Goal: Task Accomplishment & Management: Manage account settings

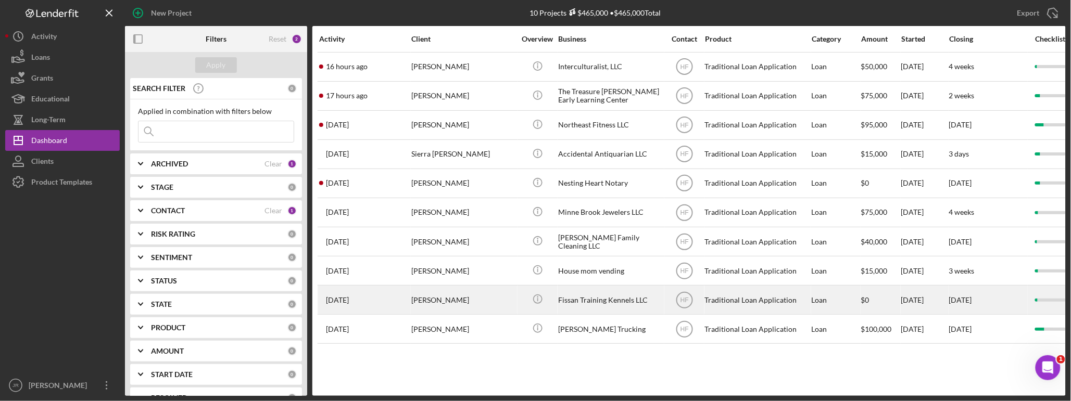
click at [430, 293] on div "Gary Ziehr" at bounding box center [463, 300] width 104 height 28
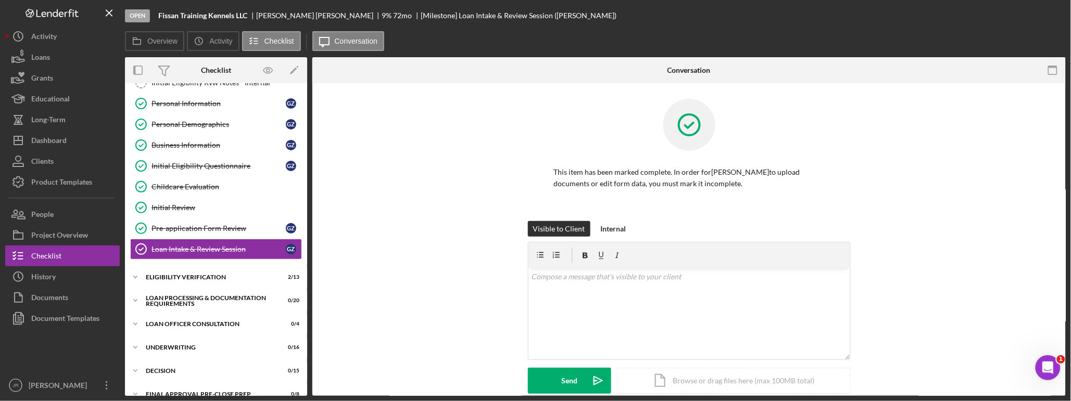
scroll to position [68, 0]
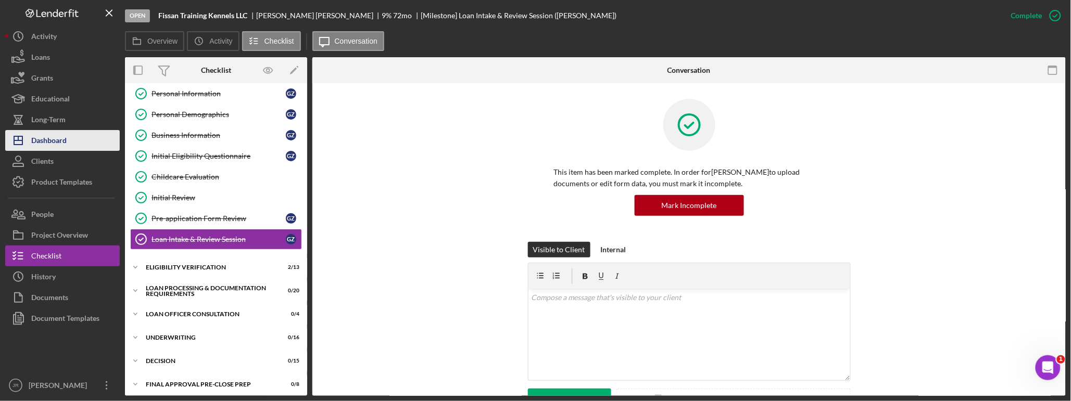
click at [58, 135] on div "Dashboard" at bounding box center [48, 141] width 35 height 23
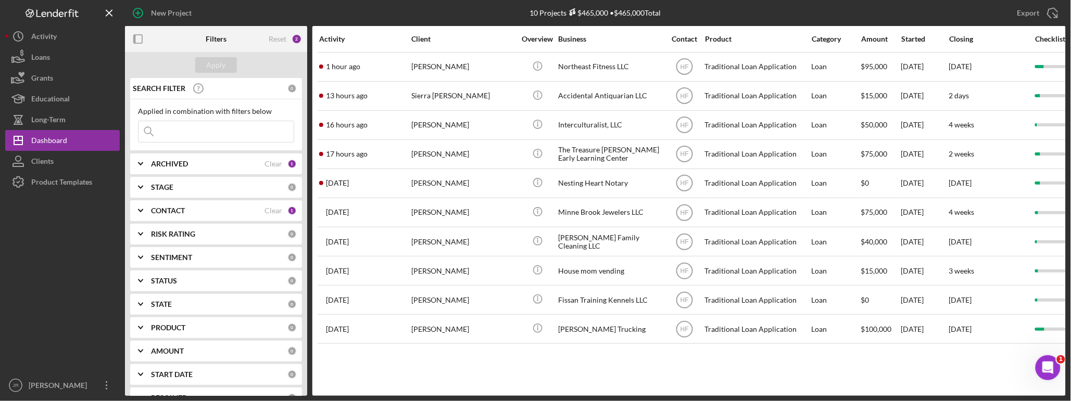
click at [157, 208] on b "CONTACT" at bounding box center [168, 211] width 34 height 8
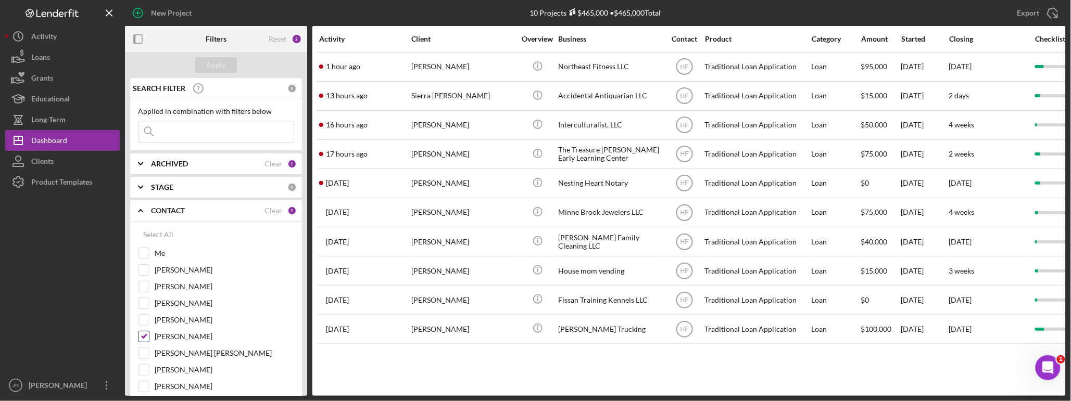
click at [147, 341] on input "Hibaq Farah" at bounding box center [143, 337] width 10 height 10
checkbox input "false"
click at [141, 254] on input "Me" at bounding box center [143, 253] width 10 height 10
checkbox input "true"
click at [387, 373] on div "Activity Client Overview Business Contact Product Category Amount Started Closi…" at bounding box center [688, 211] width 753 height 370
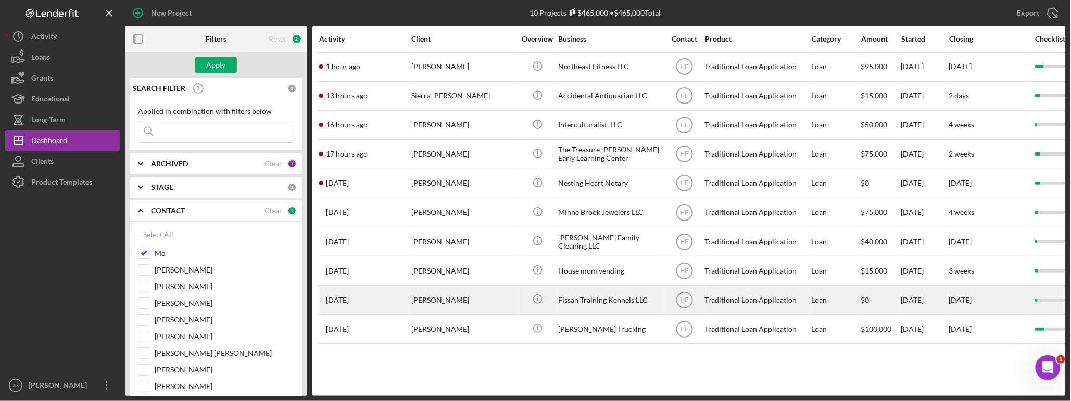
click at [413, 302] on div "Gary Ziehr" at bounding box center [463, 300] width 104 height 28
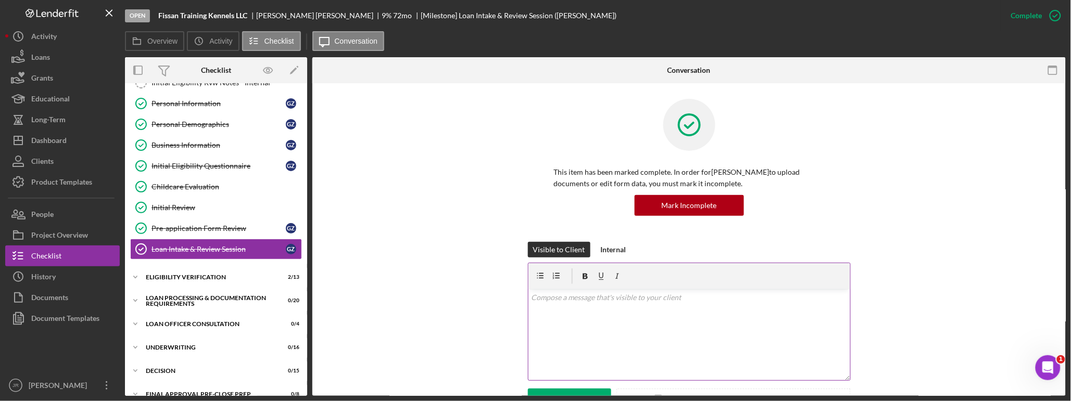
scroll to position [68, 0]
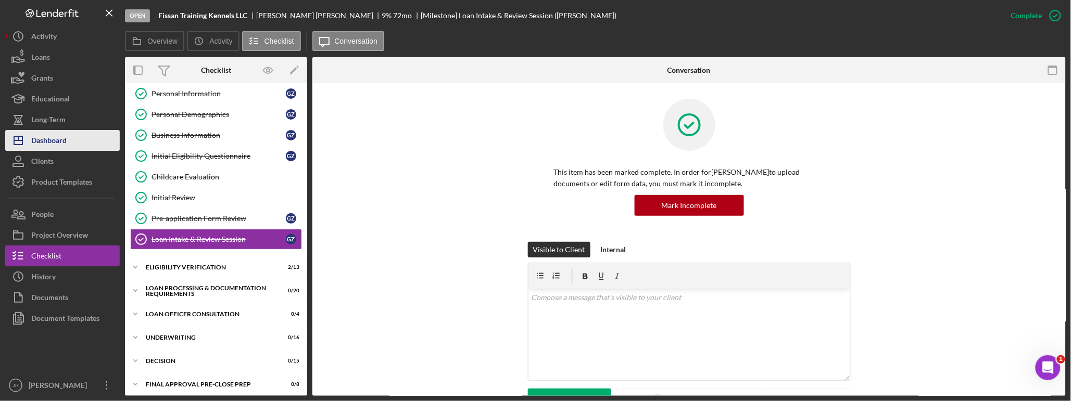
click at [61, 139] on div "Dashboard" at bounding box center [48, 141] width 35 height 23
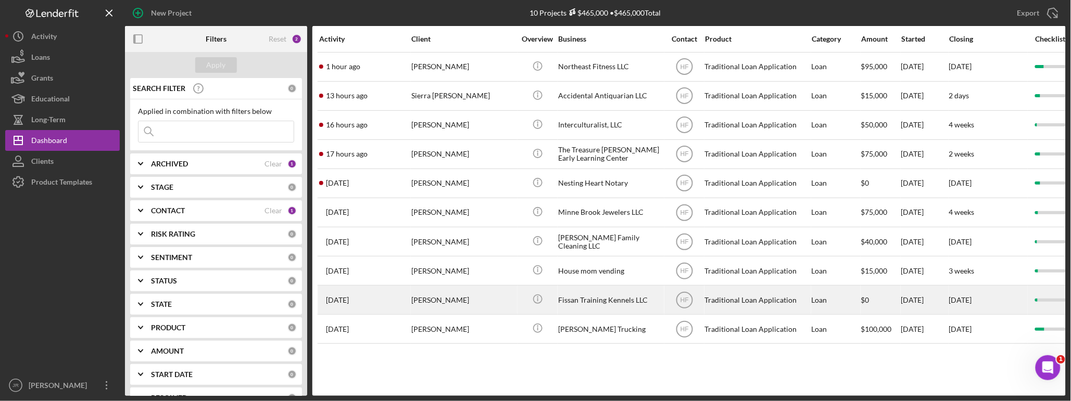
click at [436, 302] on div "Gary Ziehr" at bounding box center [463, 300] width 104 height 28
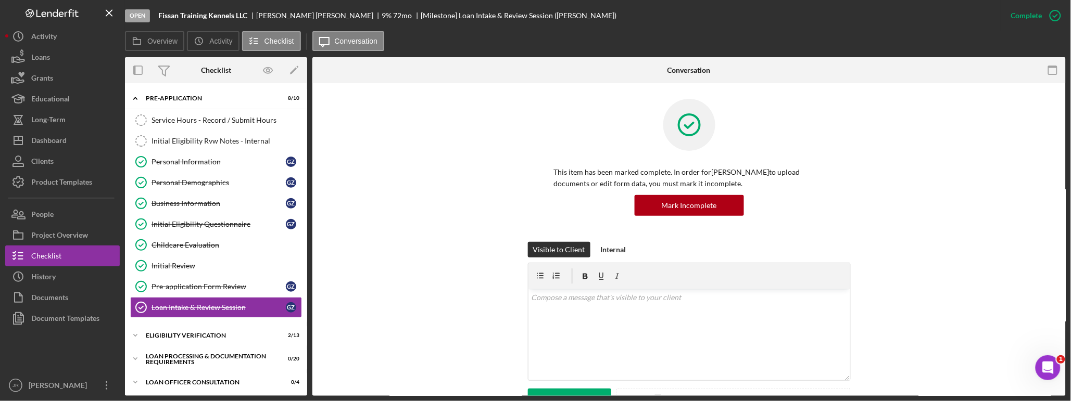
scroll to position [68, 0]
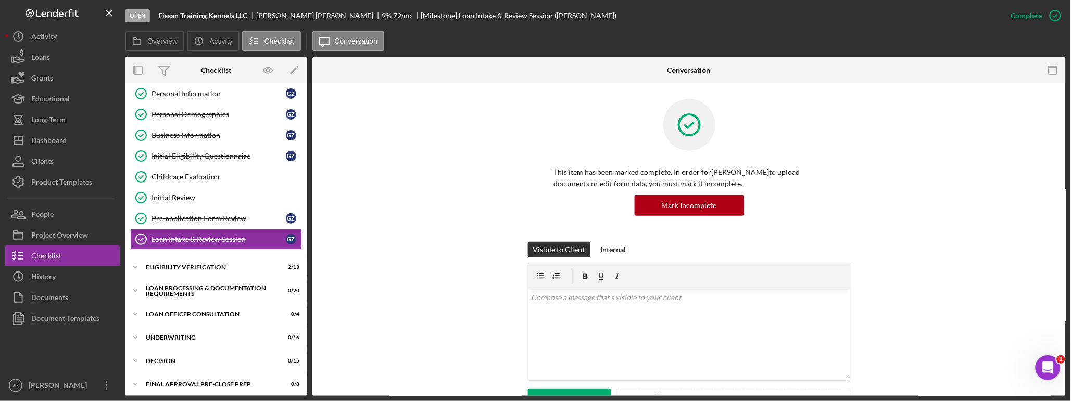
drag, startPoint x: 373, startPoint y: 187, endPoint x: 443, endPoint y: 294, distance: 128.0
click at [373, 187] on div "This item has been marked complete. In order for Gary Ziehr to upload documents…" at bounding box center [689, 170] width 722 height 143
click at [437, 151] on div "This item has been marked complete. In order for Gary Ziehr to upload documents…" at bounding box center [689, 170] width 722 height 143
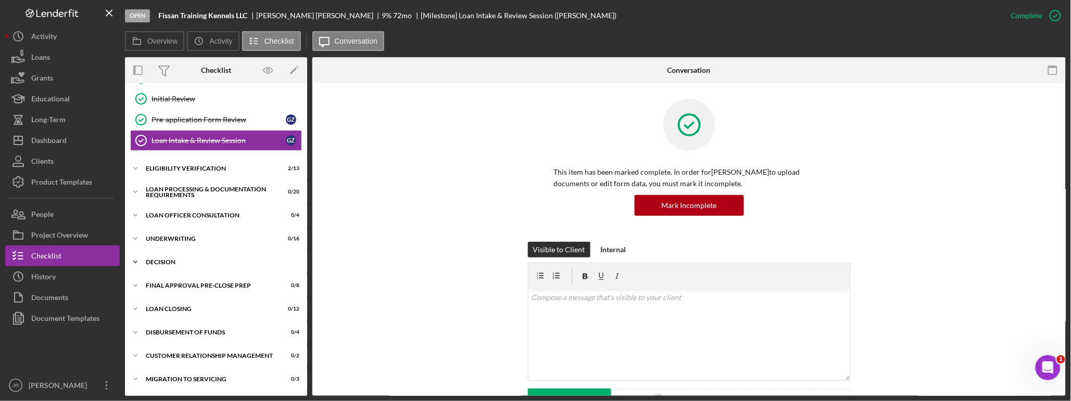
scroll to position [190, 0]
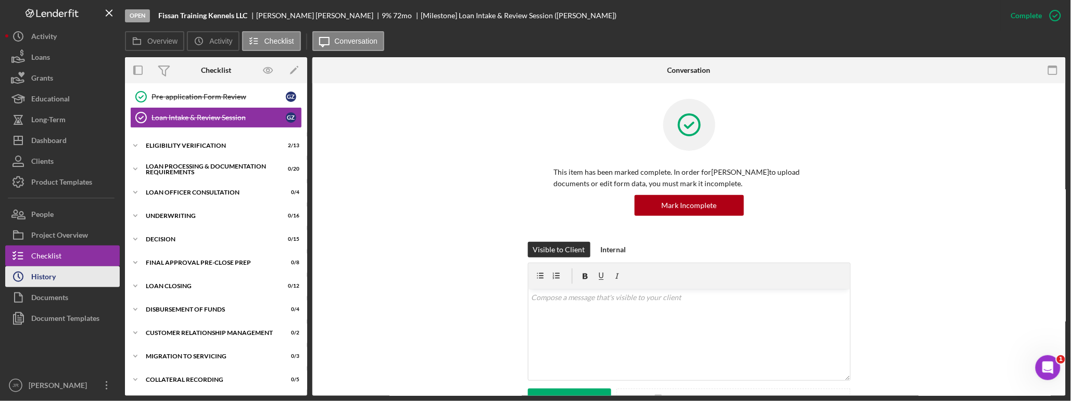
click at [77, 272] on button "Icon/History History" at bounding box center [62, 276] width 114 height 21
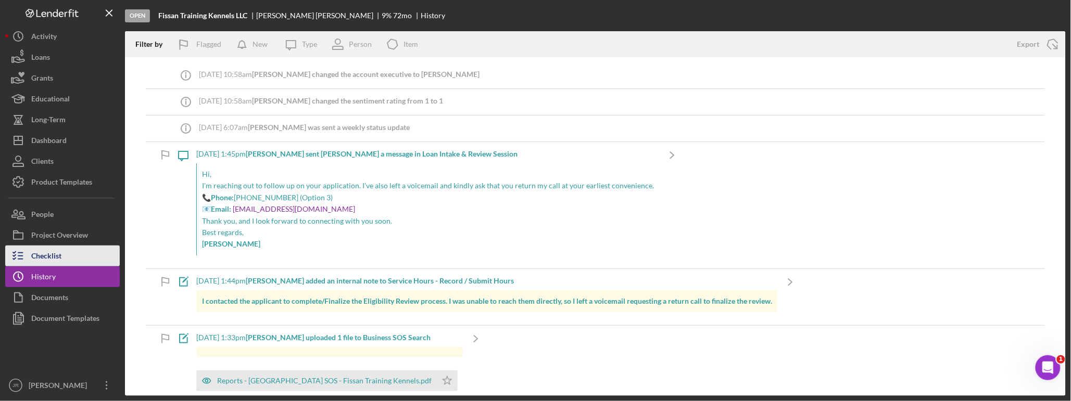
click at [63, 253] on button "Checklist" at bounding box center [62, 256] width 114 height 21
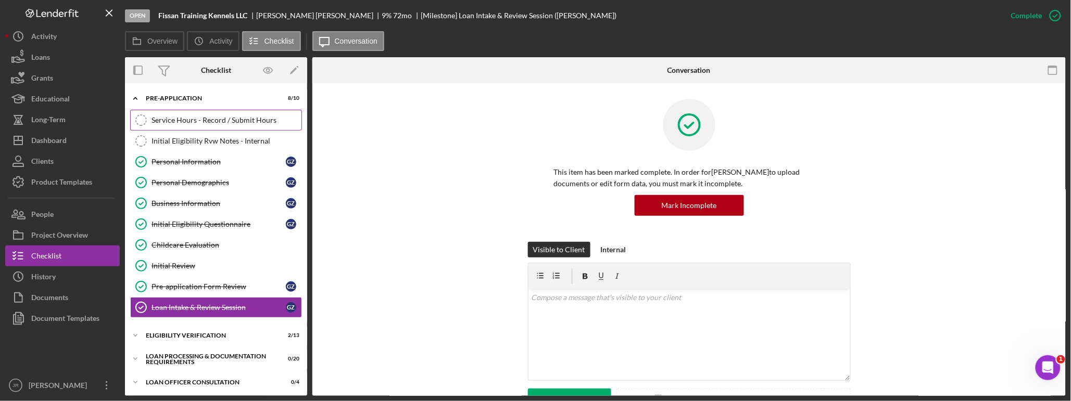
click at [203, 119] on div "Service Hours - Record / Submit Hours" at bounding box center [226, 120] width 150 height 8
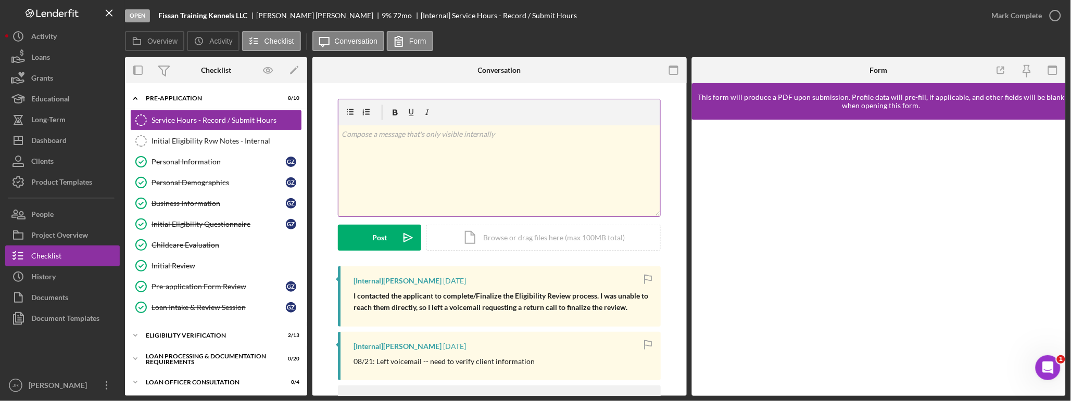
click at [414, 154] on div "v Color teal Color pink Remove color Add row above Add row below Add column bef…" at bounding box center [499, 170] width 322 height 91
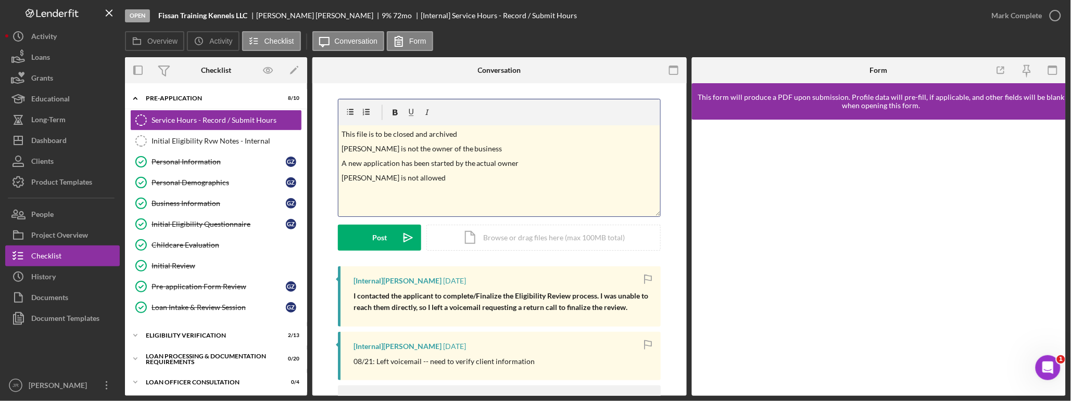
click at [459, 149] on p "Gary is not the owner of the business" at bounding box center [499, 148] width 316 height 11
click at [544, 163] on p "Gary is not the owner of the business - someone who was assisting the actual ow…" at bounding box center [499, 154] width 316 height 23
click at [517, 178] on p "A new application has been started by the actual owner" at bounding box center [499, 174] width 316 height 11
click at [483, 188] on p "Gary is not allowed" at bounding box center [499, 189] width 316 height 11
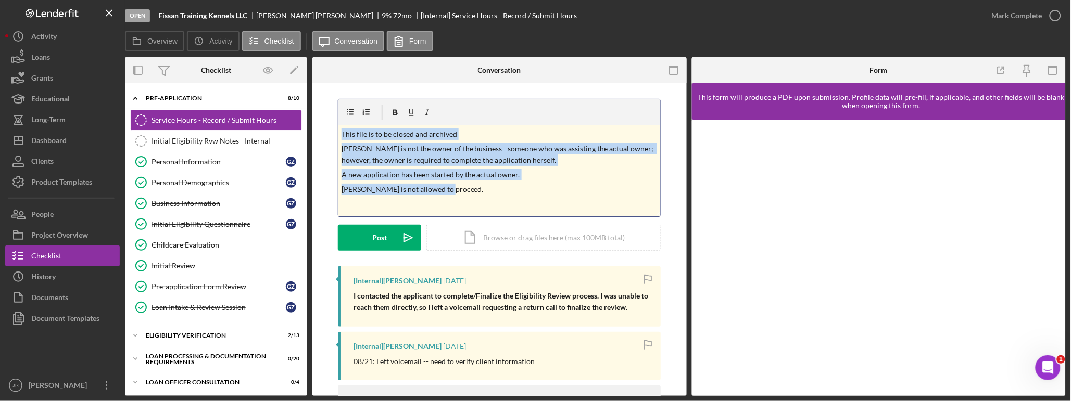
drag, startPoint x: 451, startPoint y: 193, endPoint x: 334, endPoint y: 137, distance: 130.1
click at [334, 137] on div "v Color teal Color pink Remove color Add row above Add row below Add column bef…" at bounding box center [499, 183] width 343 height 168
copy div "This file is to be closed and archived Gary is not the owner of the business - …"
click at [527, 166] on p "Gary is not the owner of the business - someone who was assisting the actual ow…" at bounding box center [499, 154] width 316 height 23
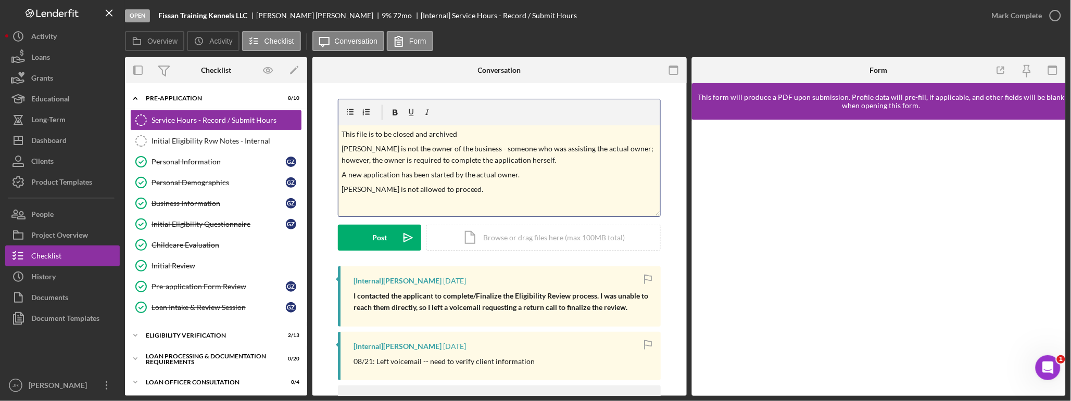
click at [524, 180] on p "A new application has been started by the actual owner." at bounding box center [499, 174] width 316 height 11
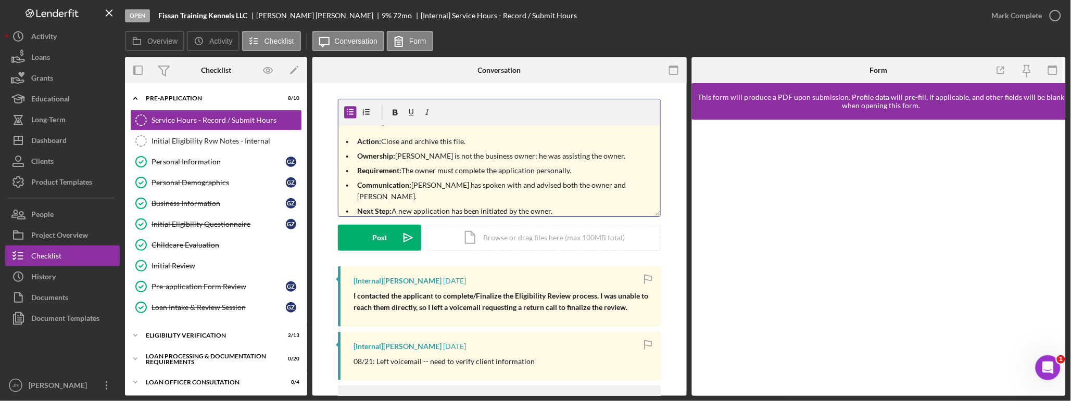
scroll to position [23, 0]
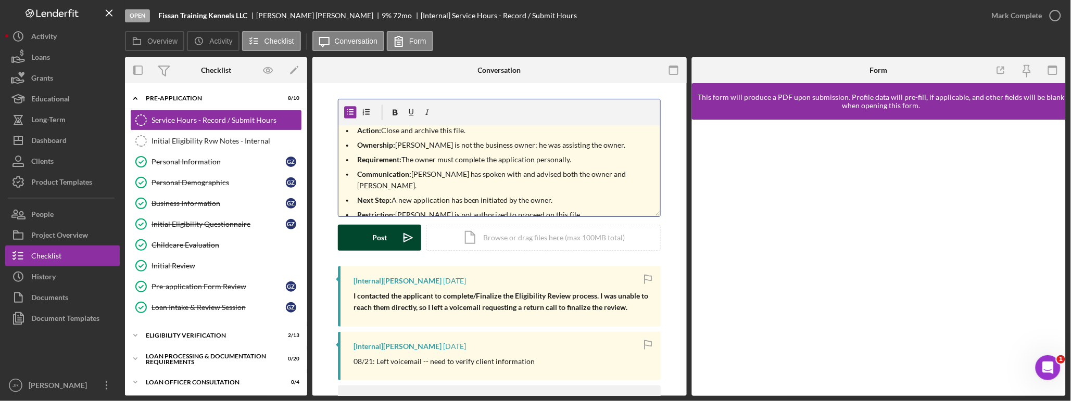
click at [375, 241] on div "Post" at bounding box center [379, 238] width 15 height 26
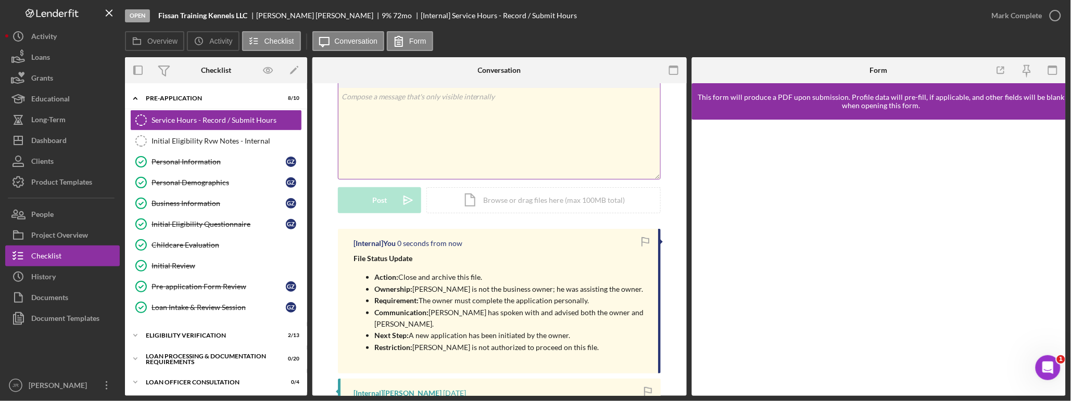
scroll to position [58, 0]
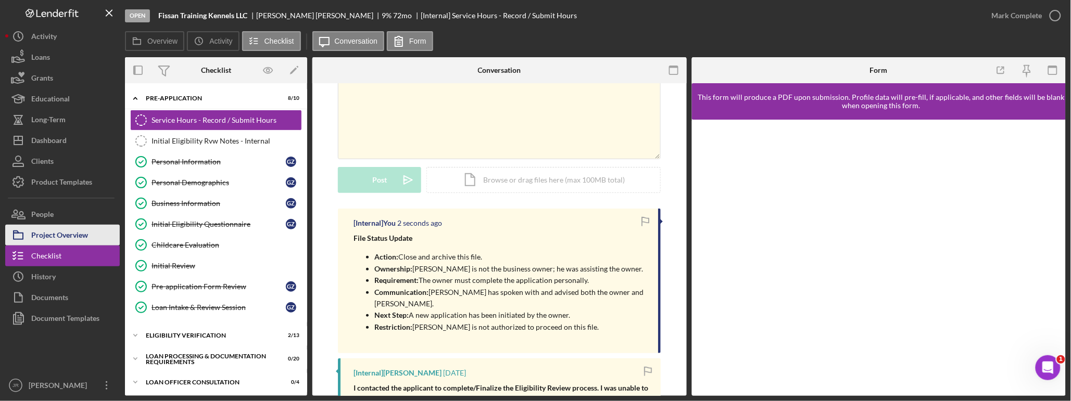
click at [92, 236] on button "Project Overview" at bounding box center [62, 235] width 114 height 21
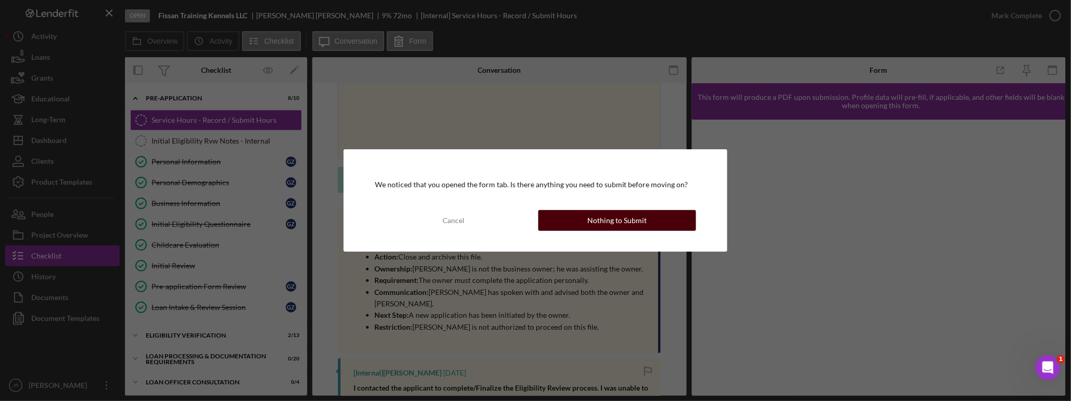
click at [605, 215] on div "Nothing to Submit" at bounding box center [616, 220] width 59 height 21
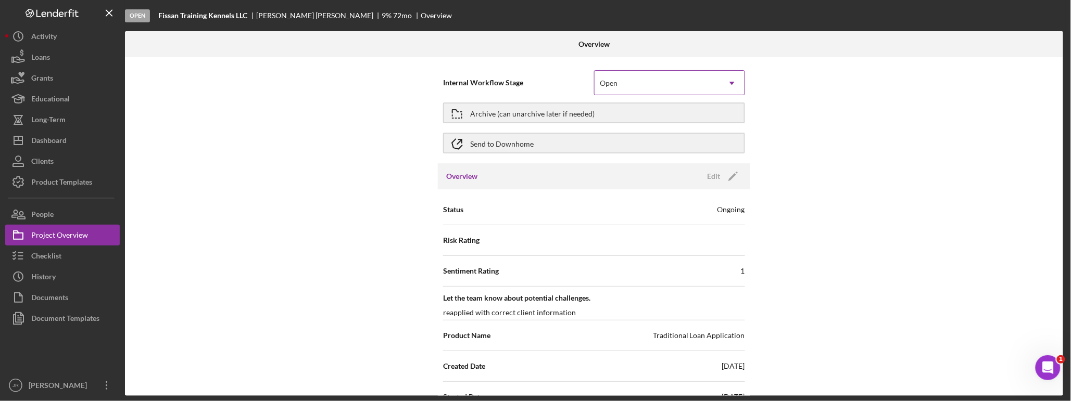
click at [631, 90] on div "Open" at bounding box center [656, 83] width 125 height 24
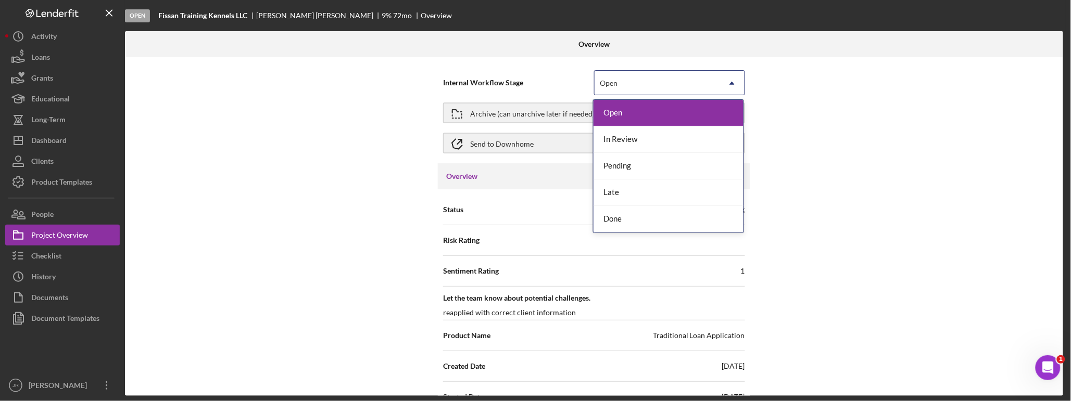
click at [768, 96] on div "Internal Workflow Stage 5 results available. Use Up and Down to choose options,…" at bounding box center [594, 226] width 938 height 339
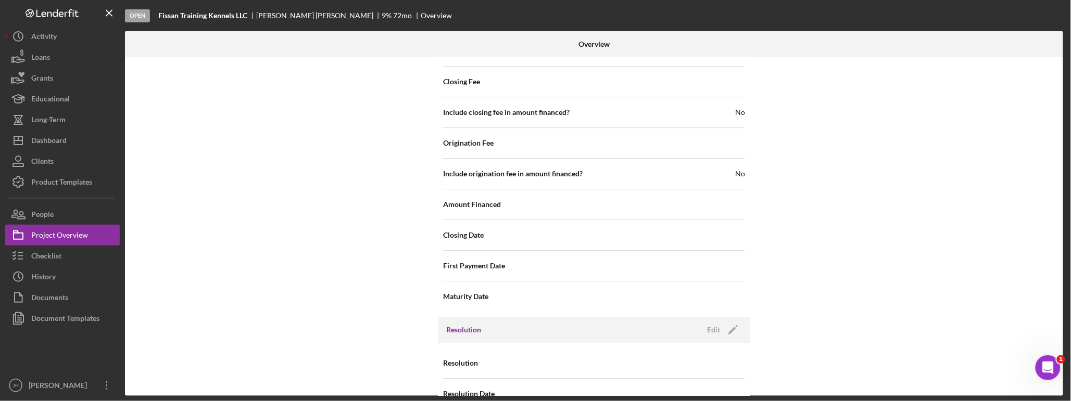
scroll to position [1123, 0]
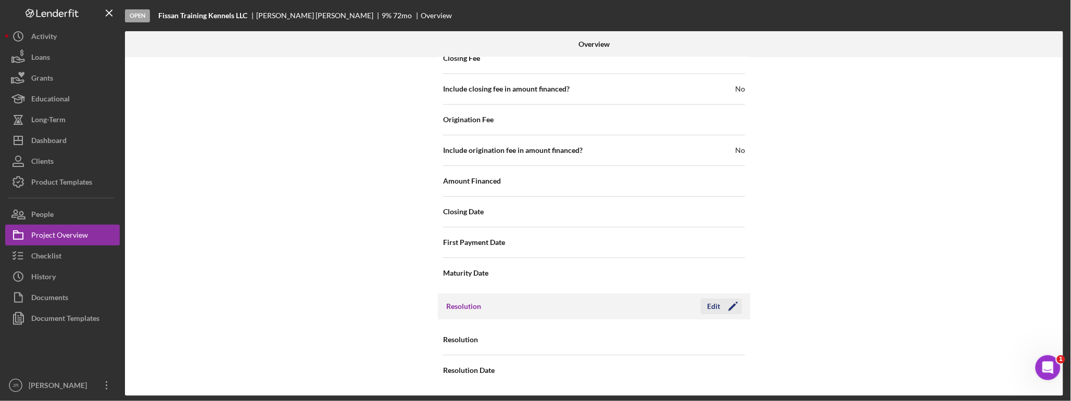
click at [729, 309] on polygon "button" at bounding box center [732, 307] width 8 height 8
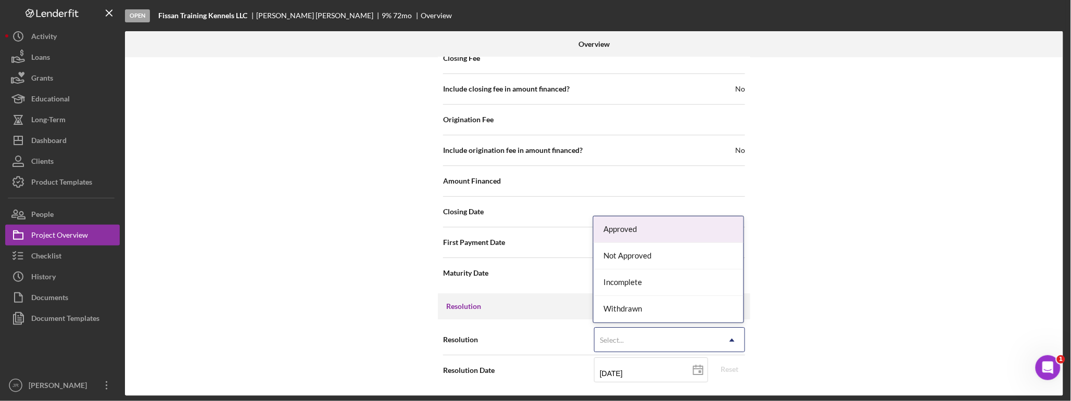
click at [646, 342] on div "Select..." at bounding box center [656, 340] width 125 height 24
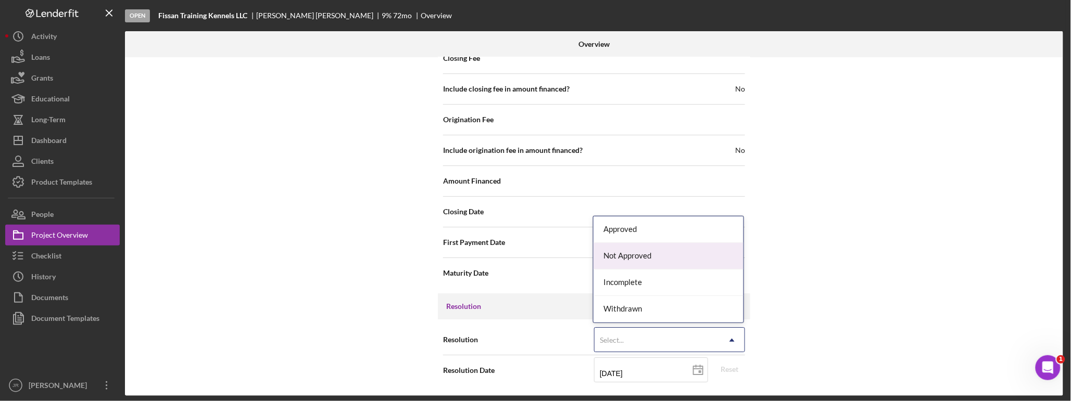
click at [639, 257] on div "Not Approved" at bounding box center [668, 256] width 150 height 27
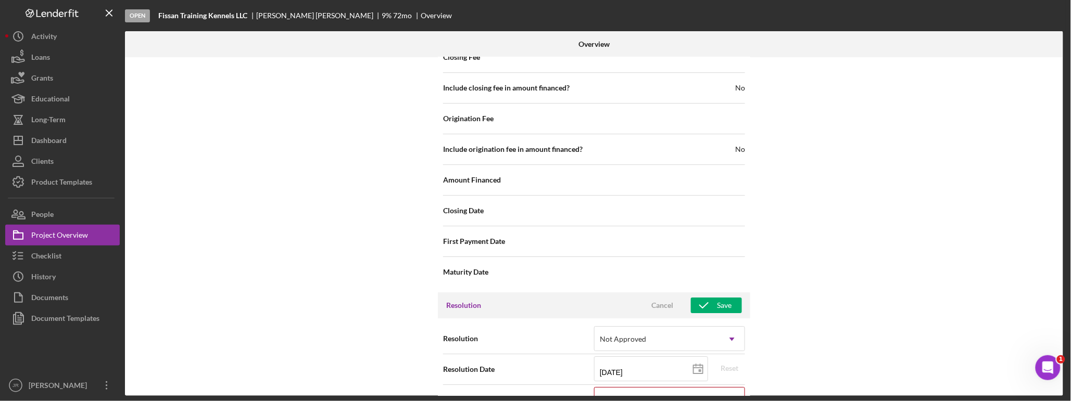
click at [834, 269] on div "Internal Workflow Stage Open Icon/Dropdown Arrow Archive (can unarchive later i…" at bounding box center [594, 226] width 938 height 339
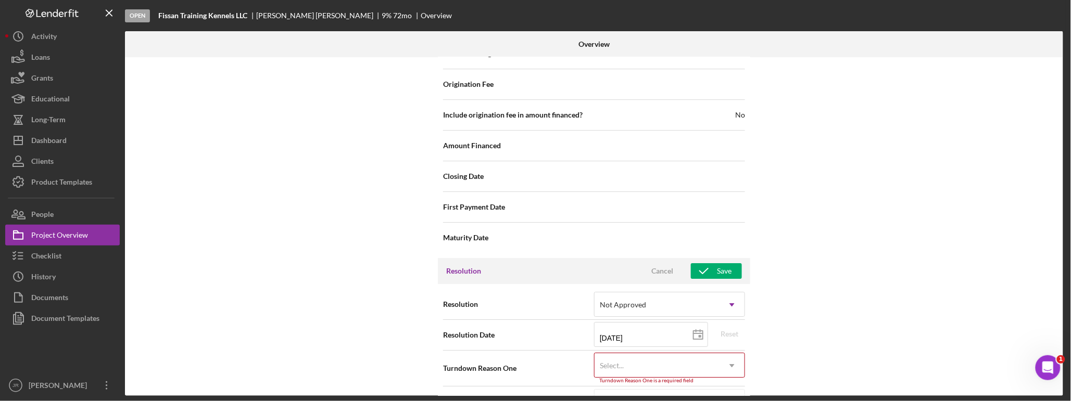
scroll to position [1190, 0]
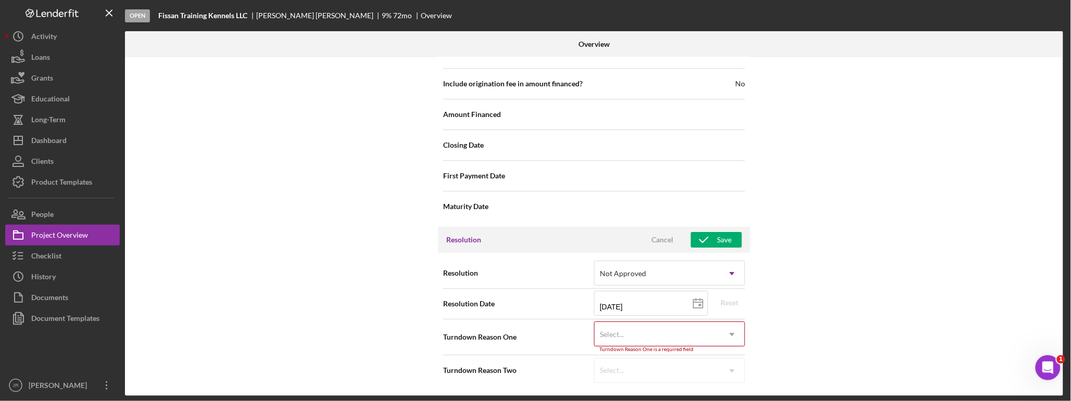
click at [637, 336] on div "Select..." at bounding box center [656, 335] width 125 height 24
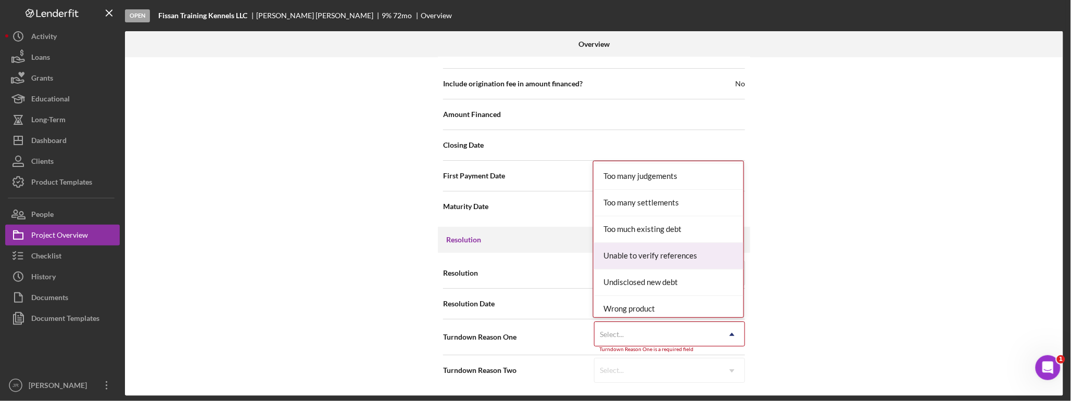
scroll to position [1280, 0]
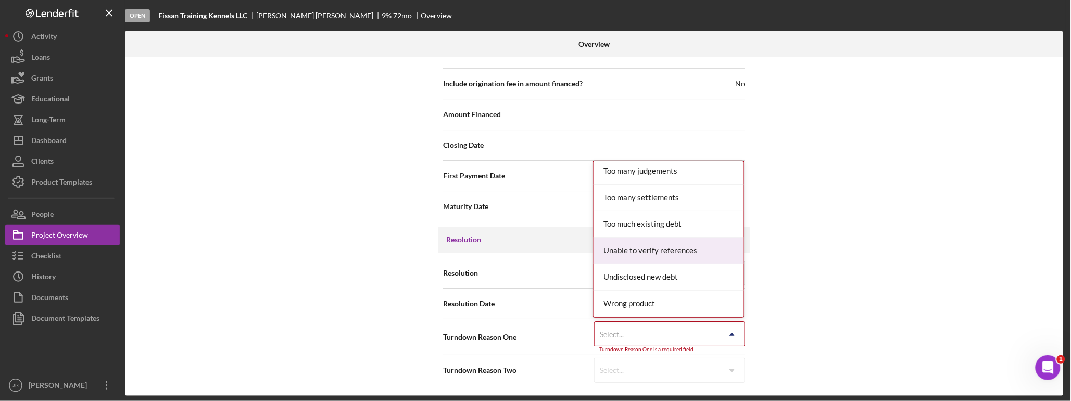
click at [786, 262] on div "Internal Workflow Stage Open Icon/Dropdown Arrow Archive (can unarchive later i…" at bounding box center [594, 226] width 938 height 339
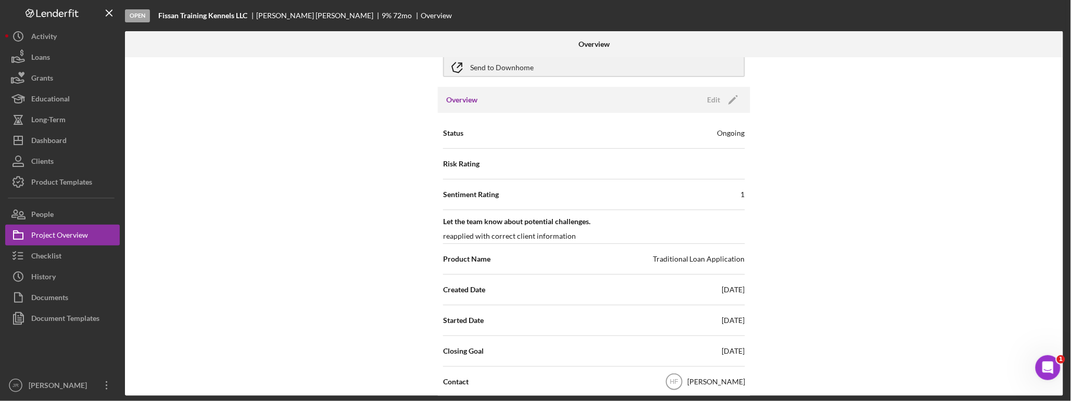
scroll to position [0, 0]
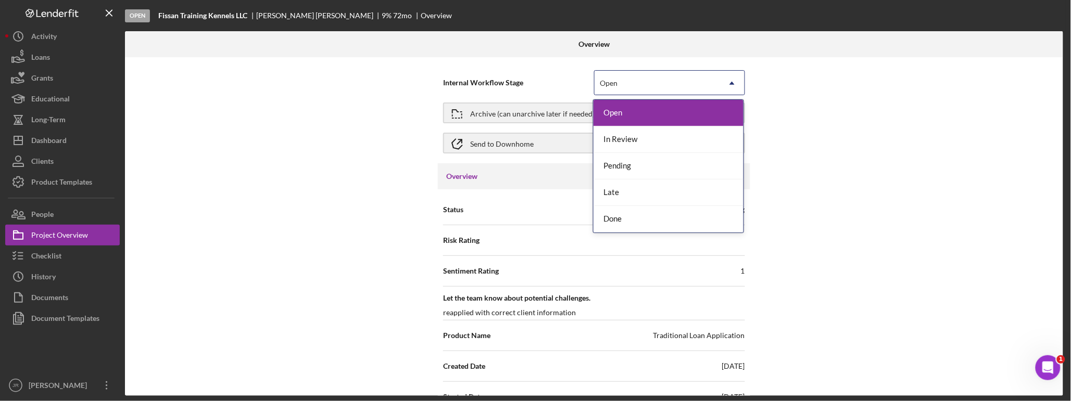
click at [630, 84] on div "Open" at bounding box center [656, 83] width 125 height 24
click at [631, 216] on div "Done" at bounding box center [668, 219] width 150 height 27
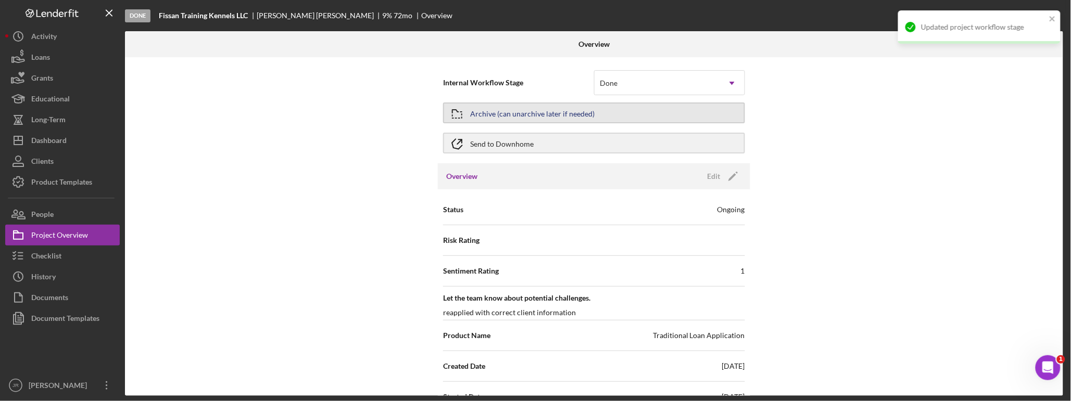
click at [569, 118] on div "Archive (can unarchive later if needed)" at bounding box center [532, 113] width 124 height 19
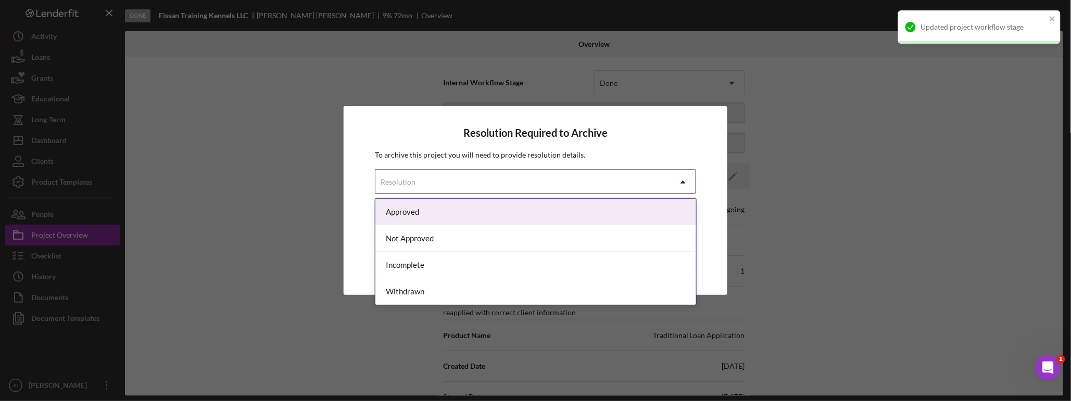
click at [477, 180] on div "Resolution" at bounding box center [522, 182] width 295 height 24
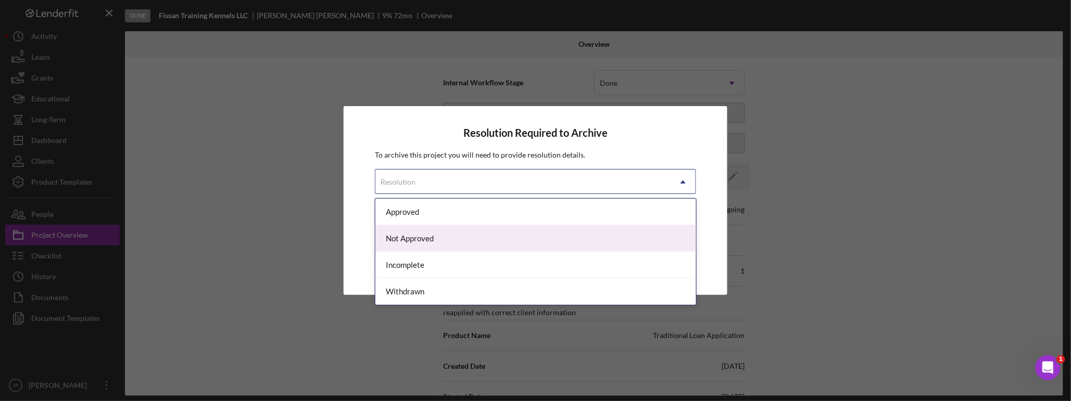
click at [418, 228] on div "Not Approved" at bounding box center [535, 238] width 320 height 27
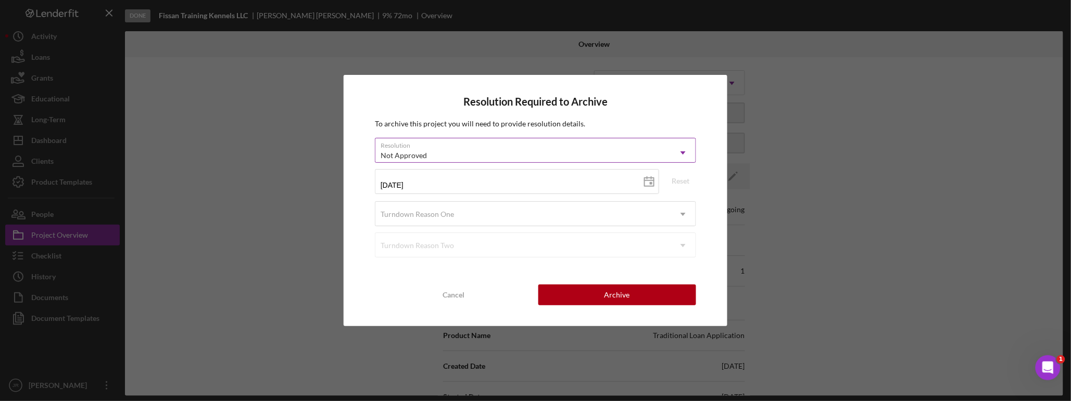
click at [430, 149] on div "Not Approved" at bounding box center [522, 156] width 295 height 24
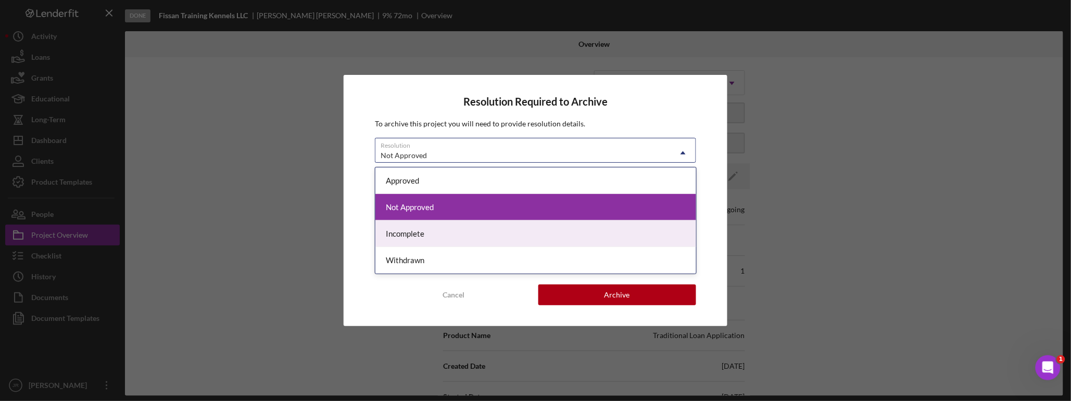
click at [412, 241] on div "Incomplete" at bounding box center [535, 234] width 320 height 27
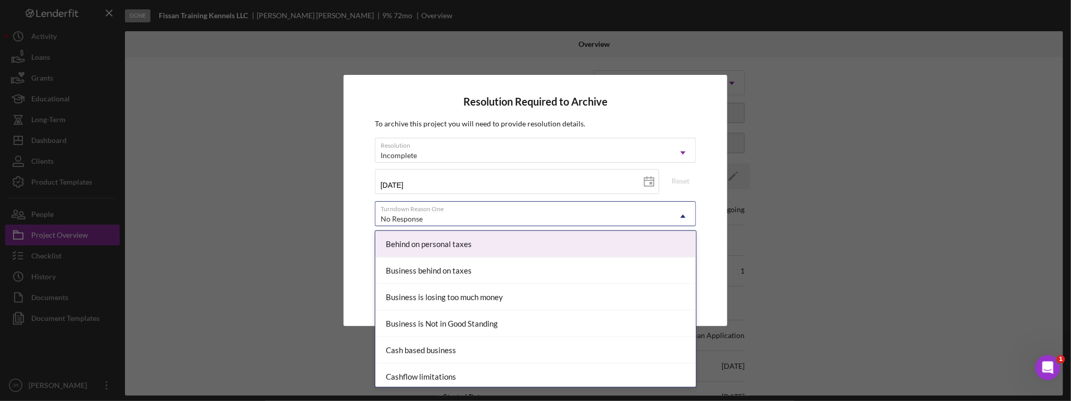
click at [410, 220] on div "No Response" at bounding box center [401, 219] width 42 height 8
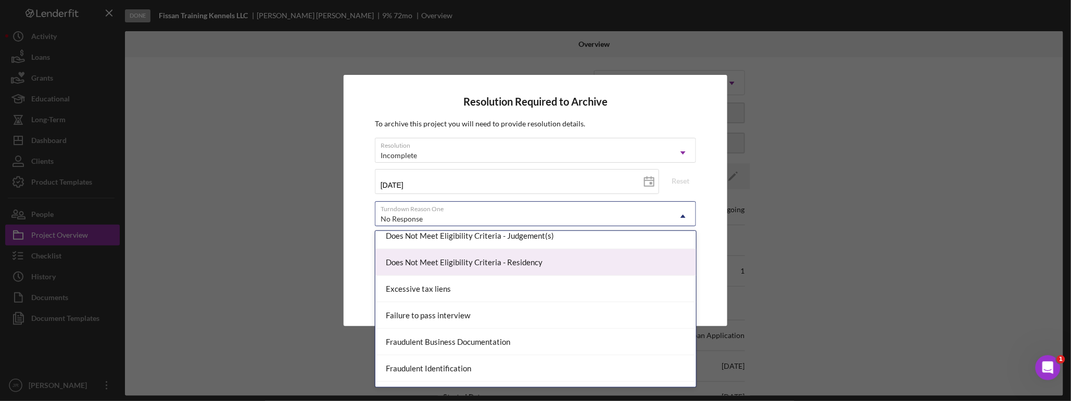
scroll to position [347, 0]
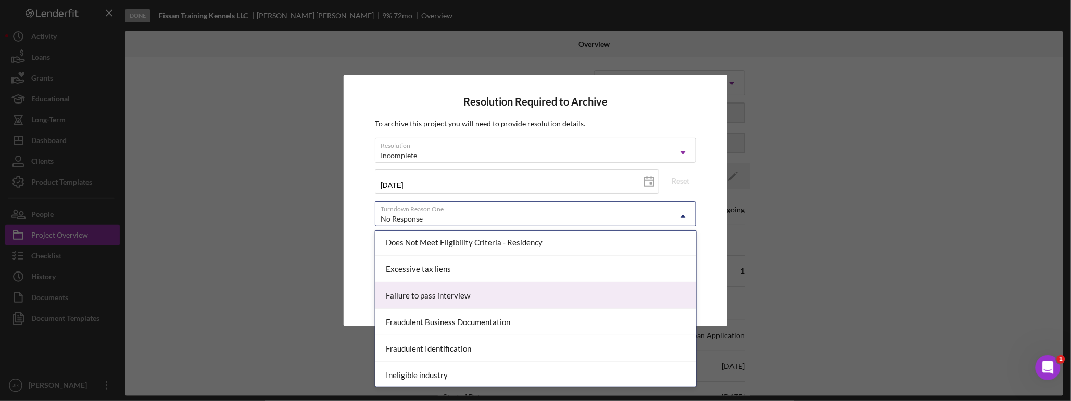
click at [548, 295] on div "Failure to pass interview" at bounding box center [535, 296] width 320 height 27
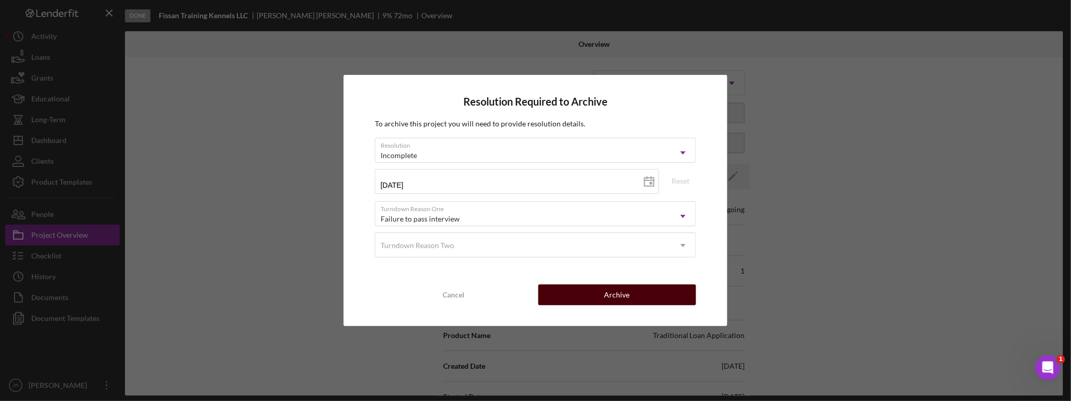
click at [587, 292] on button "Archive" at bounding box center [617, 295] width 158 height 21
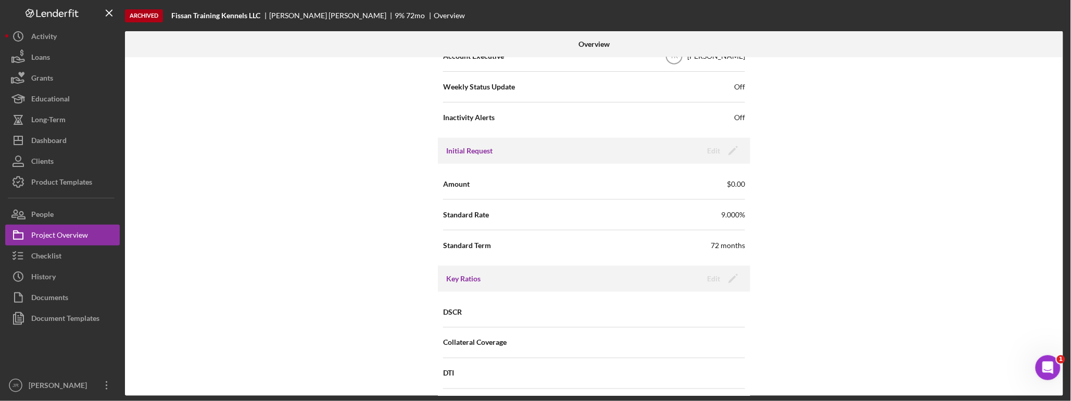
scroll to position [404, 0]
click at [73, 141] on button "Icon/Dashboard Dashboard" at bounding box center [62, 140] width 114 height 21
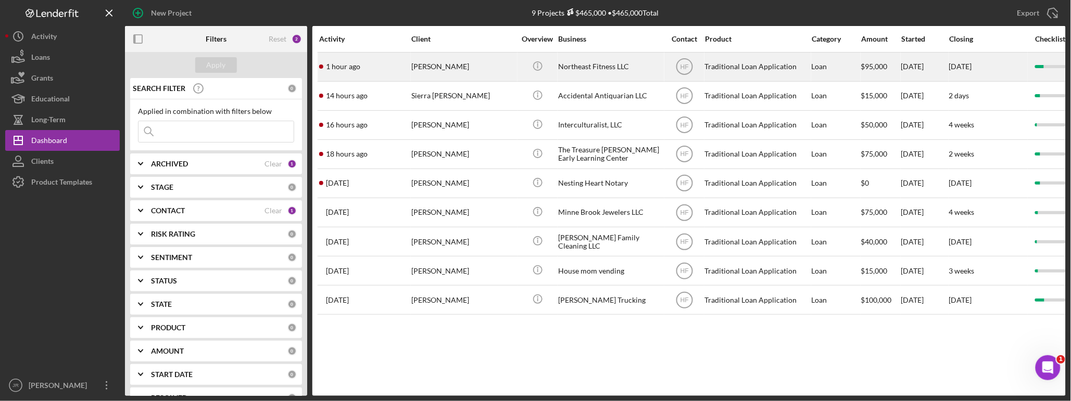
click at [458, 64] on div "Elizabeth Ziegler" at bounding box center [463, 67] width 104 height 28
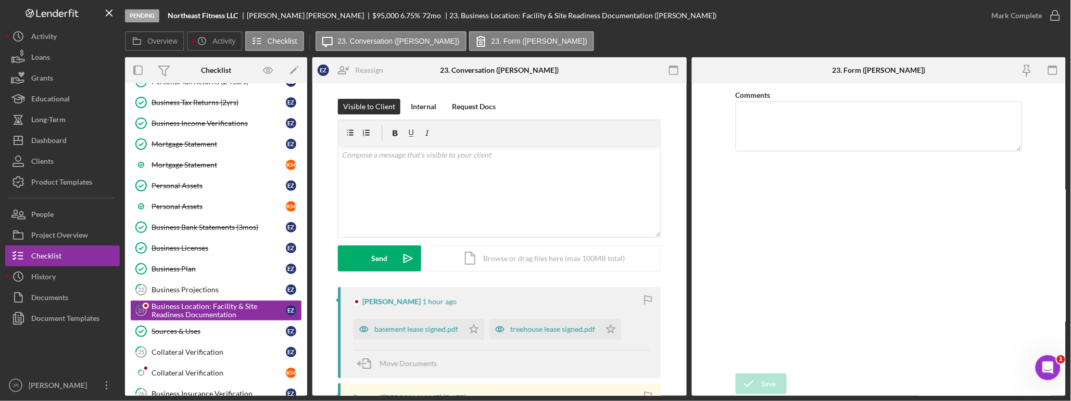
scroll to position [325, 0]
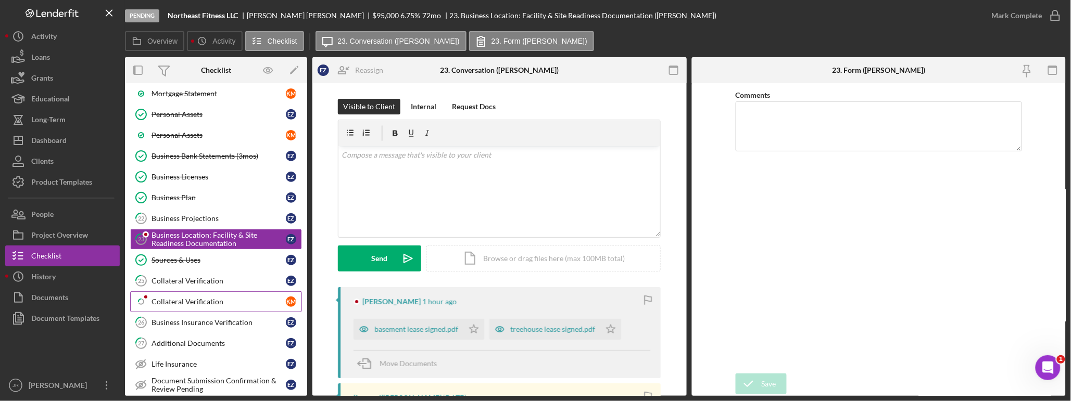
click at [250, 298] on div "Collateral Verification" at bounding box center [218, 302] width 134 height 8
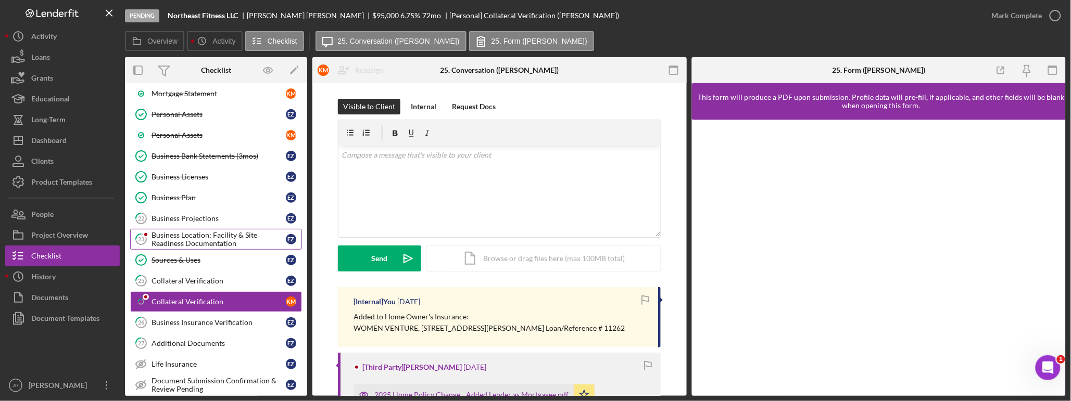
click at [217, 248] on div "Business Location: Facility & Site Readiness Documentation" at bounding box center [218, 239] width 134 height 17
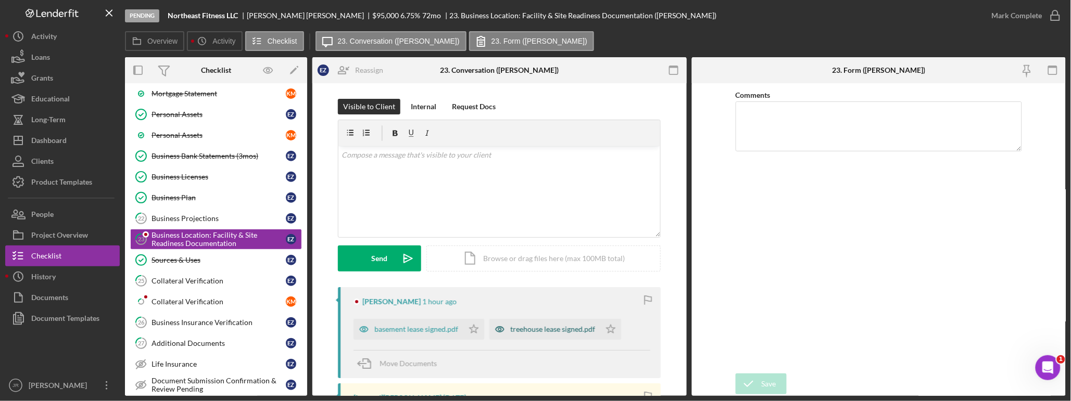
click at [541, 327] on div "treehouse lease signed.pdf" at bounding box center [552, 329] width 85 height 8
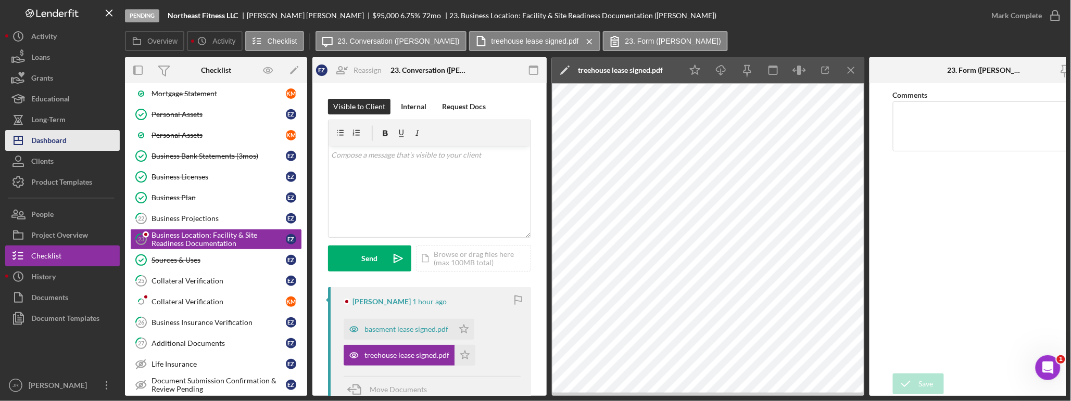
click at [90, 146] on button "Icon/Dashboard Dashboard" at bounding box center [62, 140] width 114 height 21
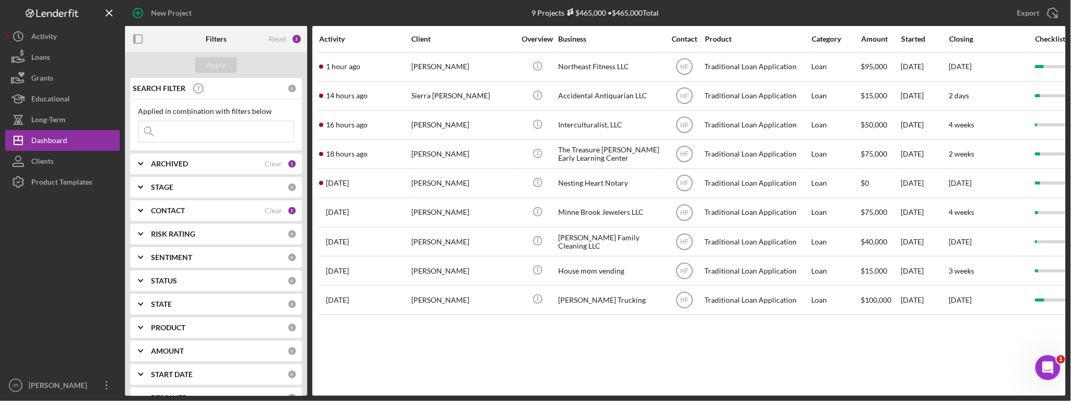
click at [174, 163] on b "ARCHIVED" at bounding box center [169, 164] width 37 height 8
click at [174, 169] on div "ARCHIVED Clear 1" at bounding box center [224, 164] width 146 height 21
click at [177, 189] on div "STAGE" at bounding box center [219, 187] width 136 height 8
click at [174, 215] on div "CONTACT Clear 1" at bounding box center [224, 210] width 146 height 21
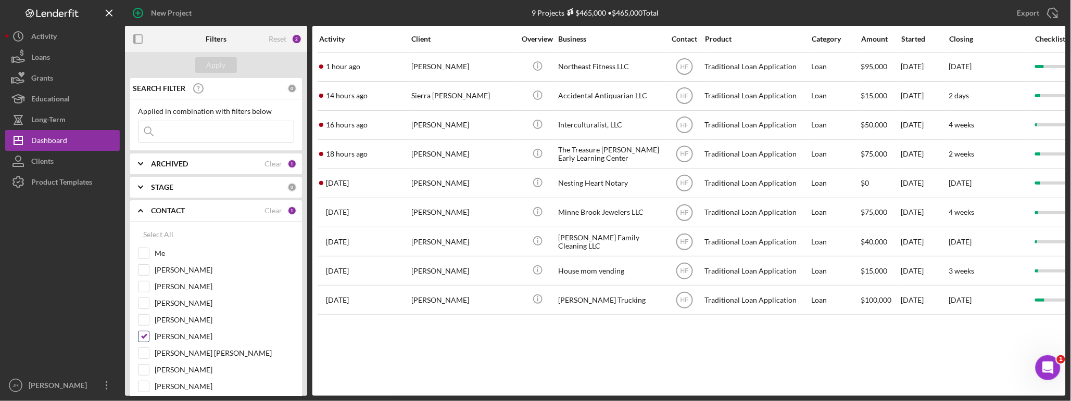
click at [148, 334] on input "Hibaq Farah" at bounding box center [143, 337] width 10 height 10
checkbox input "false"
click at [143, 306] on input "[PERSON_NAME]" at bounding box center [143, 303] width 10 height 10
checkbox input "true"
click at [222, 58] on div "Apply" at bounding box center [216, 65] width 19 height 16
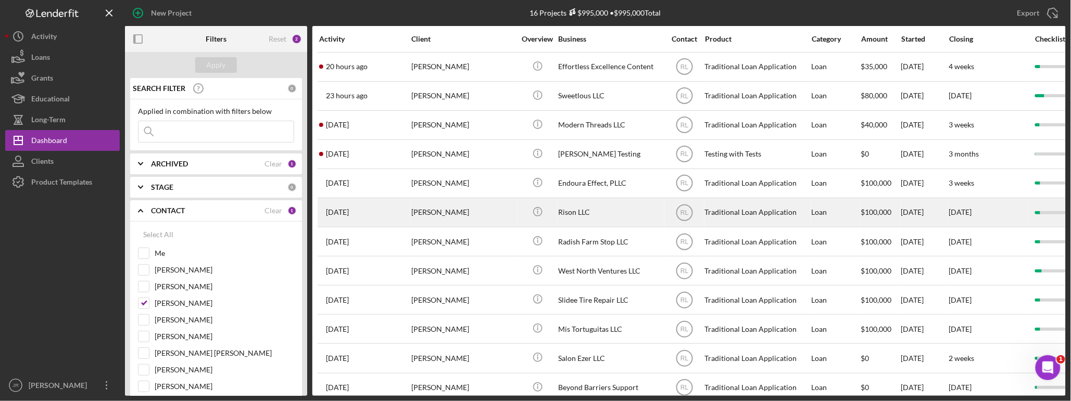
click at [583, 212] on div "Rison LLC" at bounding box center [610, 213] width 104 height 28
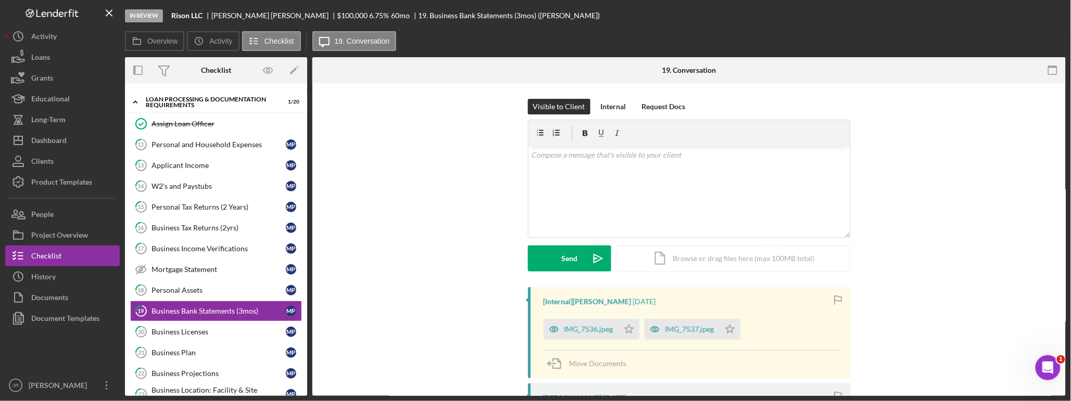
scroll to position [115, 0]
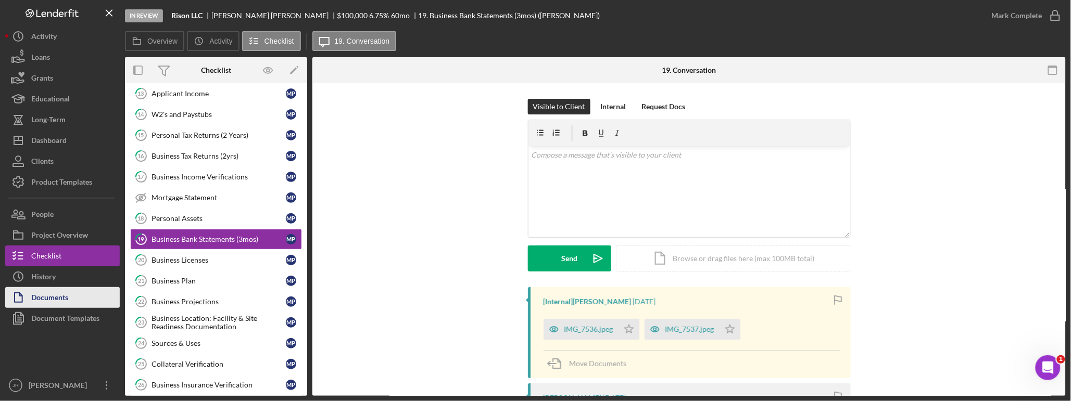
click at [61, 292] on div "Documents" at bounding box center [49, 298] width 37 height 23
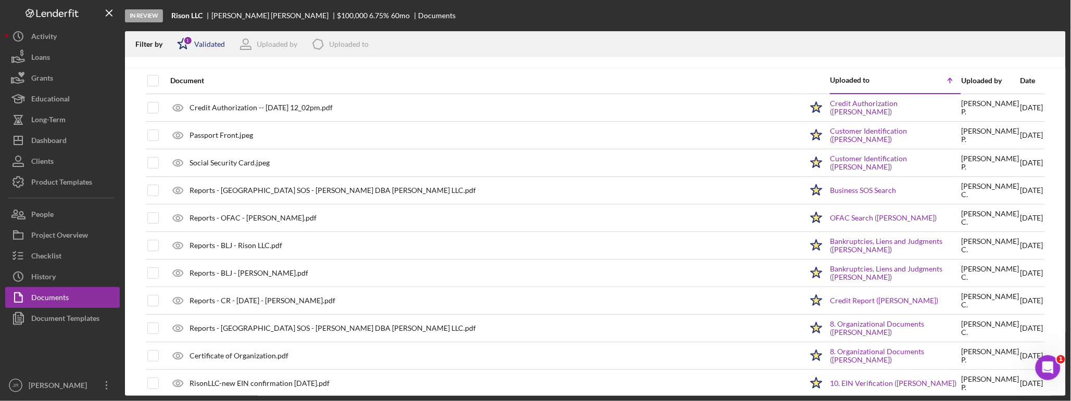
click at [210, 47] on div "Validated" at bounding box center [209, 44] width 31 height 8
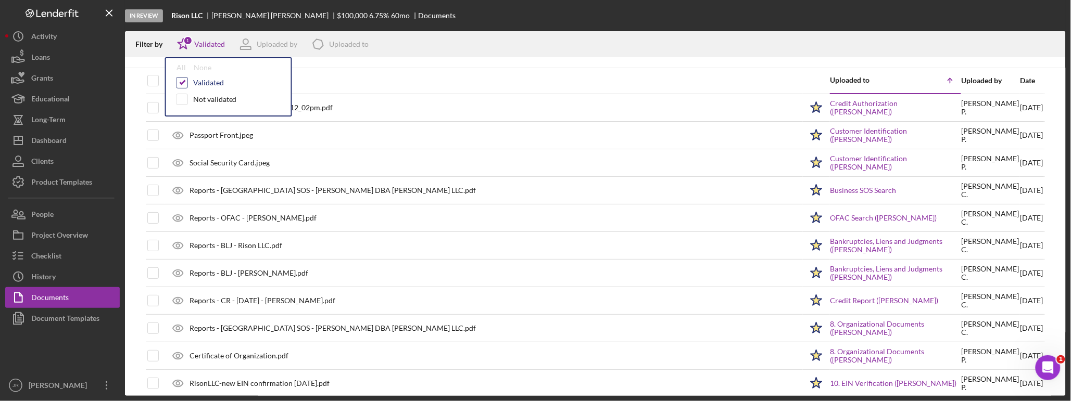
click at [184, 81] on input "checkbox" at bounding box center [182, 83] width 10 height 10
checkbox input "false"
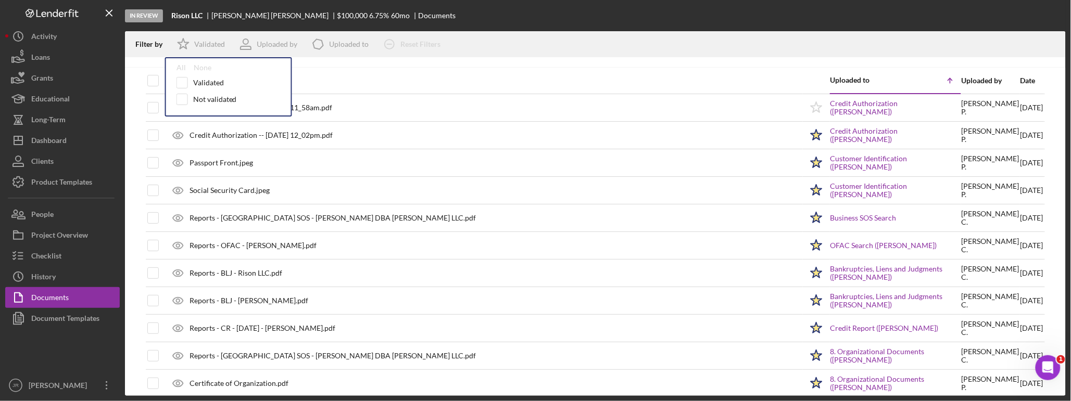
click at [505, 57] on div at bounding box center [595, 62] width 940 height 10
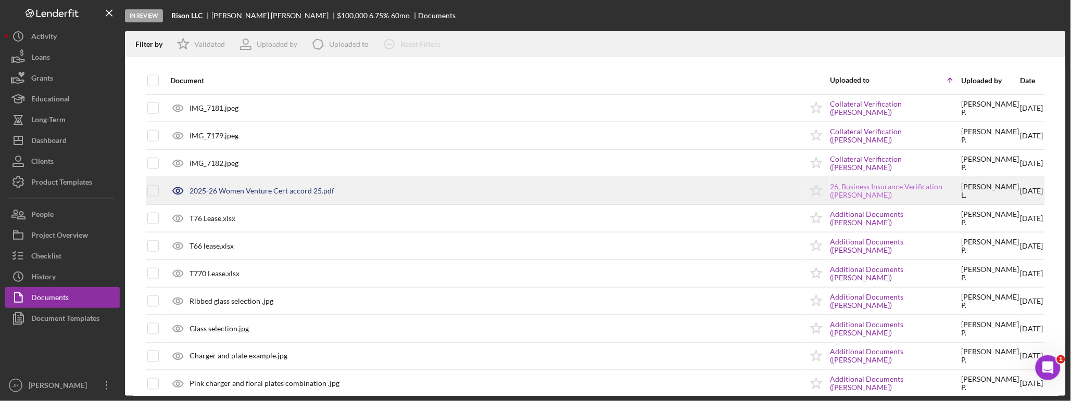
scroll to position [1735, 0]
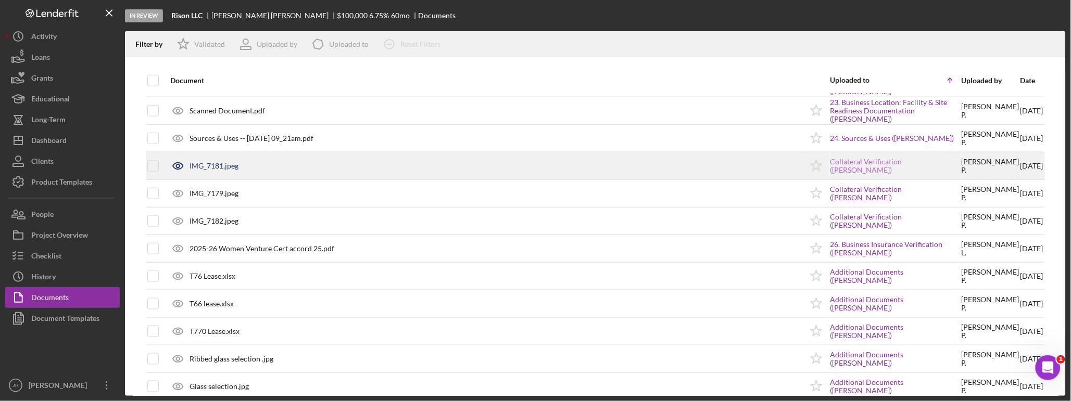
click at [874, 171] on link "Collateral Verification (Myra Patterson)" at bounding box center [895, 166] width 130 height 17
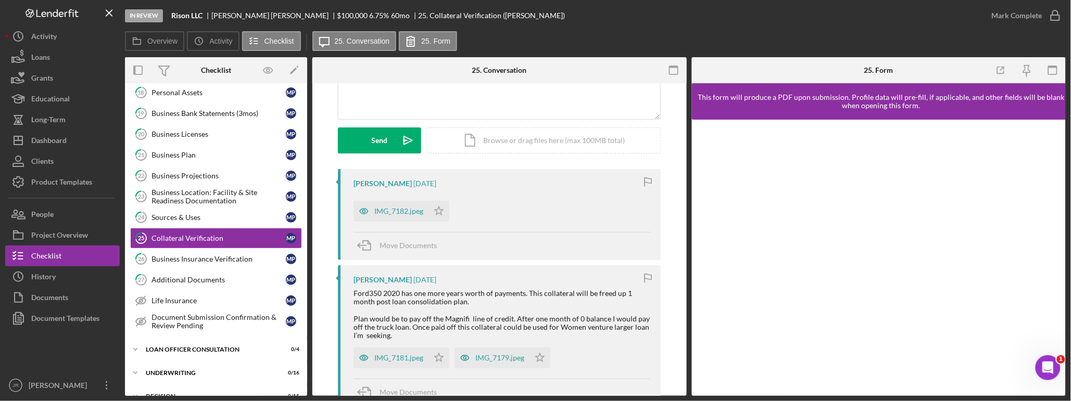
scroll to position [173, 0]
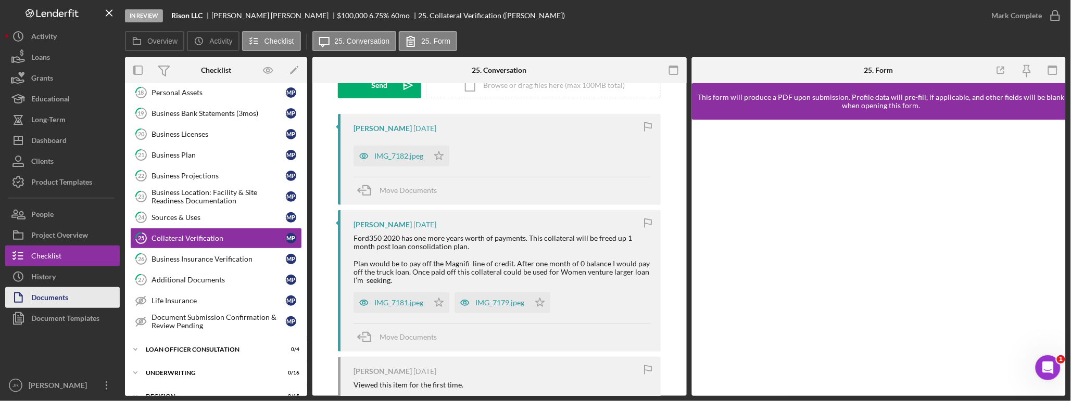
click at [59, 299] on div "Documents" at bounding box center [49, 298] width 37 height 23
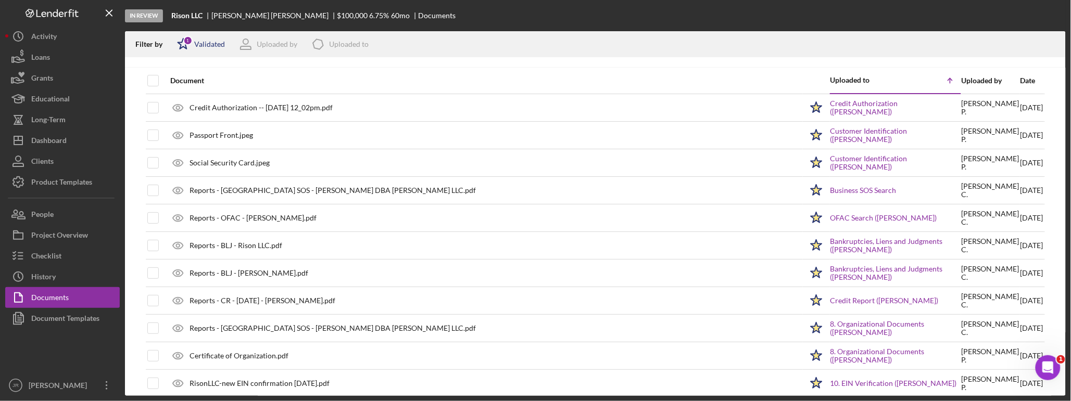
click at [207, 44] on div "Validated" at bounding box center [209, 44] width 31 height 8
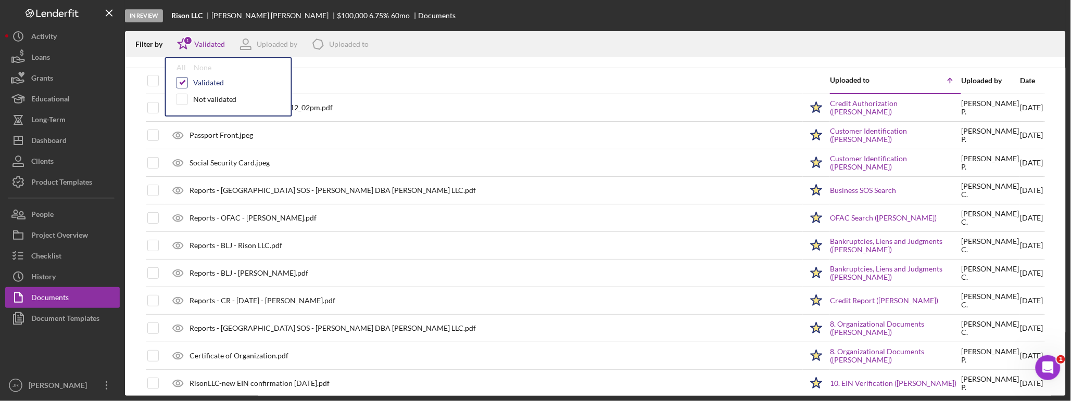
click at [184, 82] on input "checkbox" at bounding box center [182, 83] width 10 height 10
checkbox input "false"
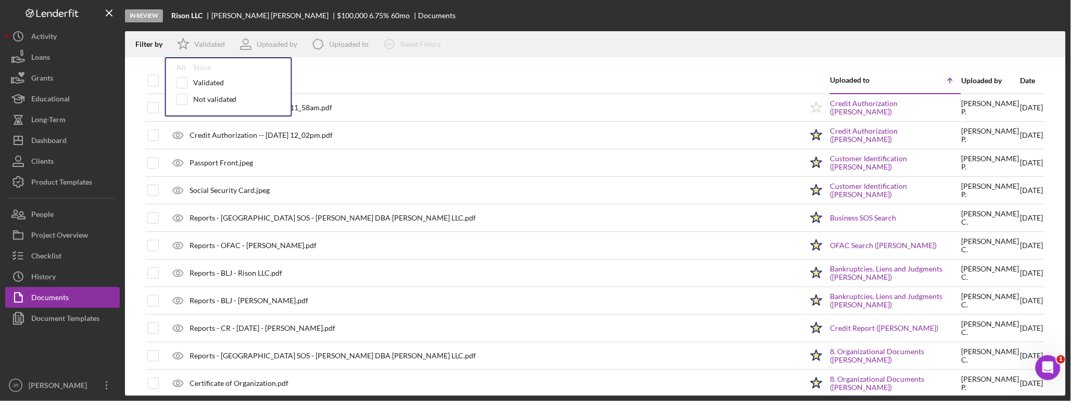
click at [775, 26] on div "In Review Rison LLC Myra Patterson $100,000 6.75 % 60 mo Documents" at bounding box center [595, 15] width 940 height 31
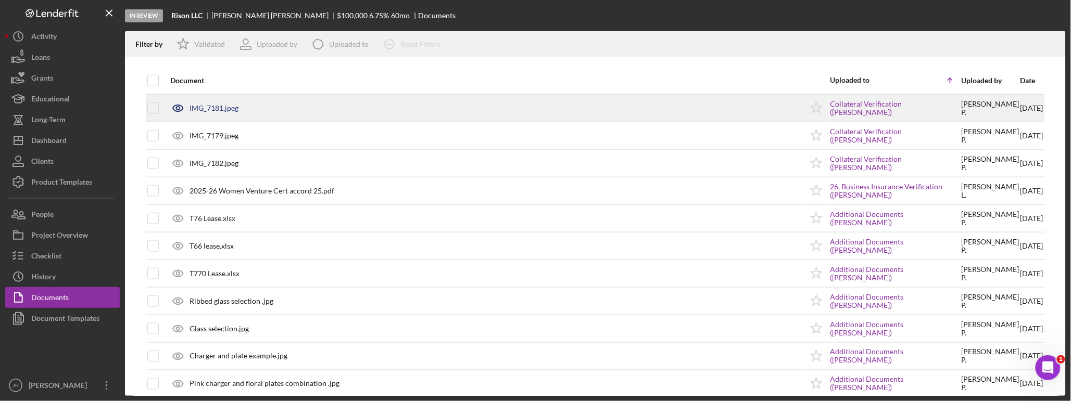
scroll to position [1735, 0]
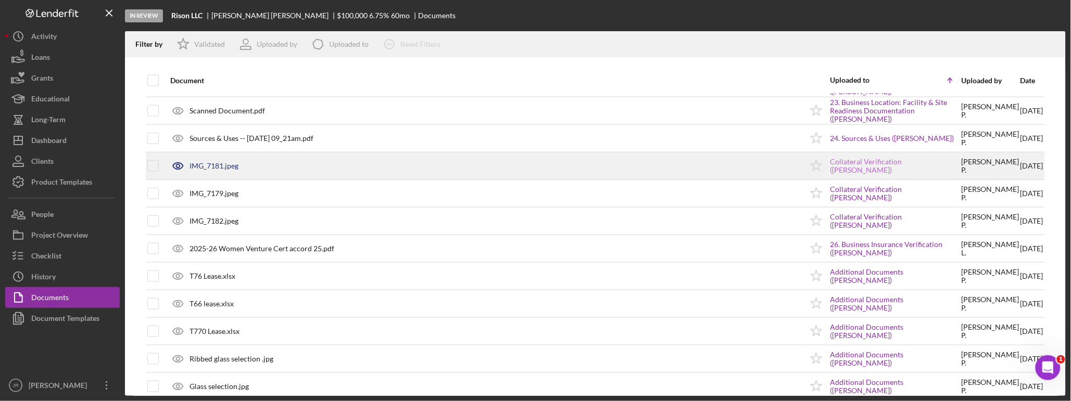
click at [874, 168] on link "Collateral Verification (Myra Patterson)" at bounding box center [895, 166] width 130 height 17
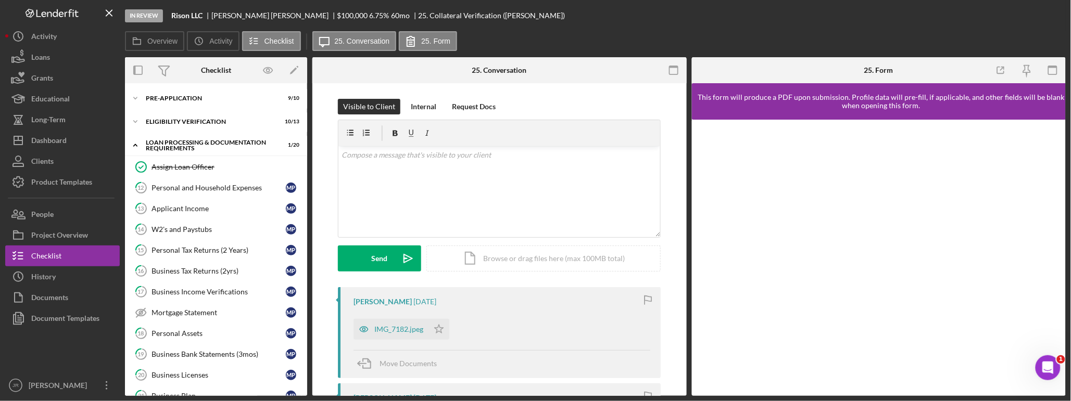
scroll to position [241, 0]
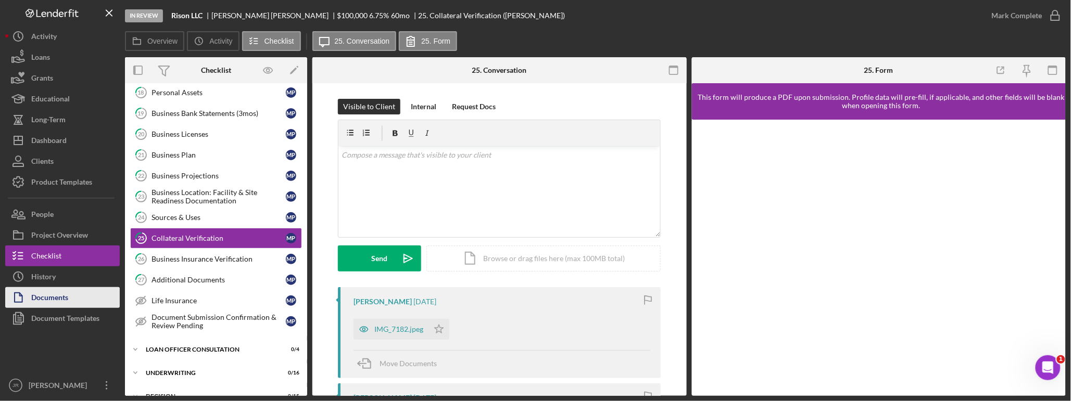
click at [52, 300] on div "Documents" at bounding box center [49, 298] width 37 height 23
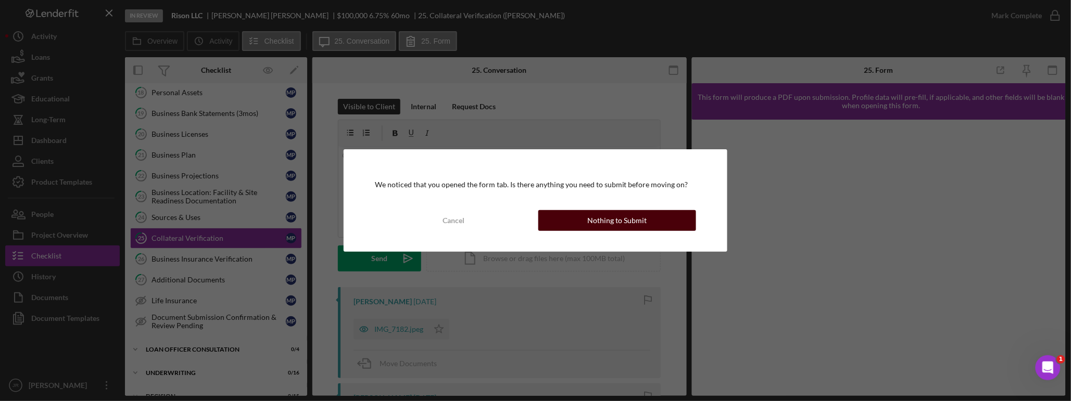
click at [564, 219] on button "Nothing to Submit" at bounding box center [617, 220] width 158 height 21
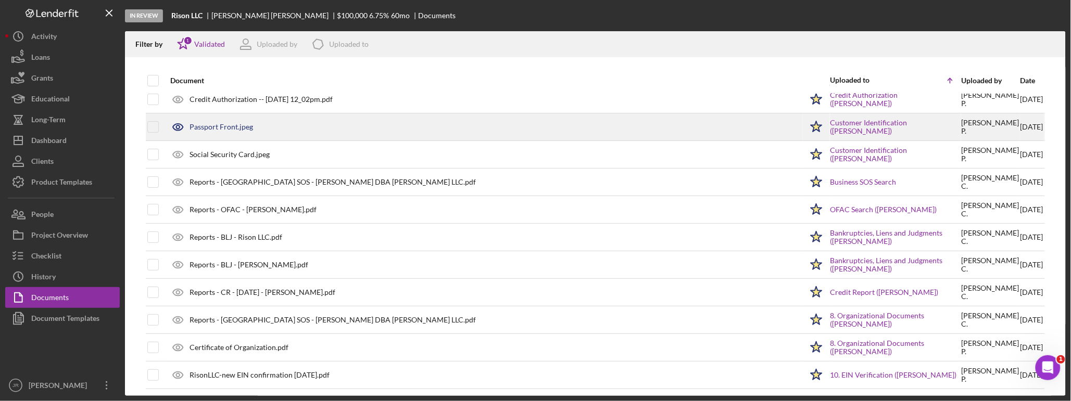
scroll to position [12, 0]
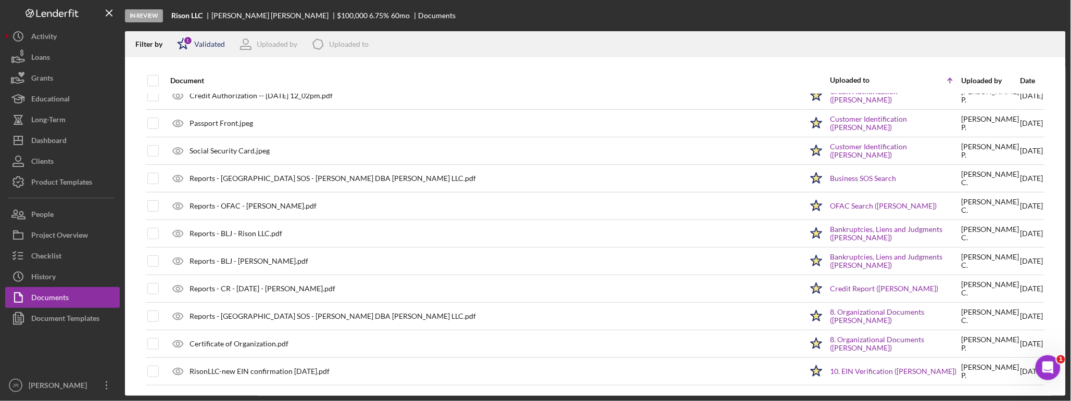
click at [200, 40] on div "Validated" at bounding box center [209, 44] width 31 height 8
click at [179, 83] on input "checkbox" at bounding box center [182, 83] width 10 height 10
checkbox input "false"
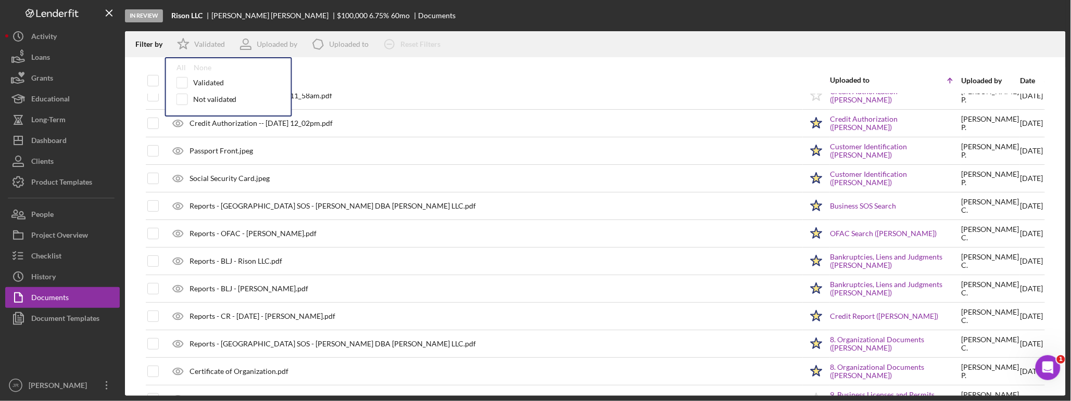
click at [572, 50] on div "Filter by Icon/Star Validated All None Validated Not validated Uploaded by Icon…" at bounding box center [595, 44] width 940 height 26
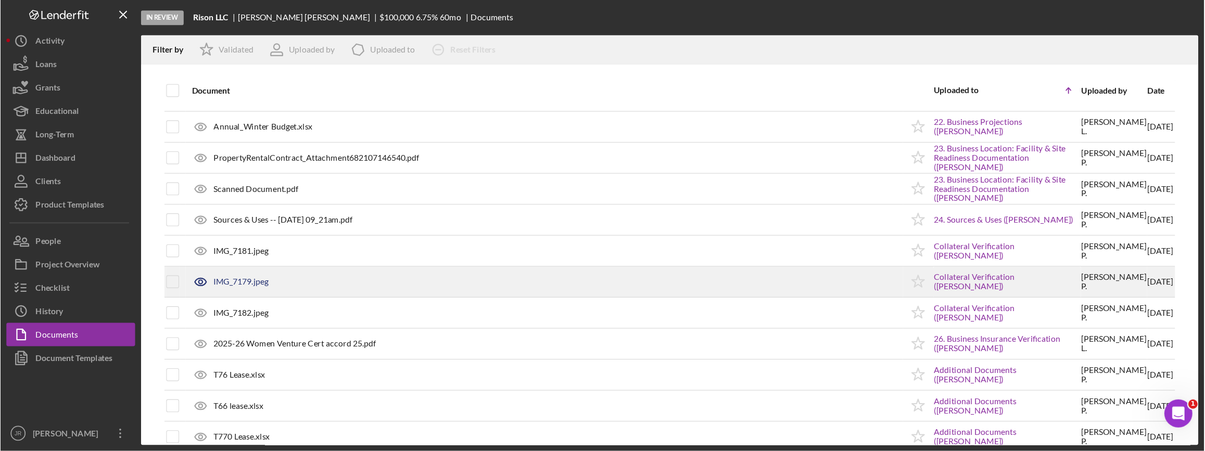
scroll to position [1747, 0]
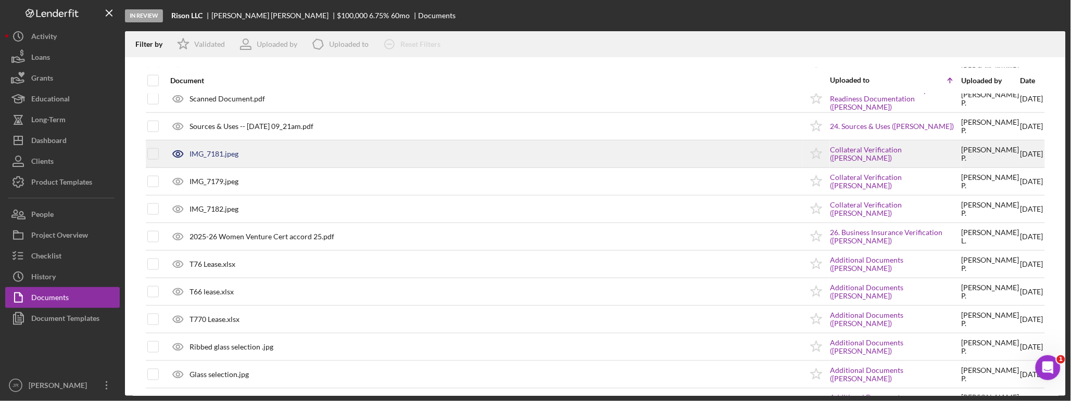
click at [211, 155] on div "IMG_7181.jpeg" at bounding box center [213, 154] width 49 height 8
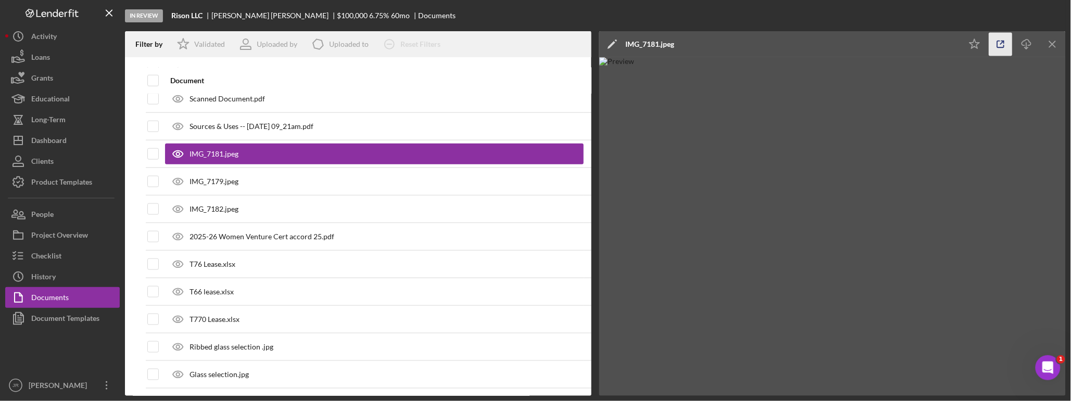
click at [874, 44] on icon "button" at bounding box center [1000, 44] width 23 height 23
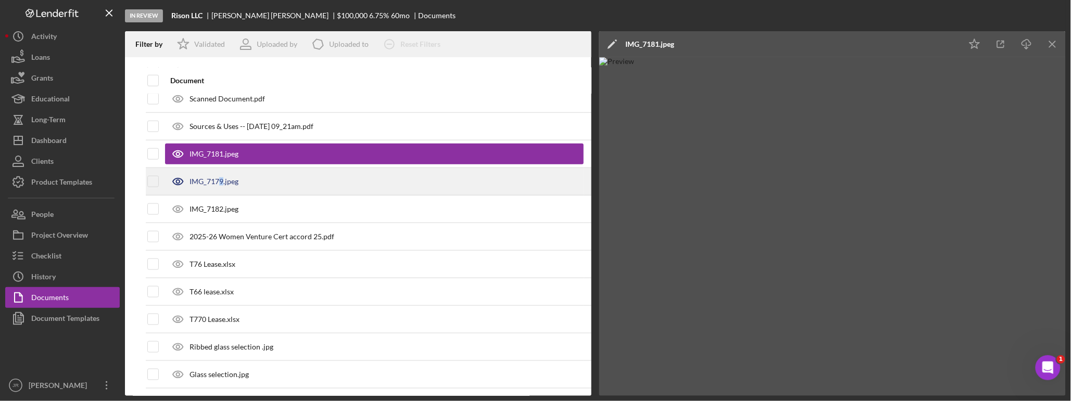
click at [222, 181] on div "IMG_7179.jpeg" at bounding box center [213, 181] width 49 height 8
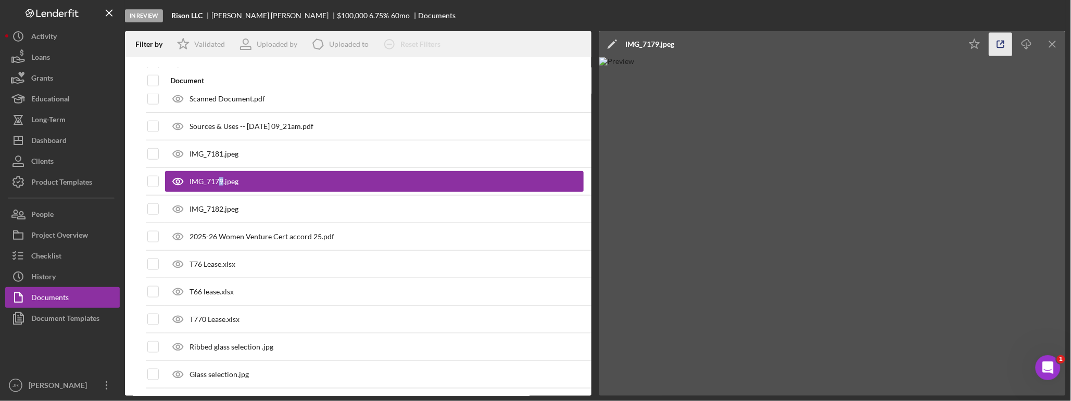
click at [874, 47] on icon "button" at bounding box center [1000, 44] width 23 height 23
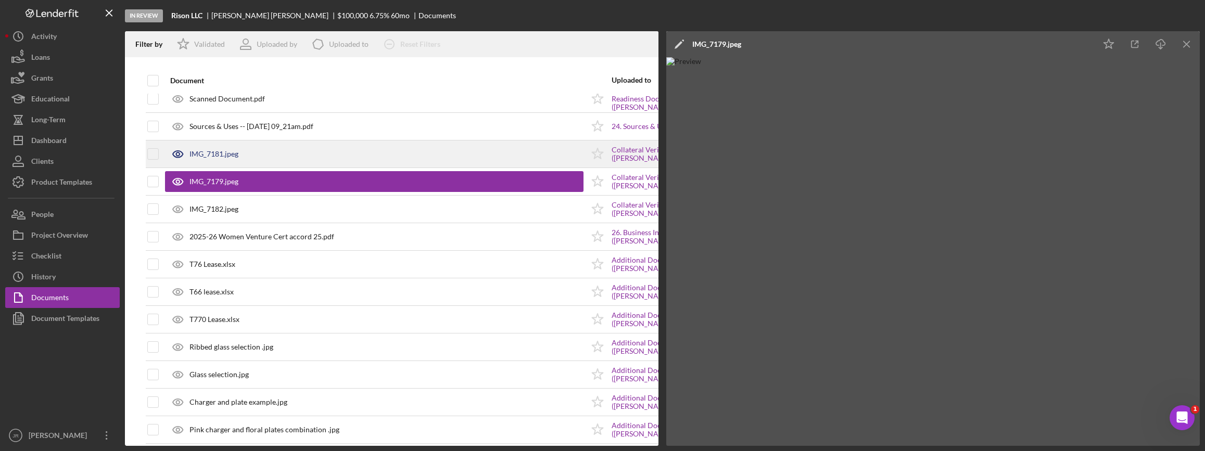
click at [206, 158] on div "IMG_7181.jpeg" at bounding box center [213, 154] width 49 height 8
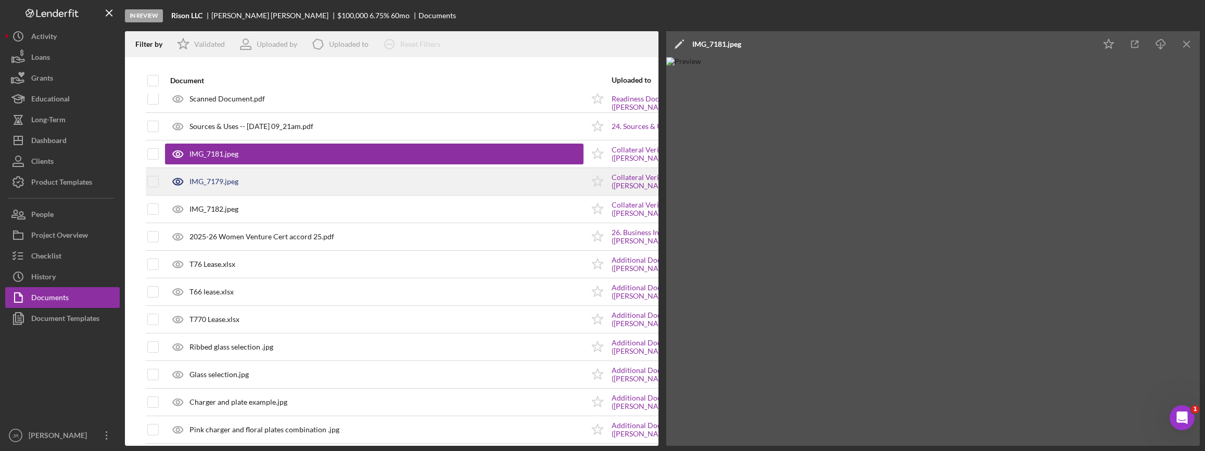
click at [200, 195] on div "IMG_7179.jpeg" at bounding box center [374, 182] width 418 height 26
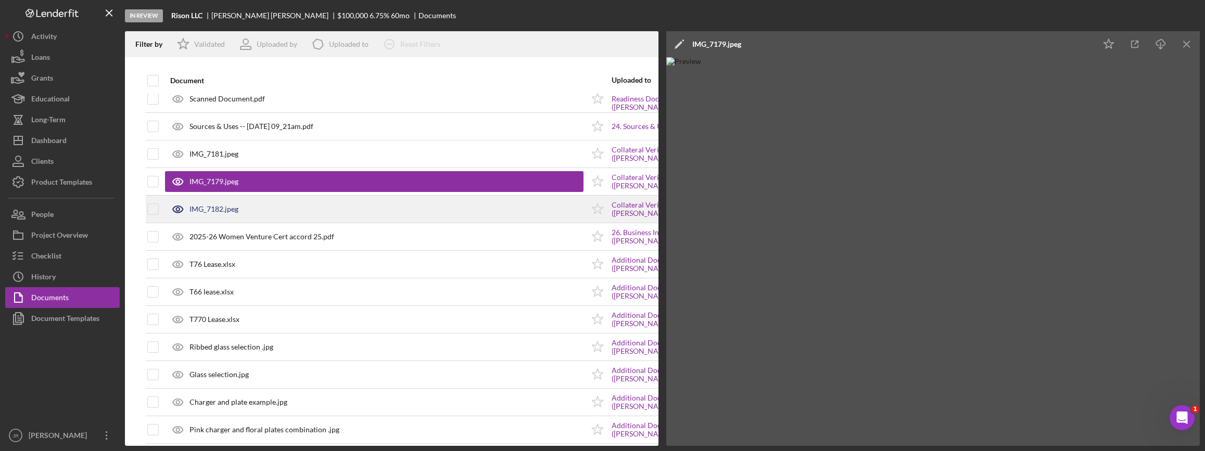
click at [207, 222] on div "IMG_7182.jpeg" at bounding box center [374, 209] width 418 height 26
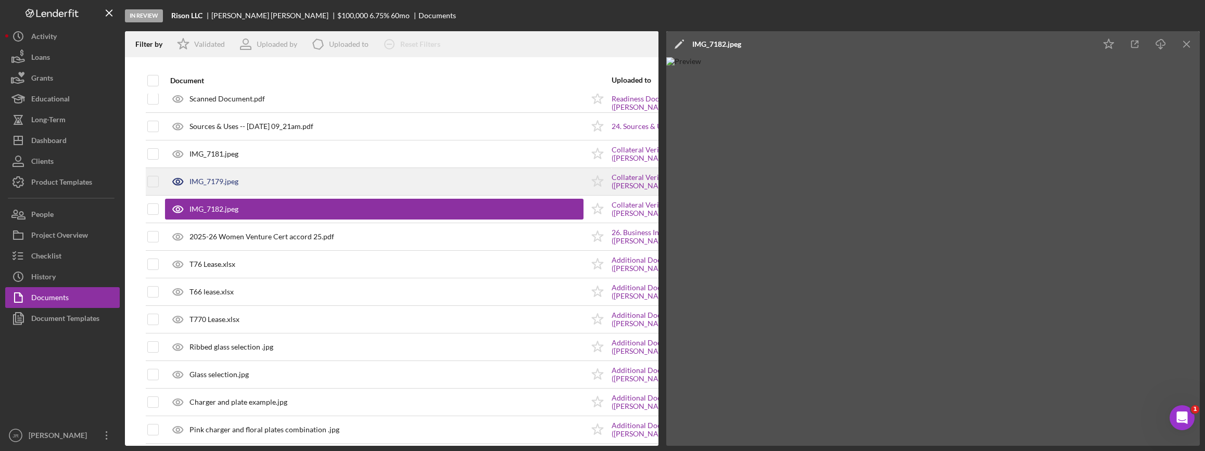
click at [230, 186] on div "IMG_7179.jpeg" at bounding box center [213, 181] width 49 height 8
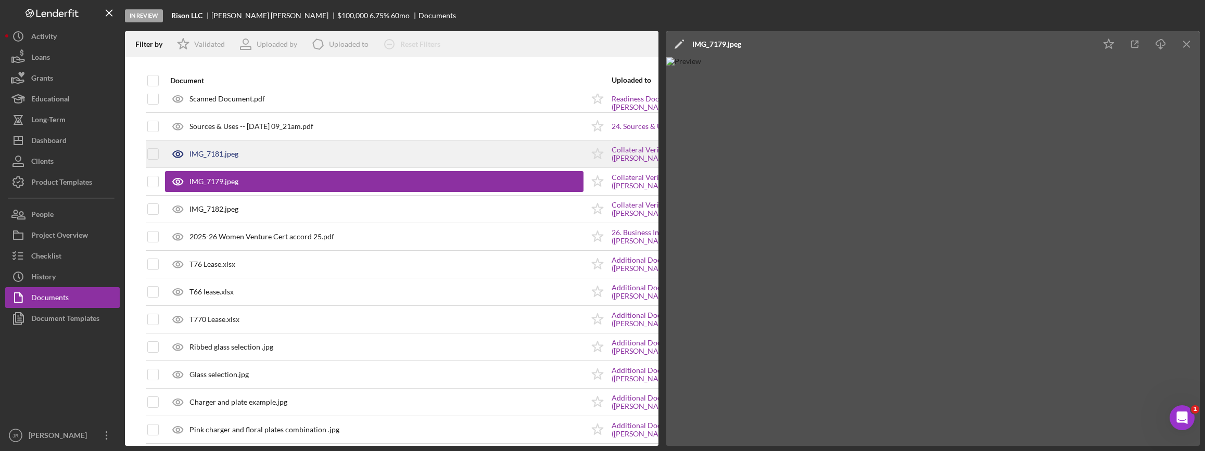
click at [230, 158] on div "IMG_7181.jpeg" at bounding box center [213, 154] width 49 height 8
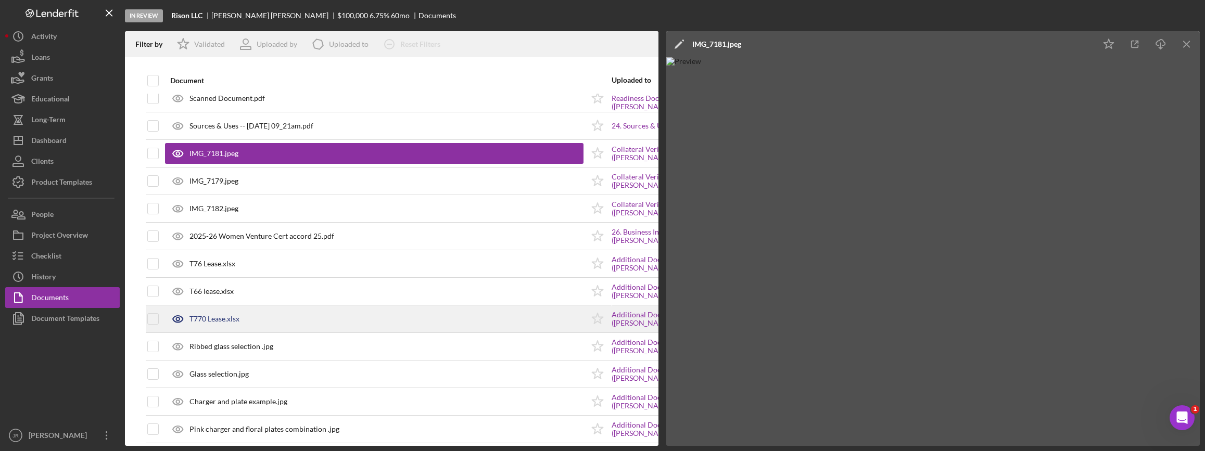
scroll to position [1812, 0]
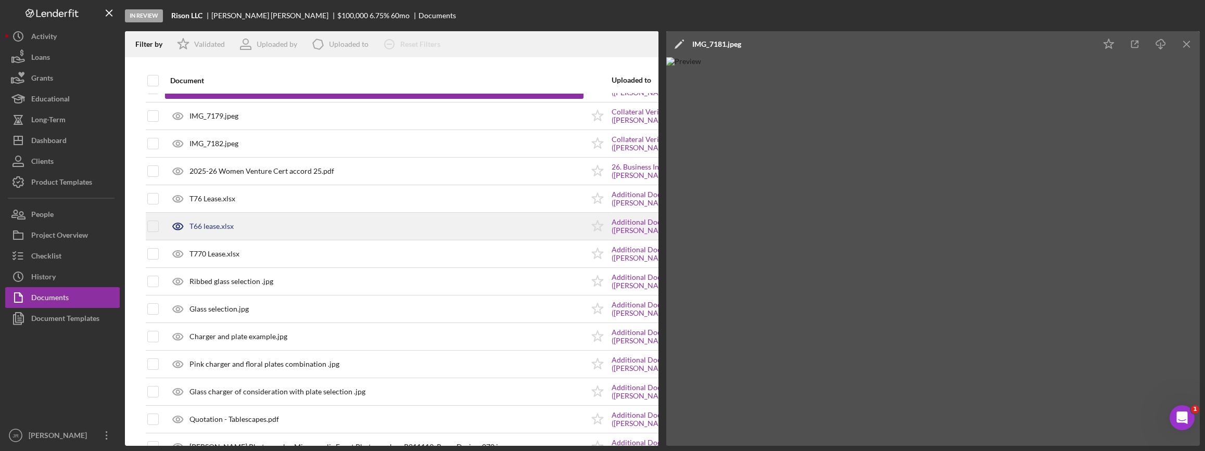
click at [232, 239] on div "T66 lease.xlsx" at bounding box center [374, 226] width 418 height 26
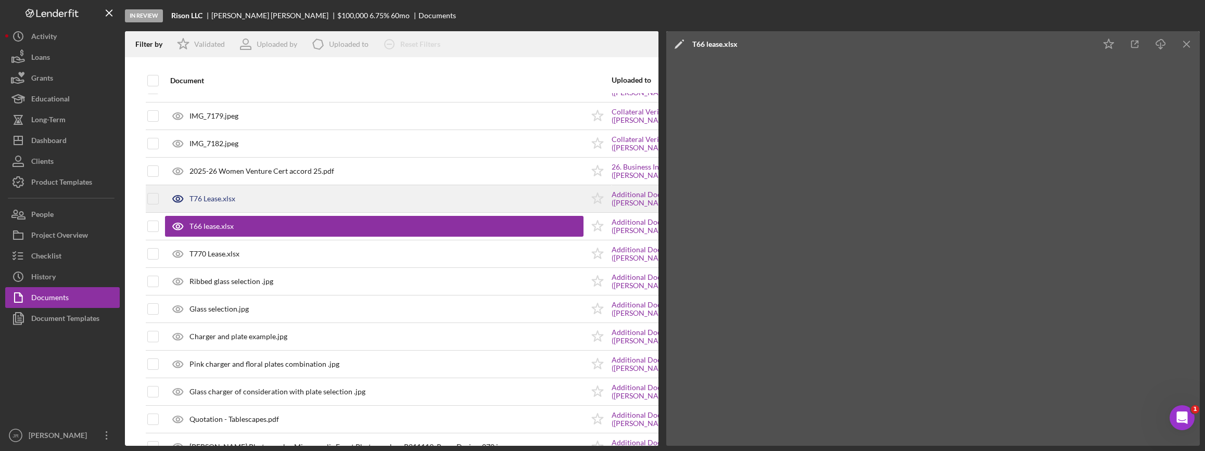
click at [221, 203] on div "T76 Lease.xlsx" at bounding box center [212, 199] width 46 height 8
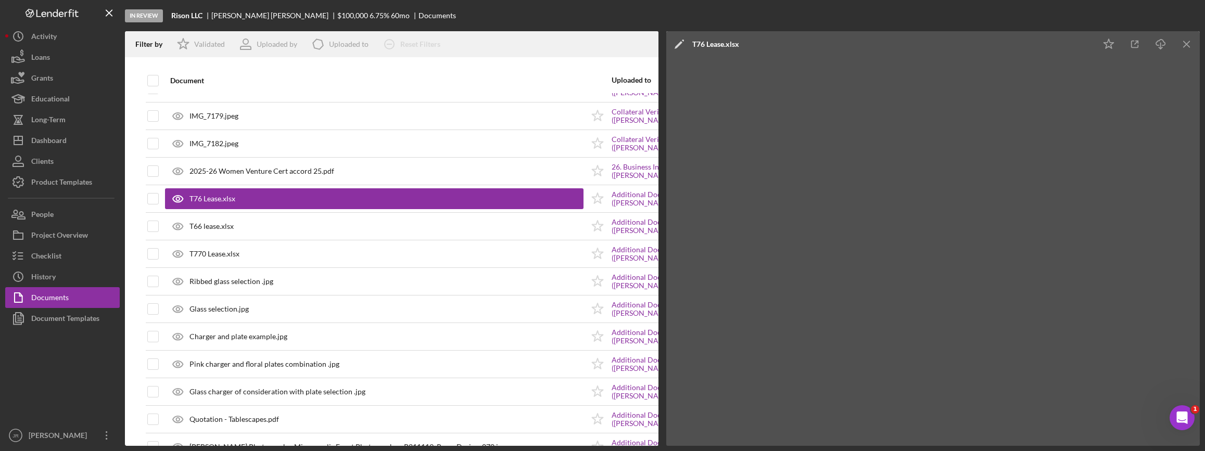
click at [664, 250] on div "Filter by Icon/Star Validated Uploaded by Icon/Product Uploaded to Icon/Clear A…" at bounding box center [662, 238] width 1075 height 415
click at [874, 46] on icon "Icon/Menu Close" at bounding box center [1186, 44] width 23 height 23
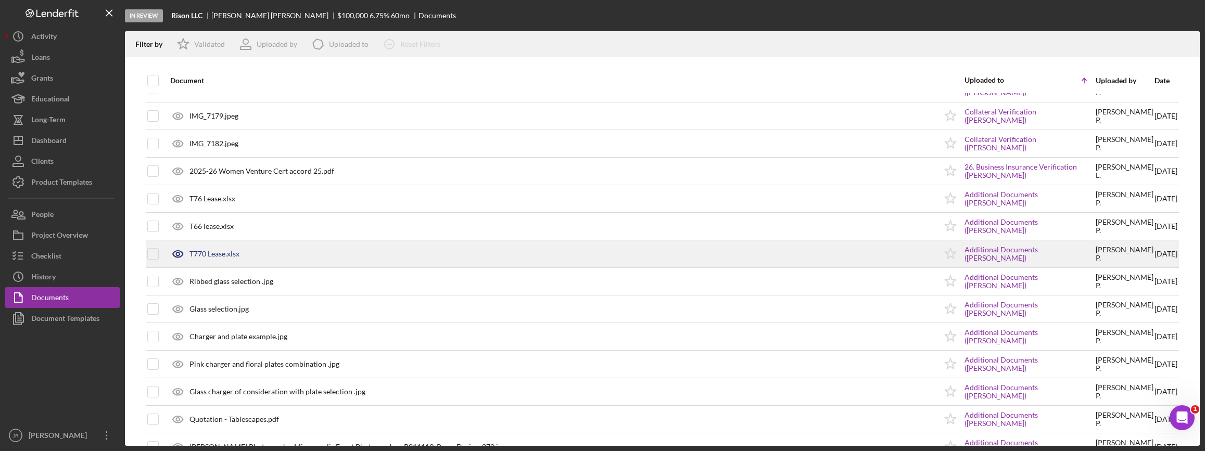
click at [217, 258] on div "T770 Lease.xlsx" at bounding box center [214, 254] width 50 height 8
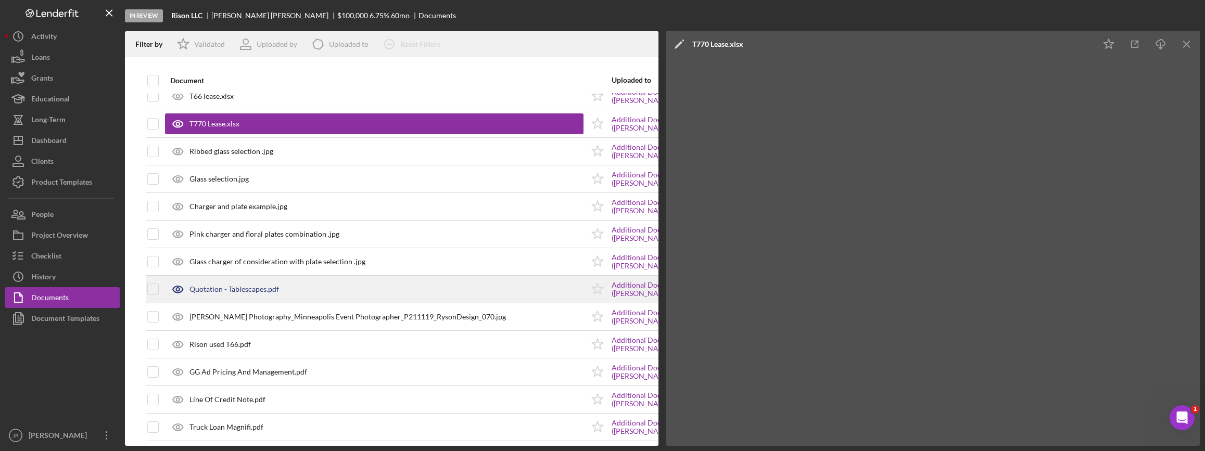
scroll to position [2007, 0]
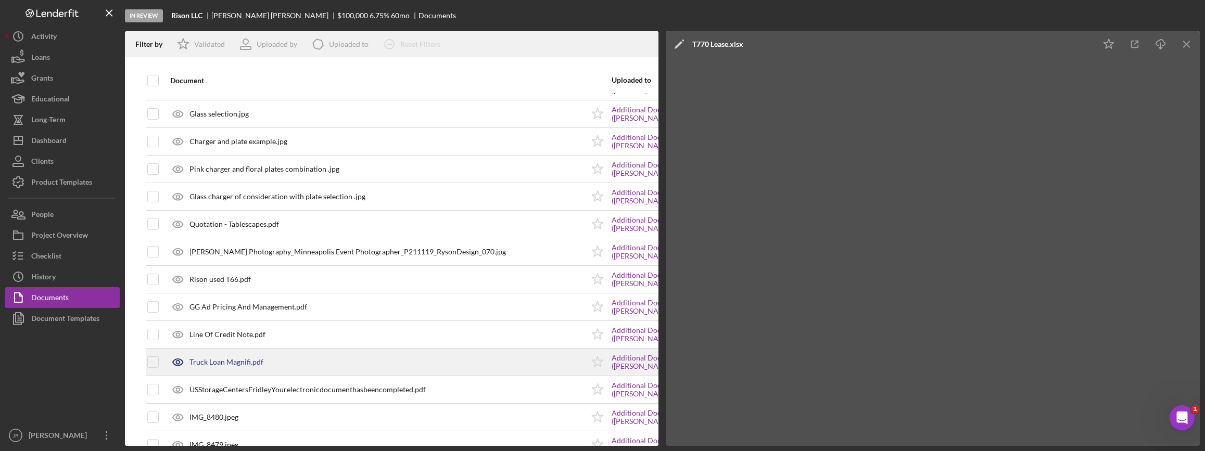
click at [243, 366] on div "Truck Loan Magnifi.pdf" at bounding box center [226, 362] width 74 height 8
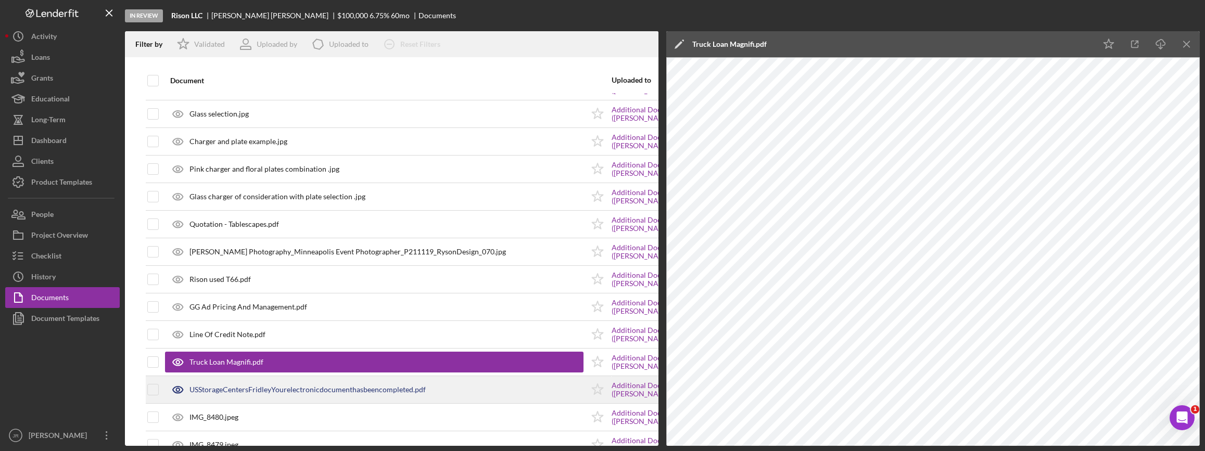
click at [243, 394] on div "USStorageCentersFridleyYourelectronicdocumenthasbeencompleted.pdf" at bounding box center [307, 390] width 236 height 8
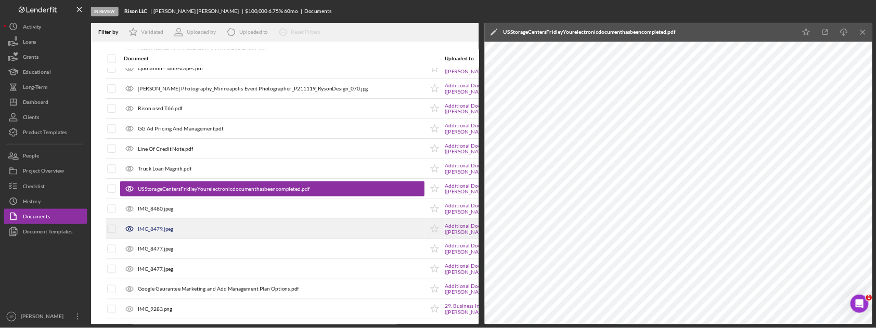
scroll to position [2268, 0]
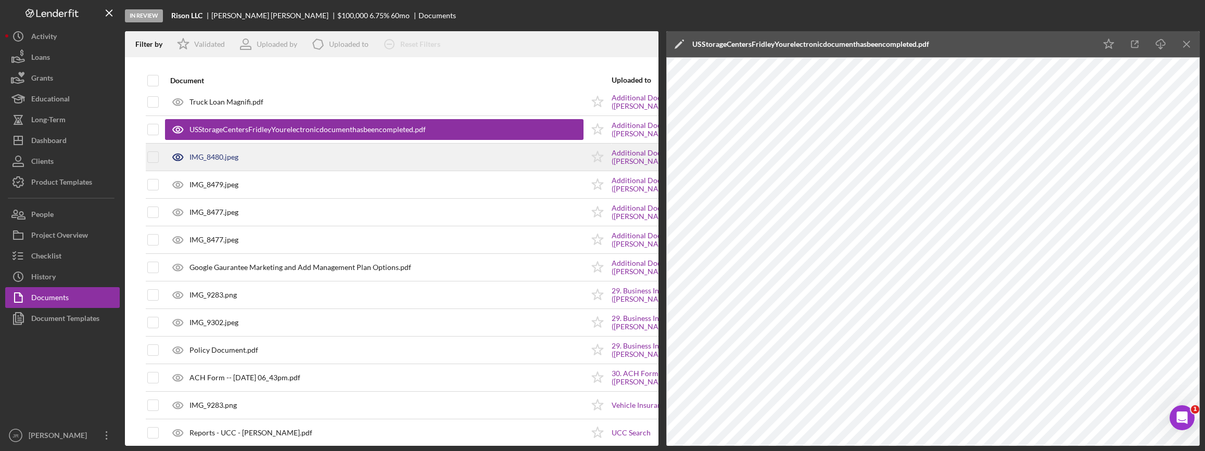
click at [235, 161] on div "IMG_8480.jpeg" at bounding box center [213, 157] width 49 height 8
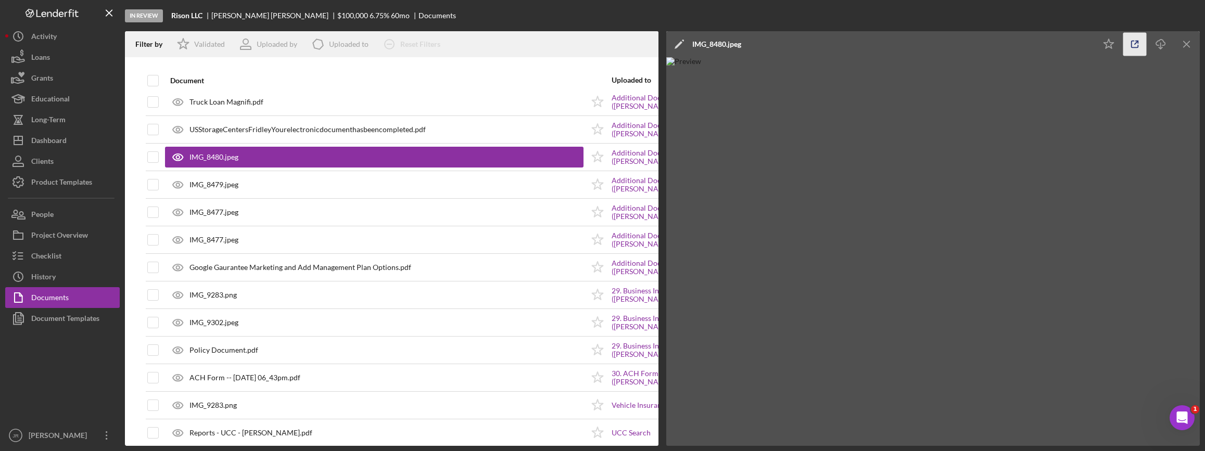
click at [874, 46] on icon "button" at bounding box center [1134, 44] width 23 height 23
click at [874, 45] on icon "button" at bounding box center [1134, 44] width 23 height 23
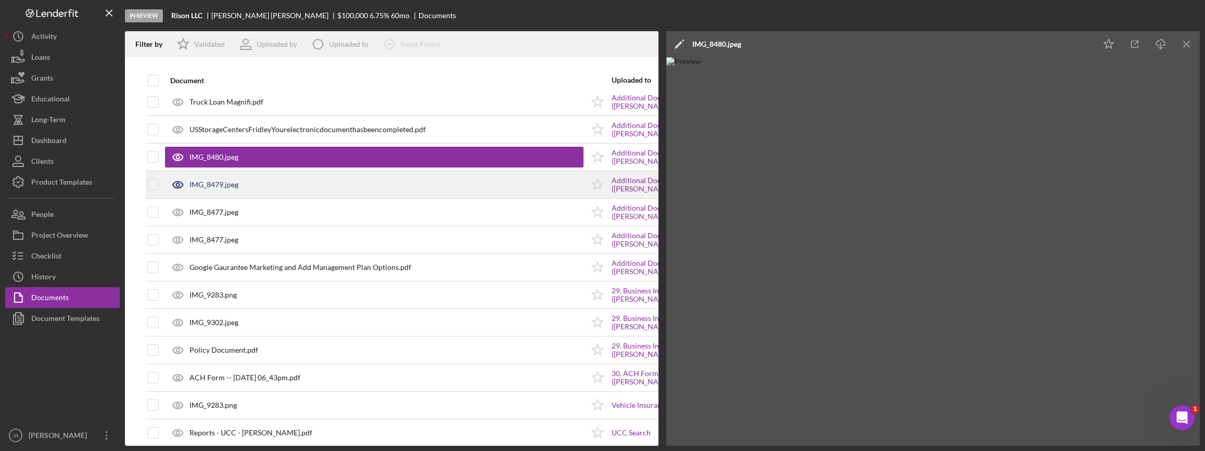
click at [225, 189] on div "IMG_8479.jpeg" at bounding box center [213, 185] width 49 height 8
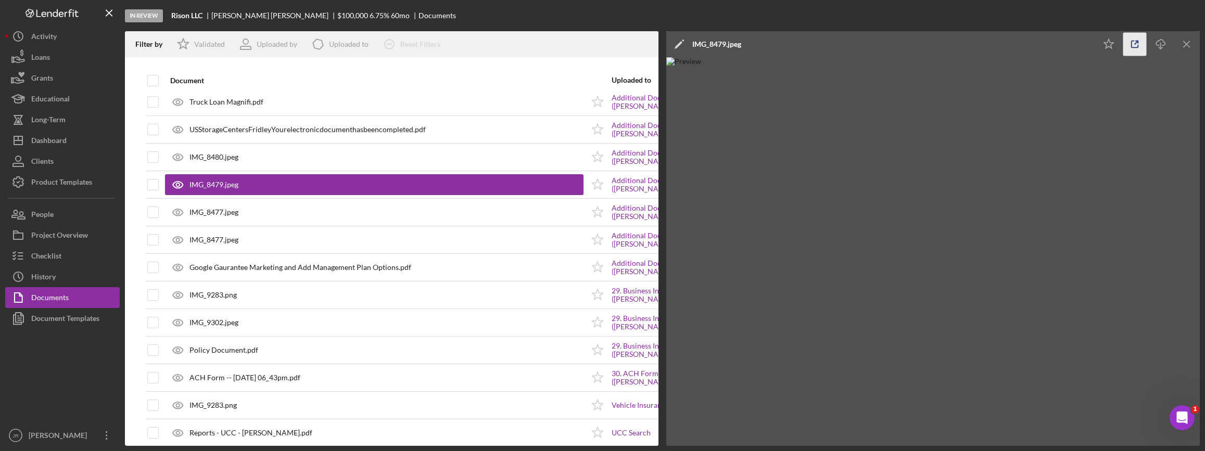
click at [874, 41] on polyline "button" at bounding box center [1137, 42] width 3 height 3
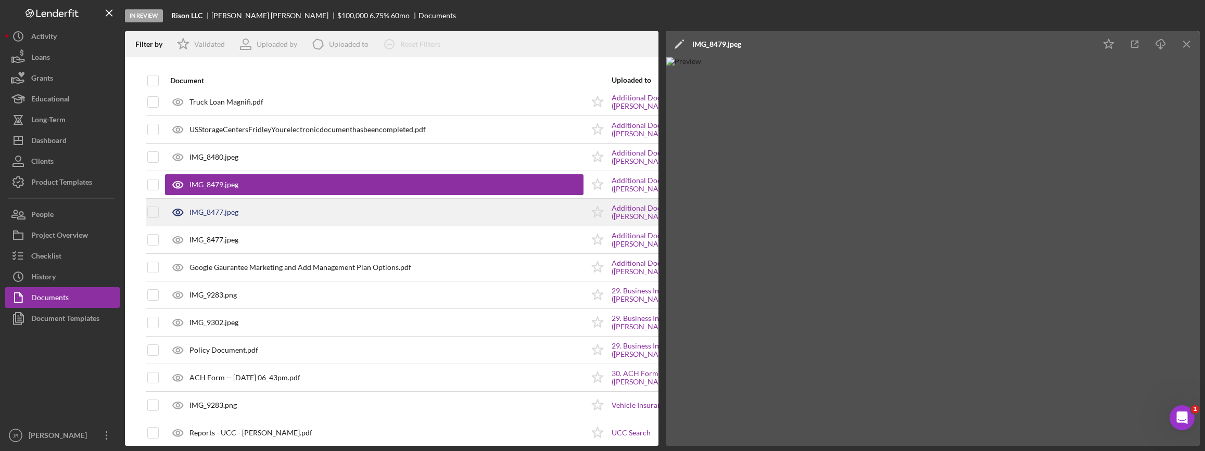
click at [207, 214] on div "IMG_8477.jpeg" at bounding box center [374, 212] width 418 height 26
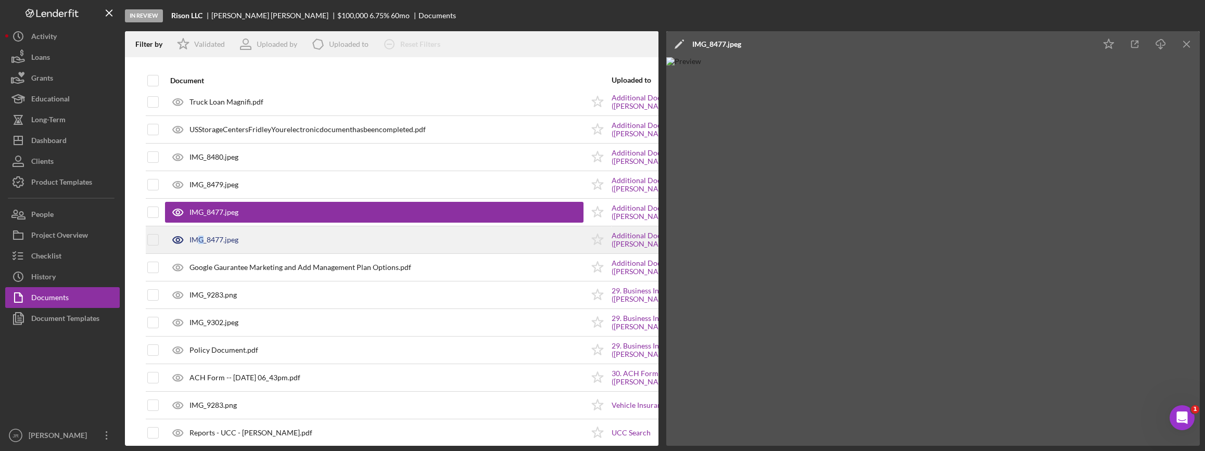
click at [201, 244] on div "IMG_8477.jpeg" at bounding box center [213, 240] width 49 height 8
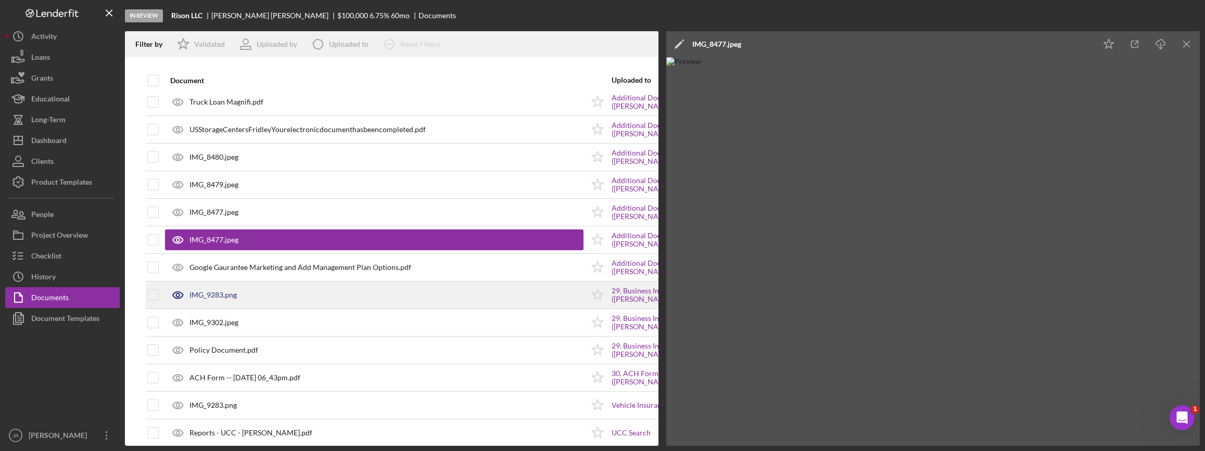
click at [225, 308] on div "IMG_9283.png" at bounding box center [374, 295] width 418 height 26
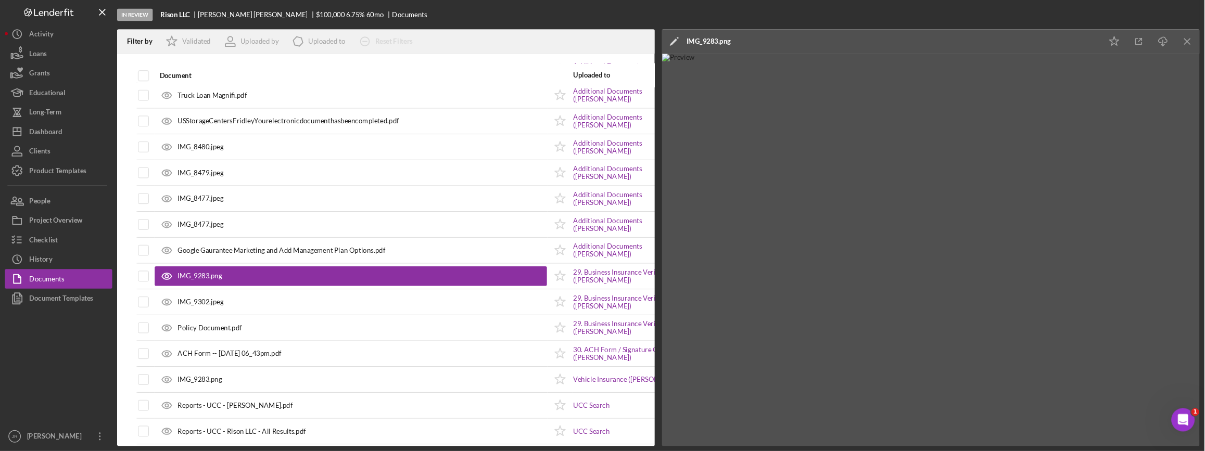
scroll to position [2268, 0]
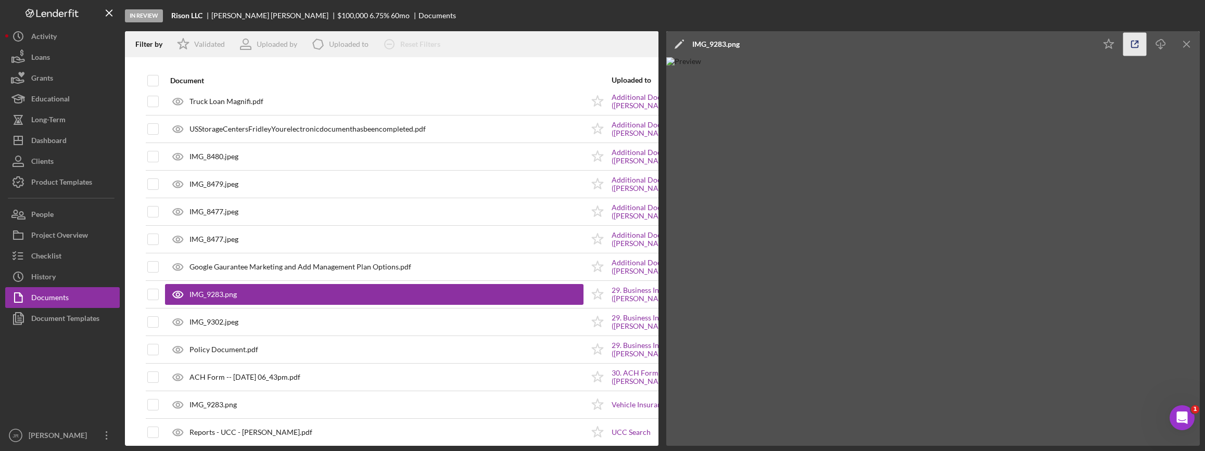
click at [874, 40] on icon "button" at bounding box center [1134, 44] width 23 height 23
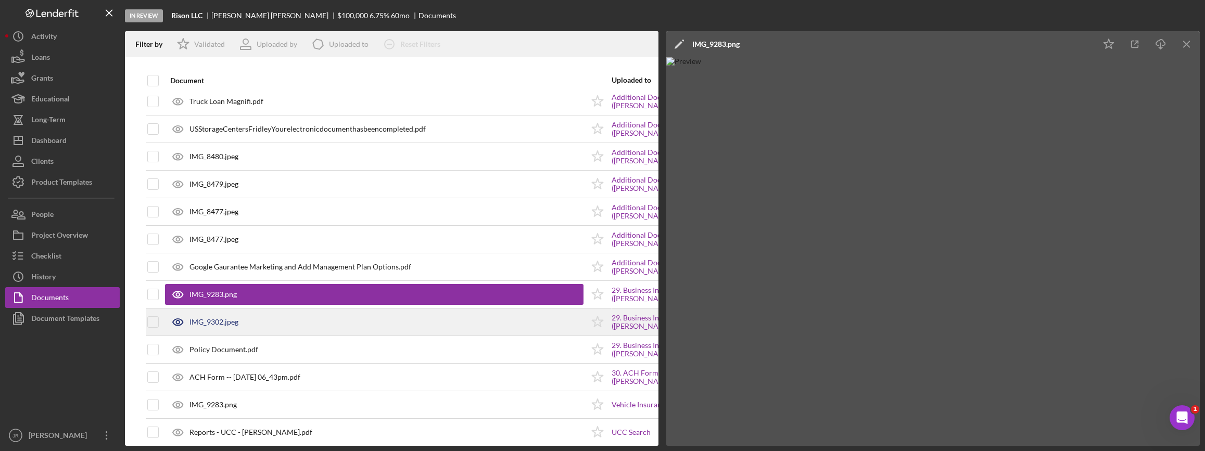
click at [217, 326] on div "IMG_9302.jpeg" at bounding box center [213, 322] width 49 height 8
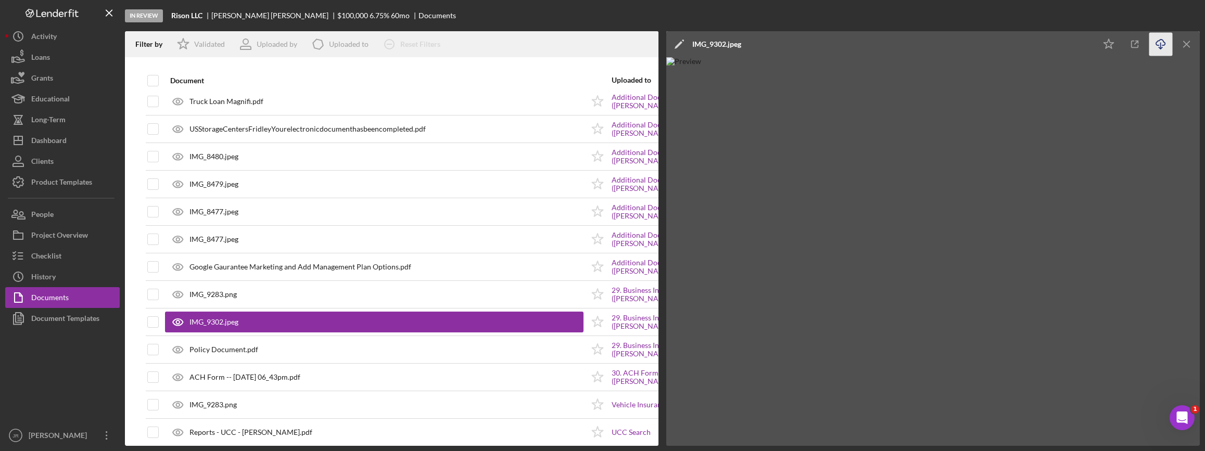
click at [874, 42] on icon "Icon/Download" at bounding box center [1160, 44] width 23 height 23
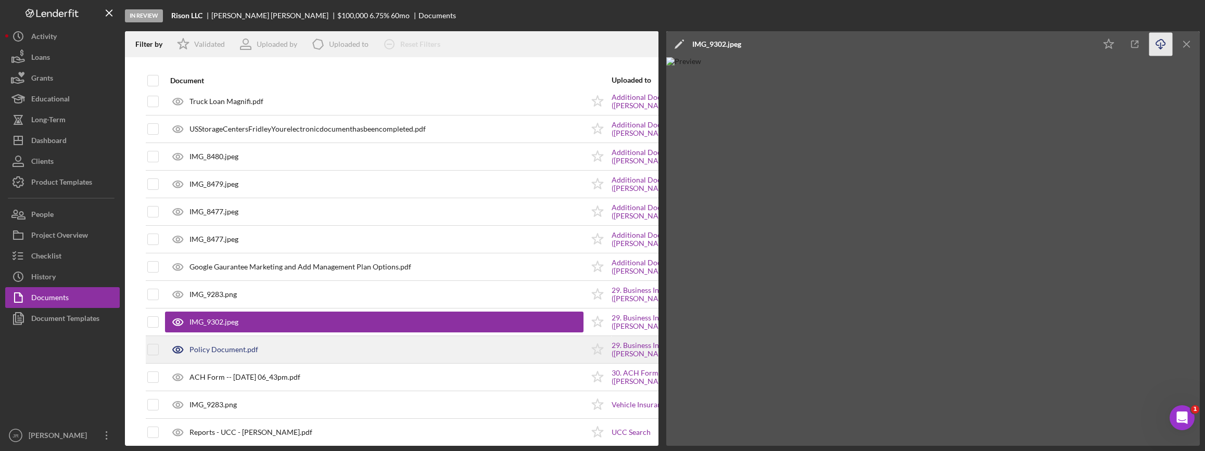
click at [230, 363] on div "Policy Document.pdf" at bounding box center [374, 350] width 418 height 26
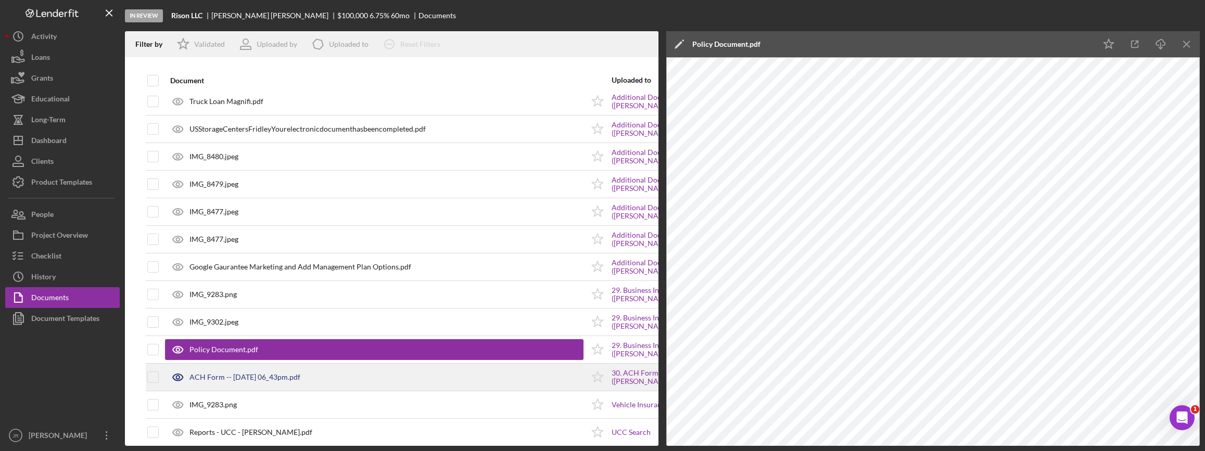
click at [271, 381] on div "ACH Form -- 2025-09-24 06_43pm.pdf" at bounding box center [244, 377] width 111 height 8
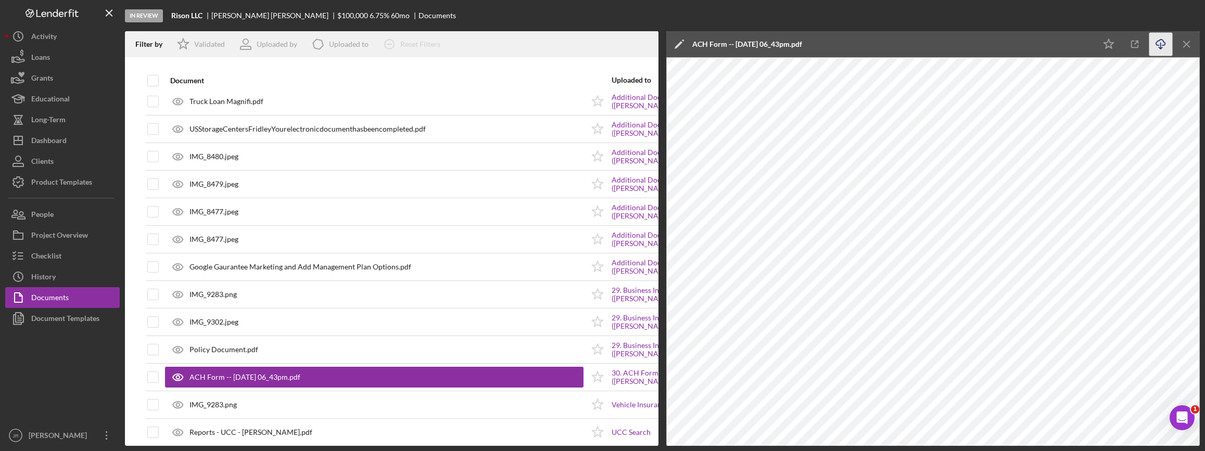
click at [874, 48] on icon "Icon/Download" at bounding box center [1160, 44] width 23 height 23
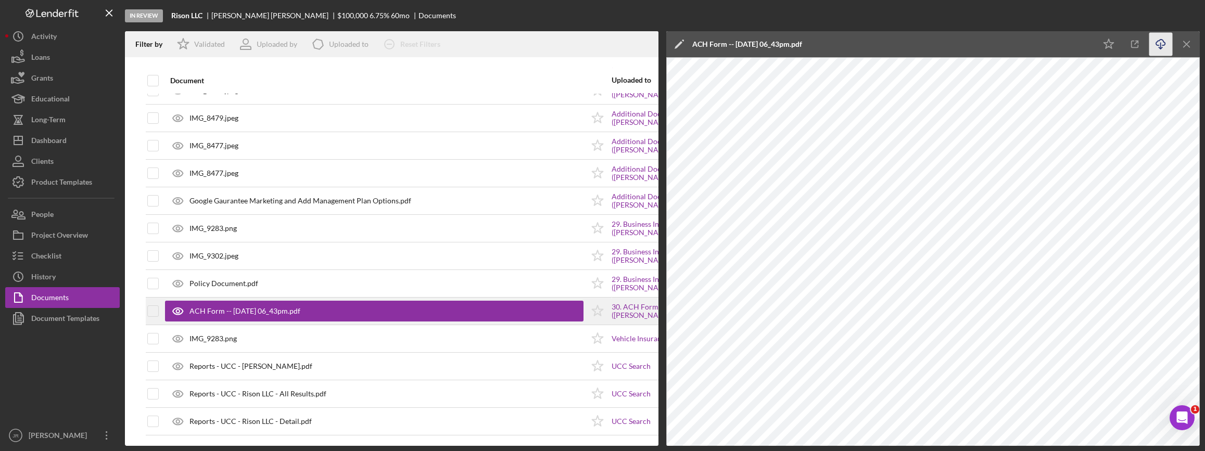
scroll to position [2356, 0]
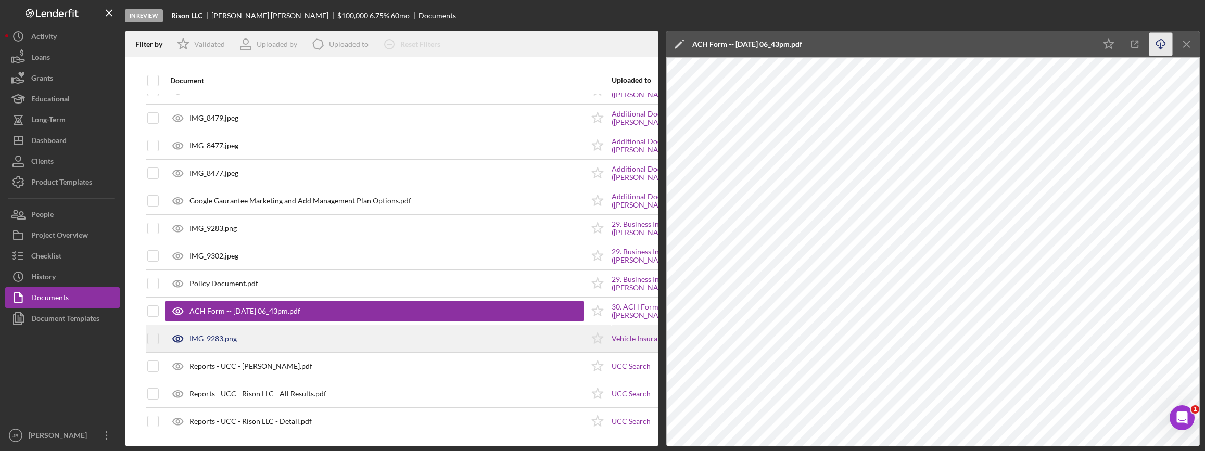
click at [219, 335] on div "IMG_9283.png" at bounding box center [212, 339] width 47 height 8
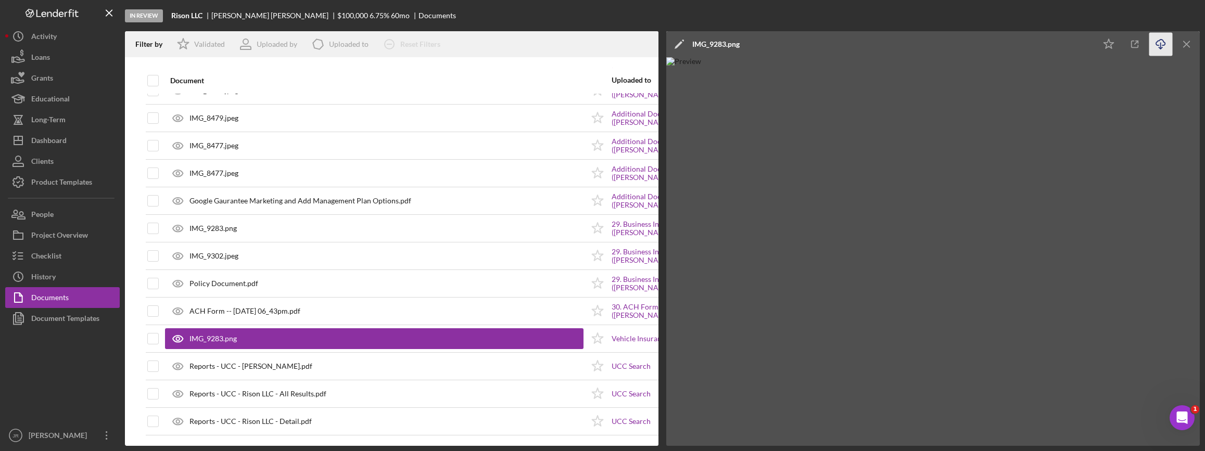
click at [874, 40] on icon "button" at bounding box center [1160, 43] width 9 height 6
click at [874, 295] on img at bounding box center [932, 251] width 533 height 389
click at [874, 251] on img at bounding box center [932, 251] width 533 height 389
click at [874, 44] on icon "Icon/Download" at bounding box center [1160, 44] width 23 height 23
click at [74, 417] on div at bounding box center [62, 377] width 114 height 96
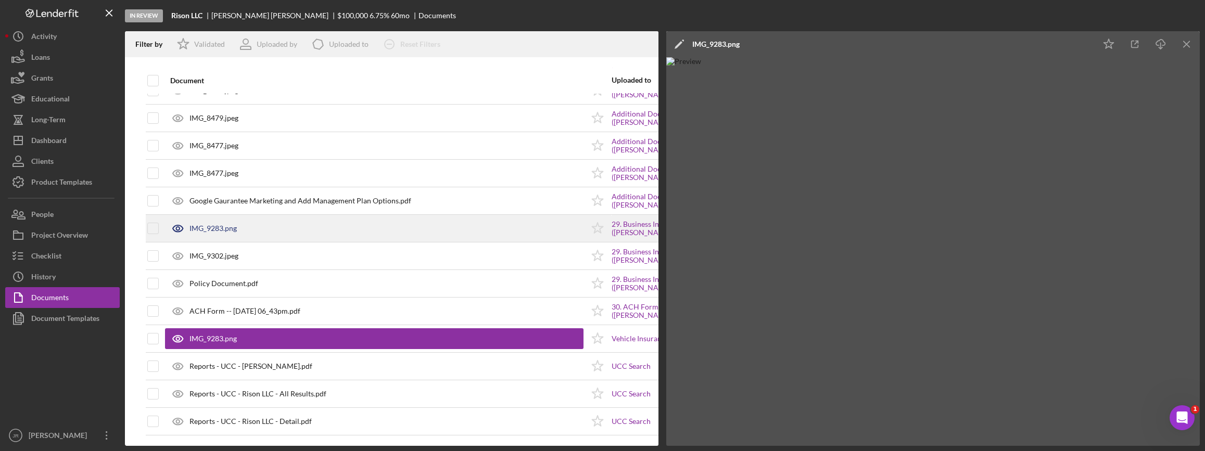
scroll to position [2225, 0]
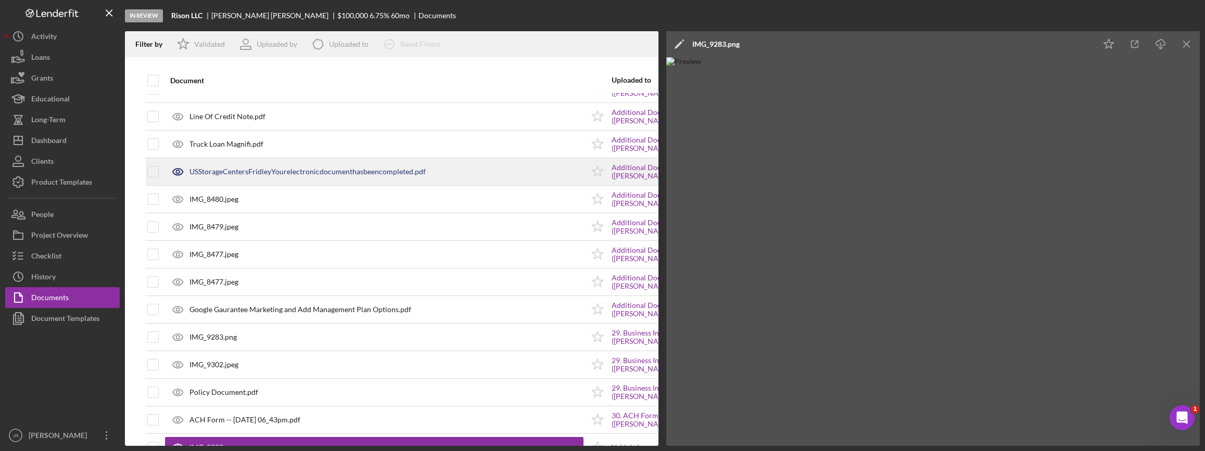
click at [345, 176] on div "USStorageCentersFridleyYourelectronicdocumenthasbeencompleted.pdf" at bounding box center [307, 172] width 236 height 8
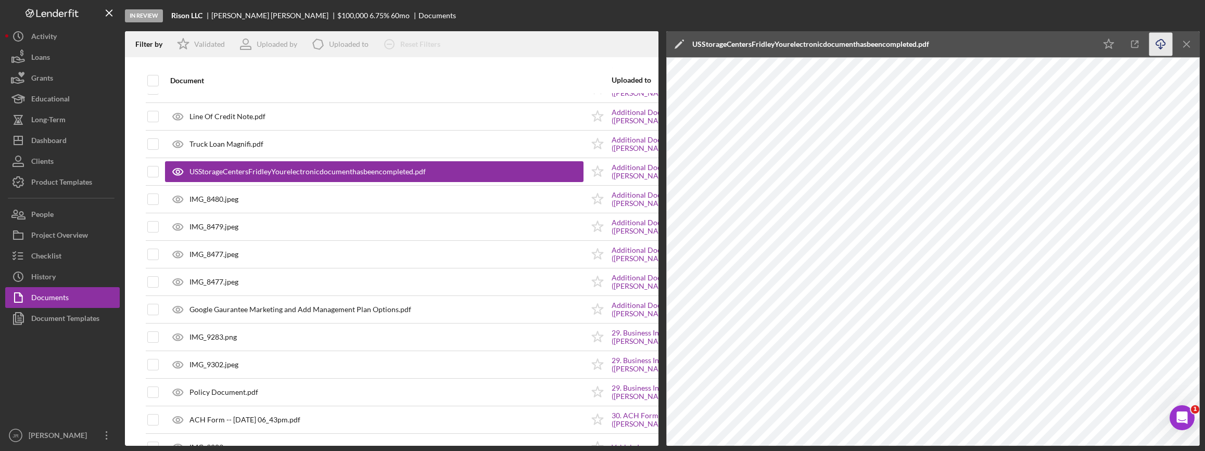
click at [874, 43] on icon "button" at bounding box center [1160, 43] width 9 height 6
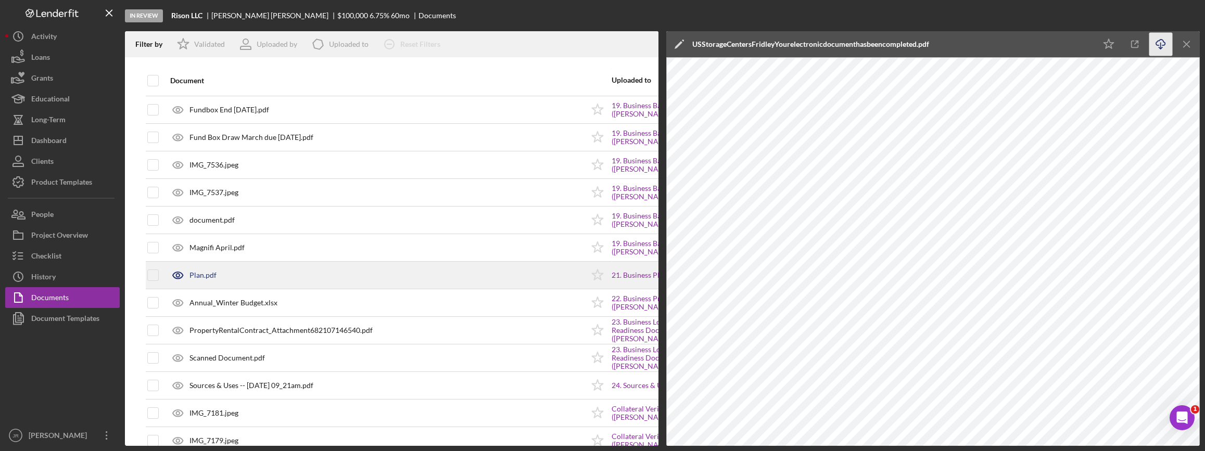
scroll to position [1510, 0]
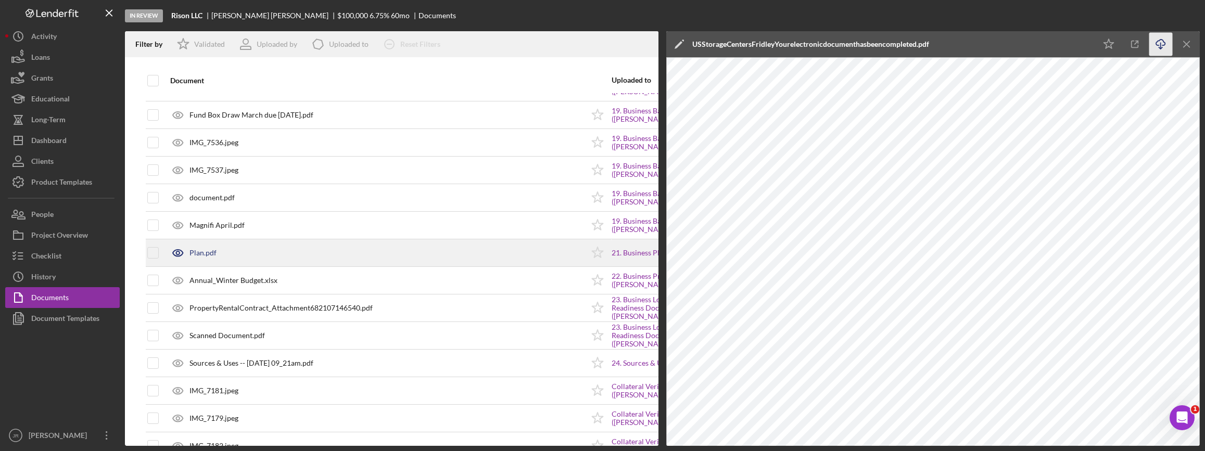
click at [207, 255] on div "Plan.pdf" at bounding box center [374, 253] width 418 height 26
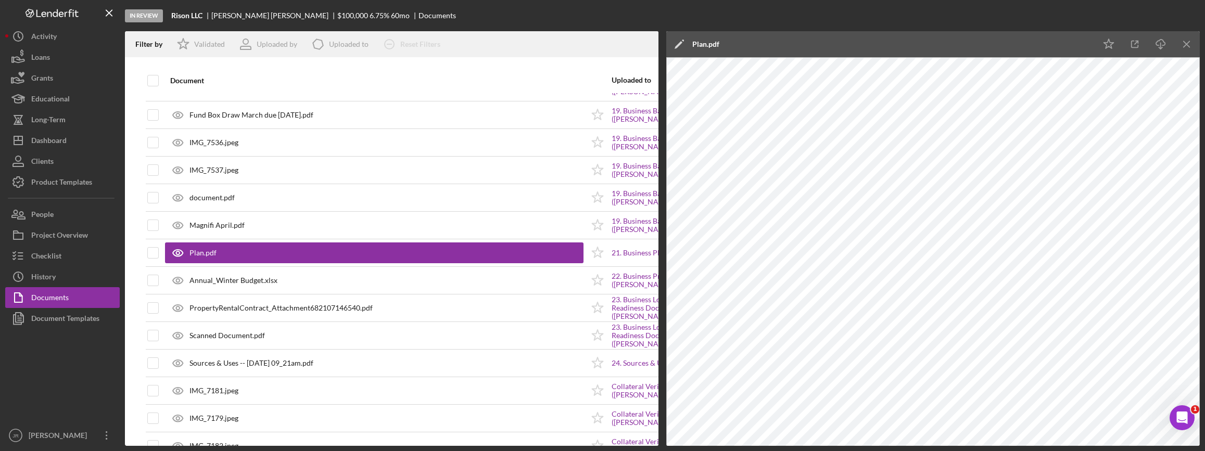
click at [874, 44] on icon "Icon/Menu Close" at bounding box center [1186, 44] width 23 height 23
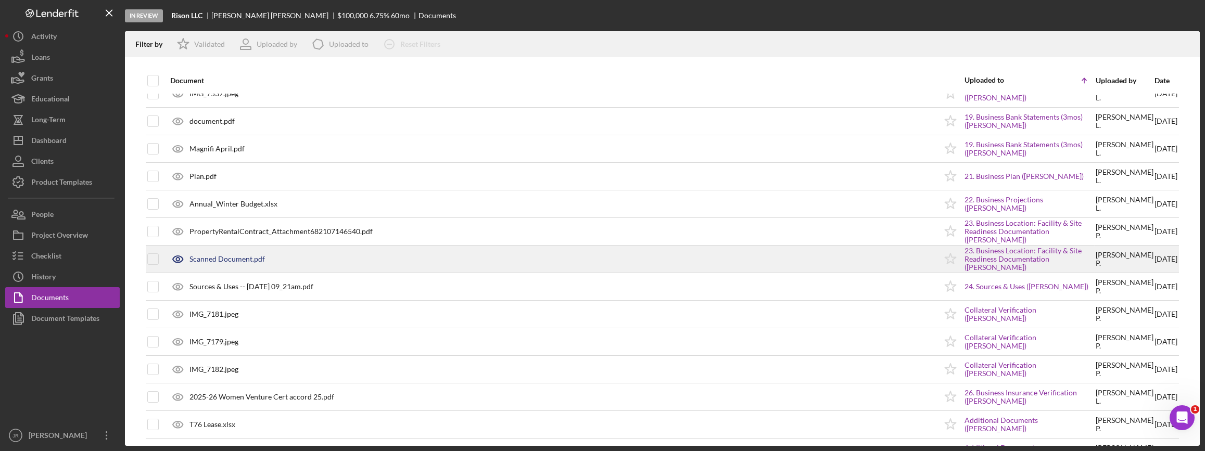
scroll to position [1640, 0]
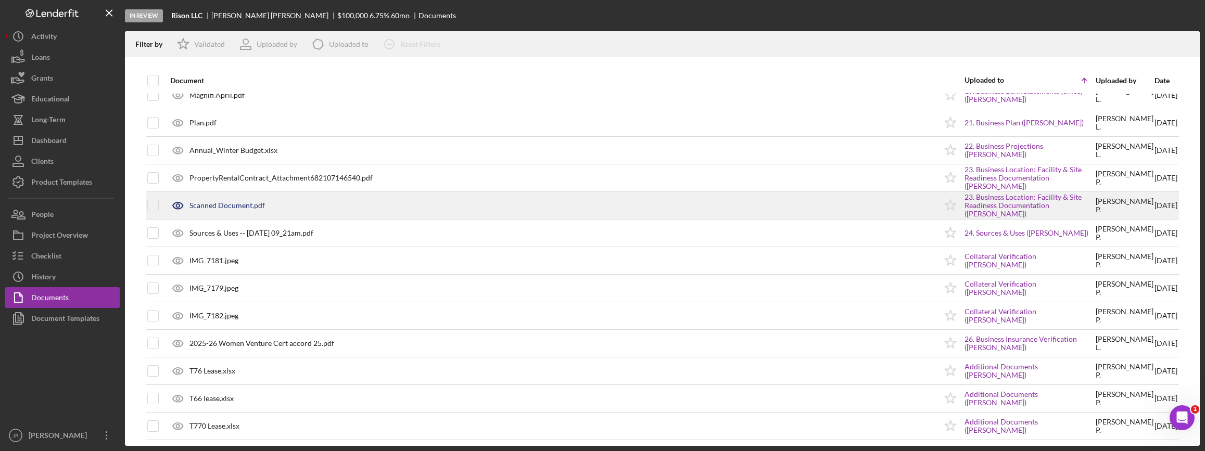
click at [225, 210] on div "Scanned Document.pdf" at bounding box center [226, 205] width 75 height 8
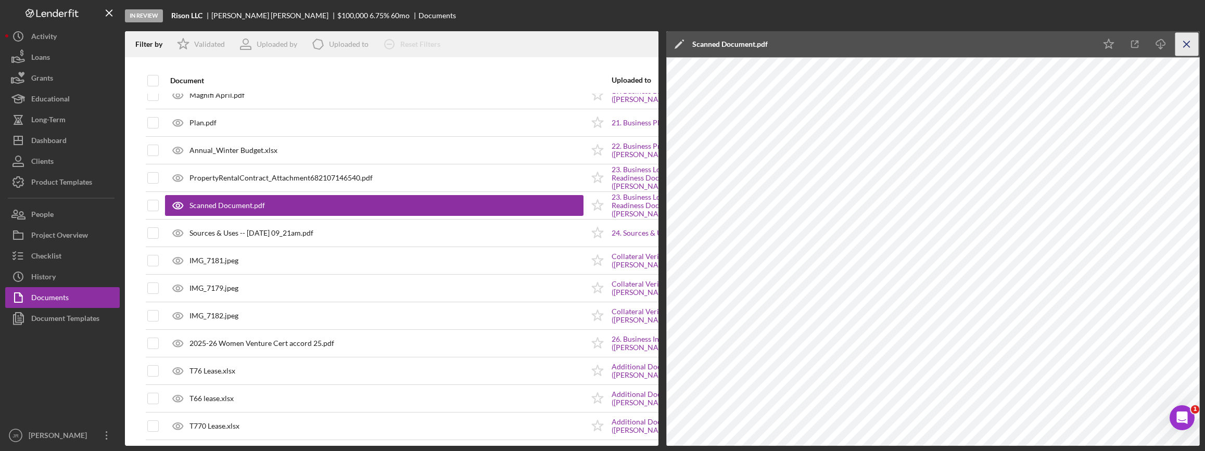
click at [874, 40] on icon "Icon/Menu Close" at bounding box center [1186, 44] width 23 height 23
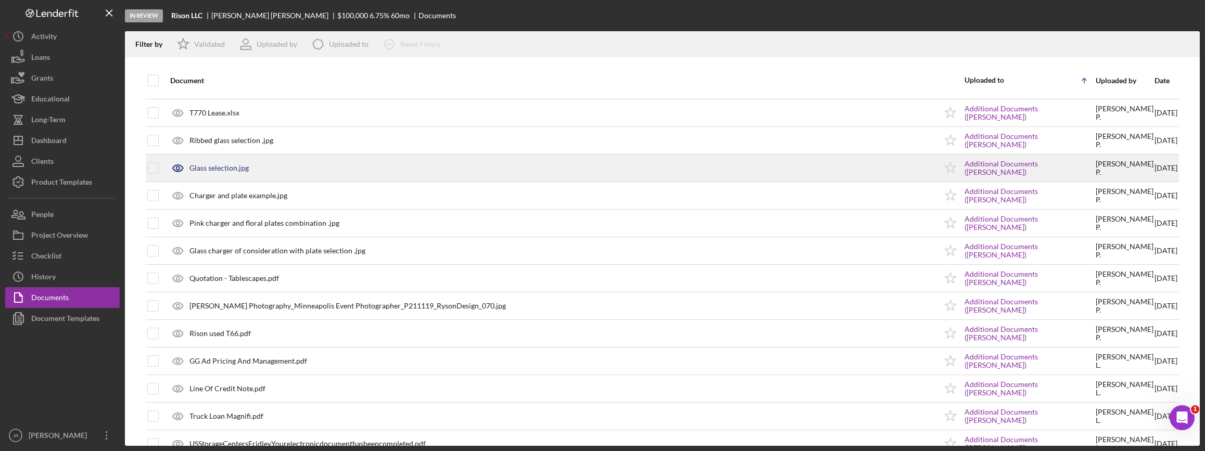
scroll to position [1965, 0]
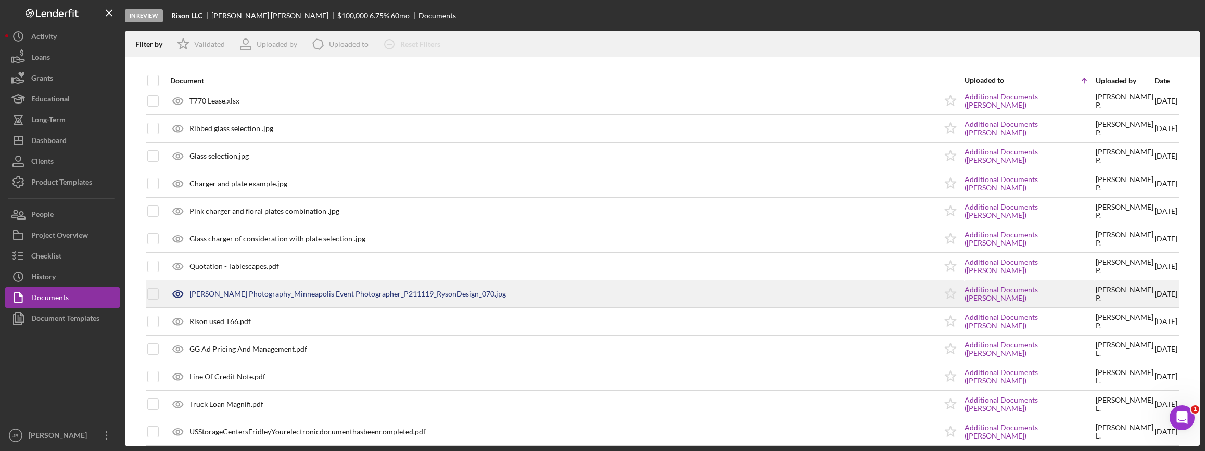
click at [441, 297] on div "[PERSON_NAME] Photography_Minneapolis Event Photographer_P211119_RysonDesign_07…" at bounding box center [550, 294] width 771 height 26
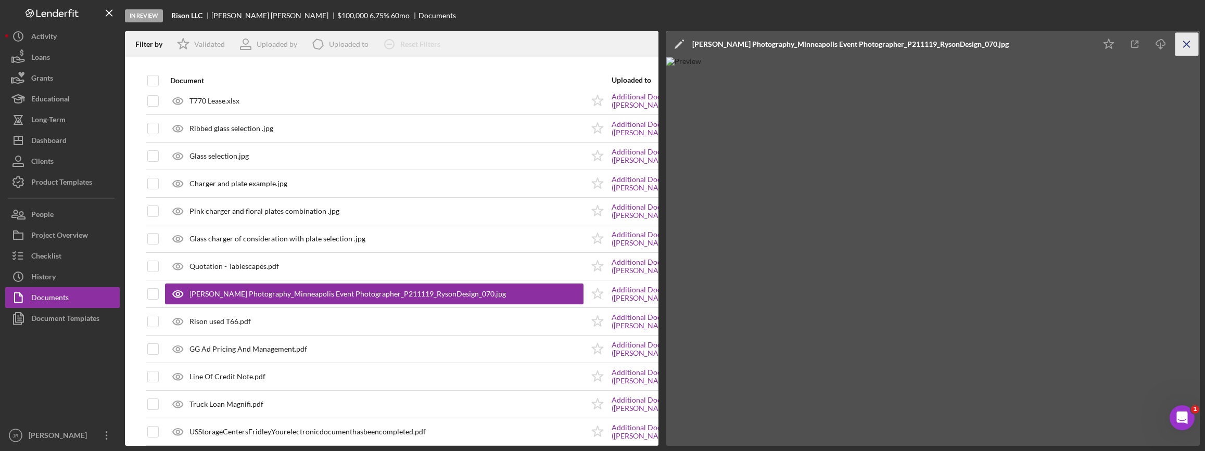
click at [874, 48] on icon "Icon/Menu Close" at bounding box center [1186, 44] width 23 height 23
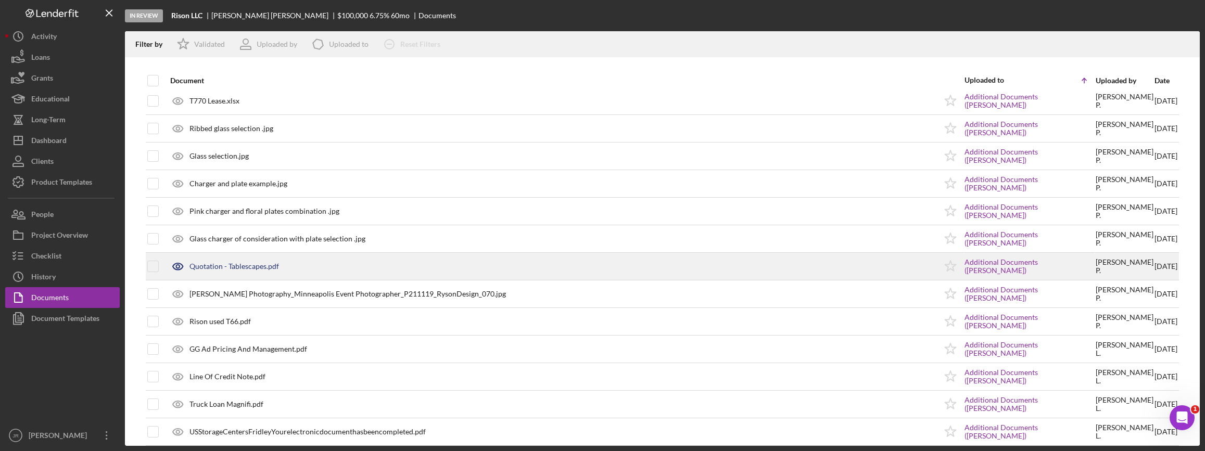
click at [251, 271] on div "Quotation - Tablescapes.pdf" at bounding box center [234, 266] width 90 height 8
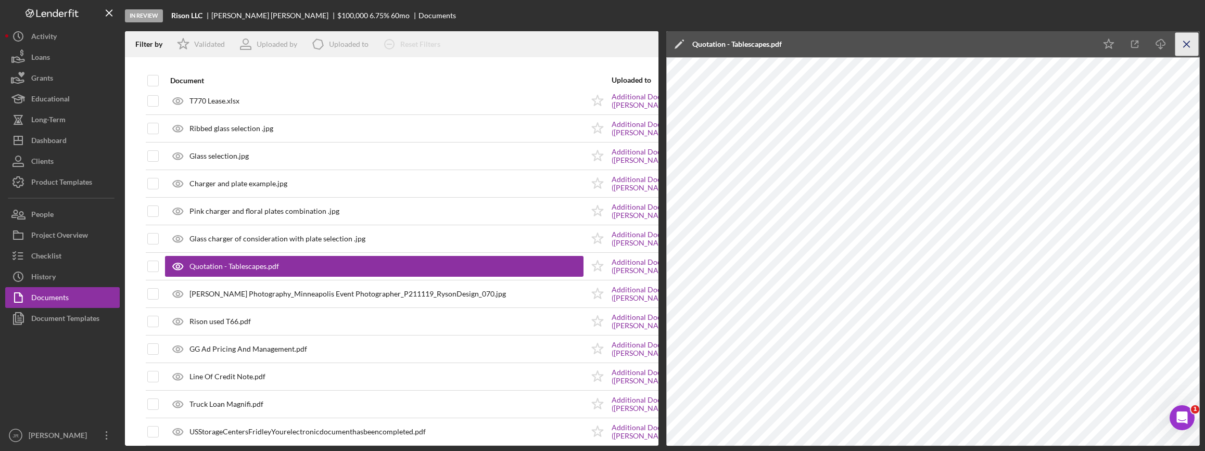
click at [874, 44] on icon "Icon/Menu Close" at bounding box center [1186, 44] width 23 height 23
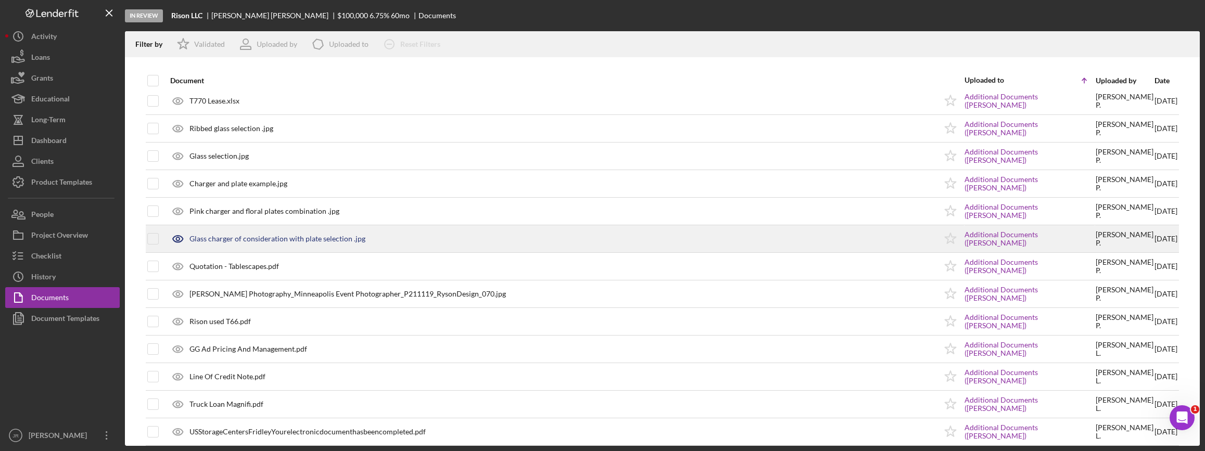
click at [324, 252] on div "Glass charger of consideration with plate selection .jpg" at bounding box center [550, 239] width 771 height 26
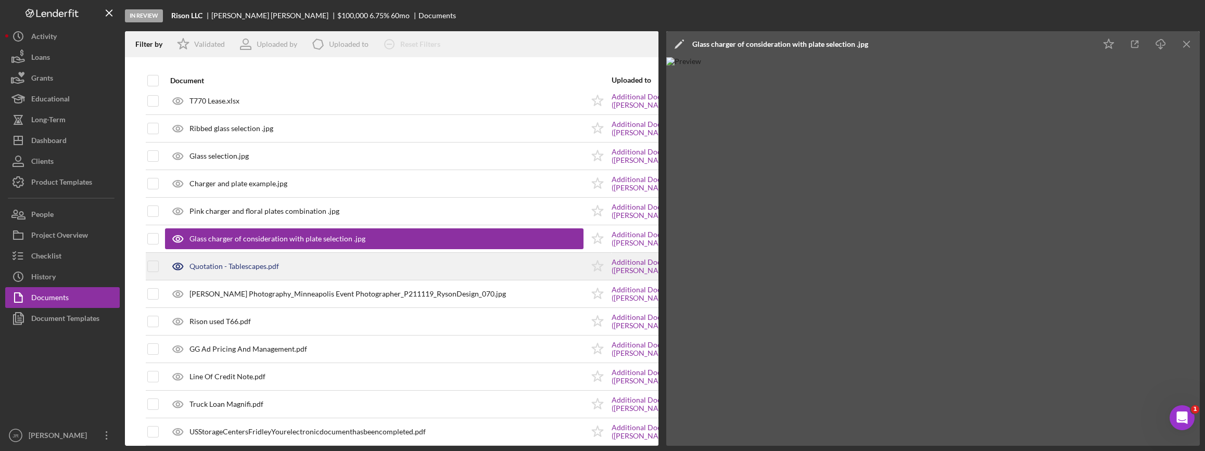
click at [215, 271] on div "Quotation - Tablescapes.pdf" at bounding box center [234, 266] width 90 height 8
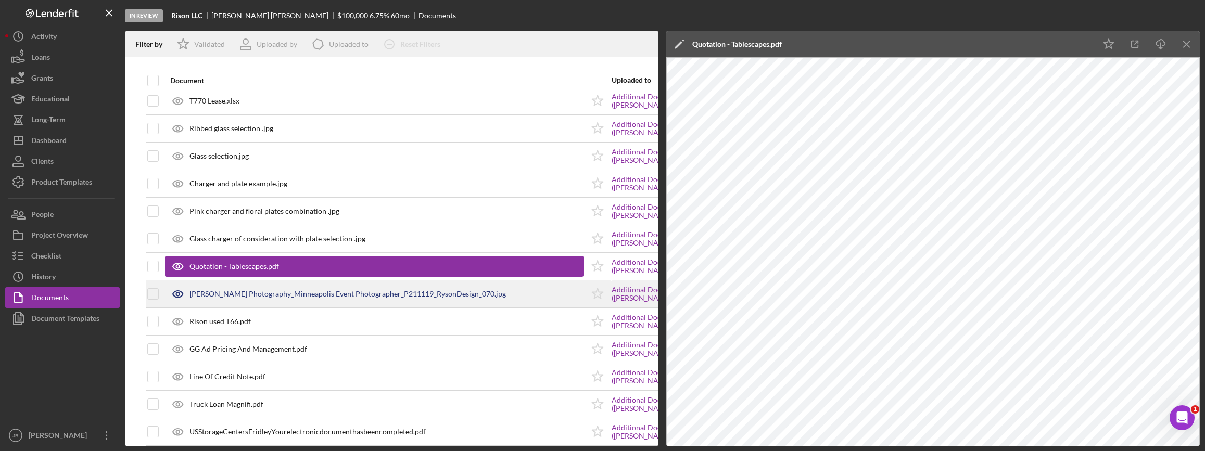
click at [300, 307] on div "[PERSON_NAME] Photography_Minneapolis Event Photographer_P211119_RysonDesign_07…" at bounding box center [374, 294] width 418 height 26
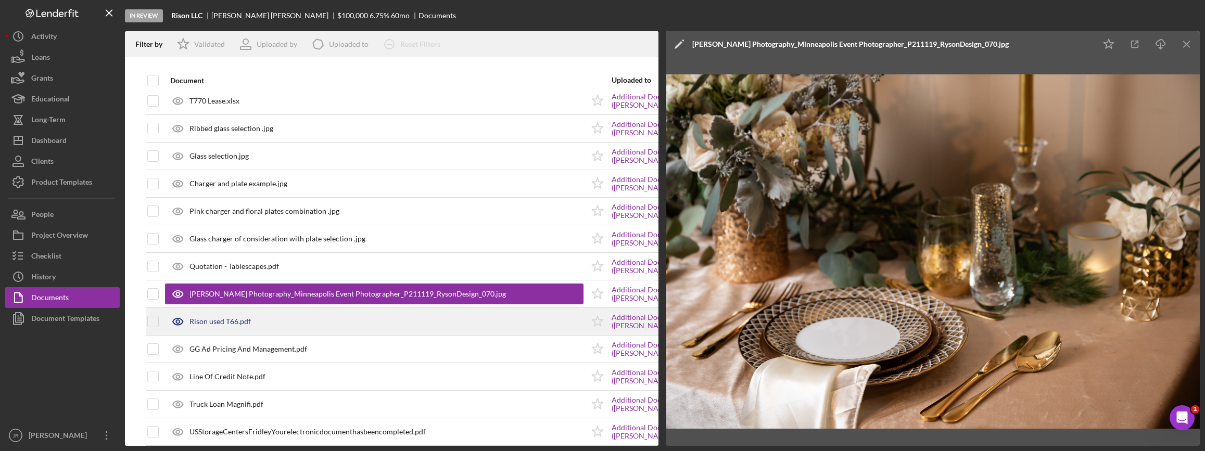
click at [234, 335] on div "Rison used T66.pdf" at bounding box center [374, 322] width 418 height 26
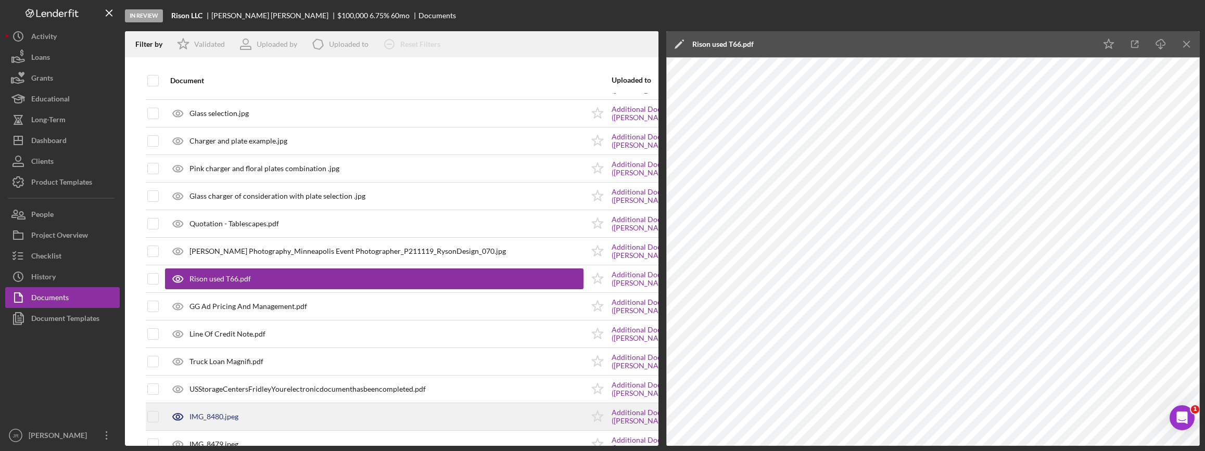
scroll to position [2095, 0]
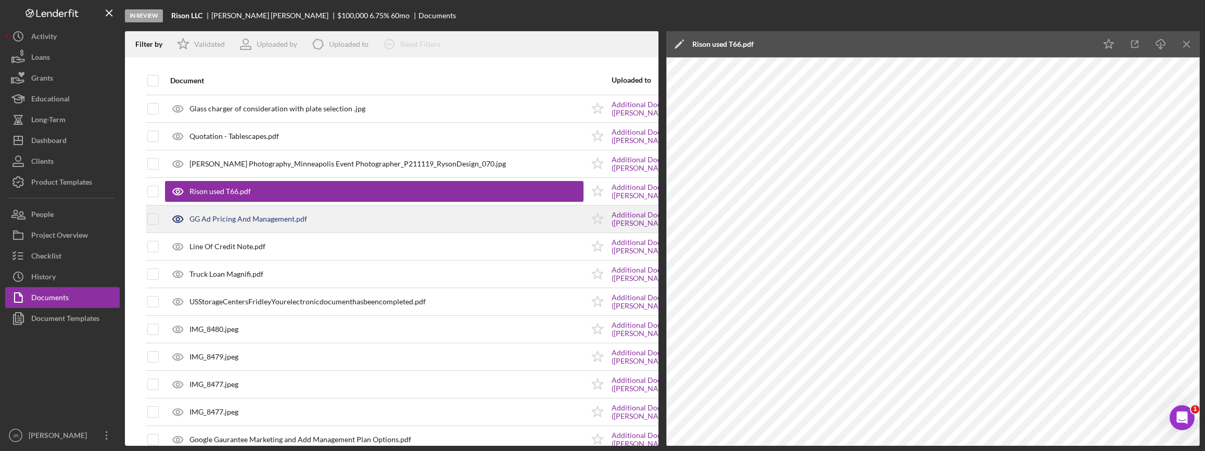
click at [262, 223] on div "GG Ad Pricing And Management.pdf" at bounding box center [248, 219] width 118 height 8
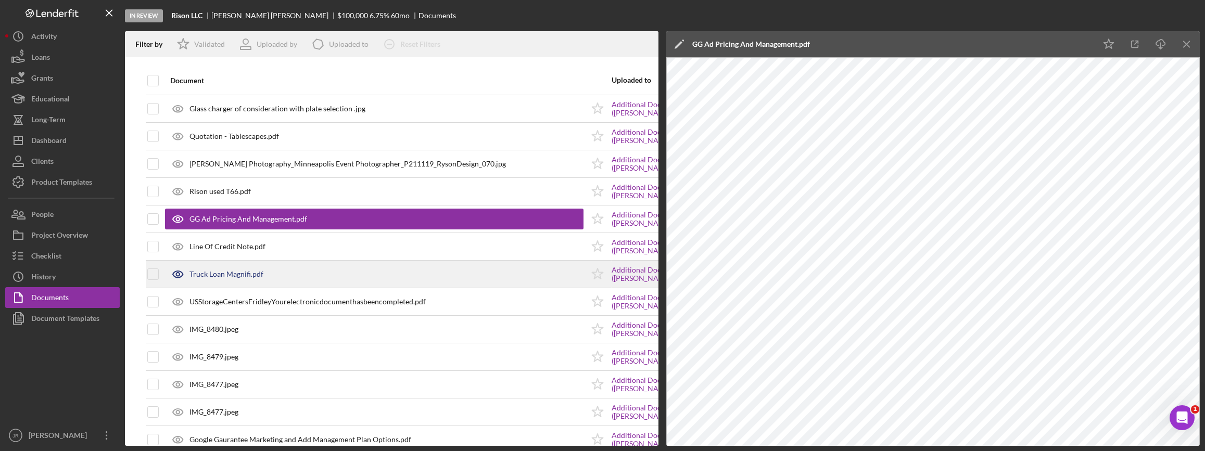
click at [212, 278] on div "Truck Loan Magnifi.pdf" at bounding box center [226, 274] width 74 height 8
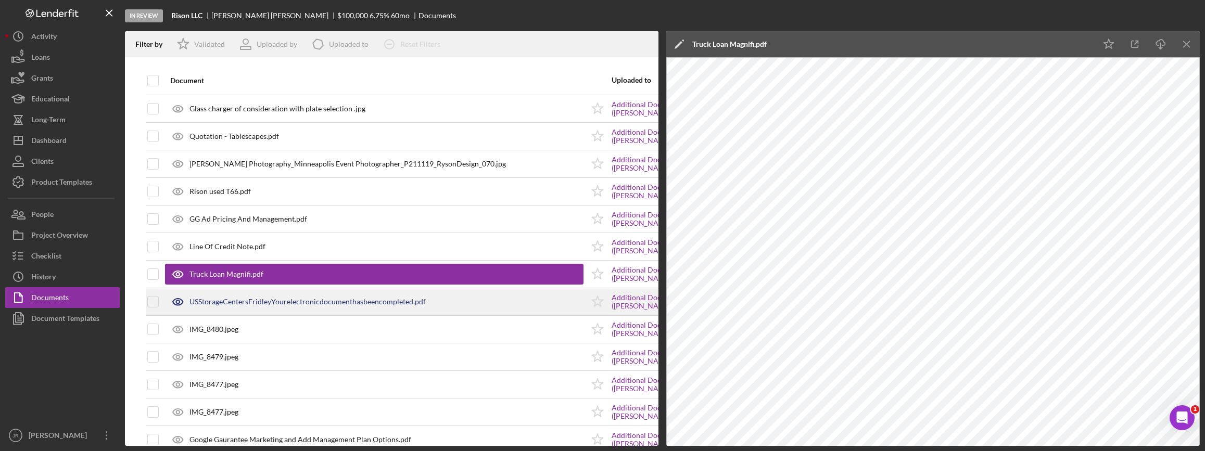
click at [216, 306] on div "USStorageCentersFridleyYourelectronicdocumenthasbeencompleted.pdf" at bounding box center [307, 302] width 236 height 8
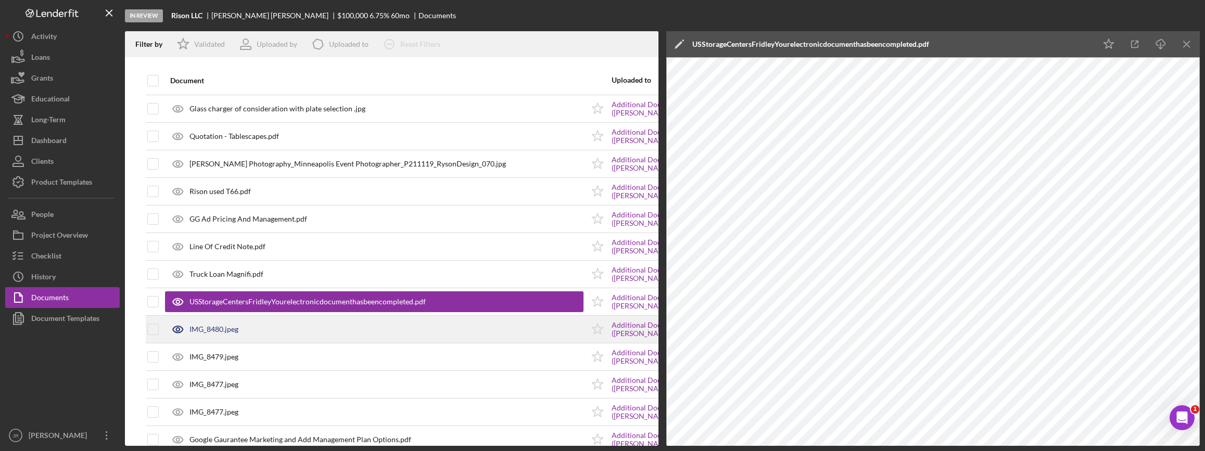
click at [202, 342] on div "IMG_8480.jpeg" at bounding box center [374, 329] width 418 height 26
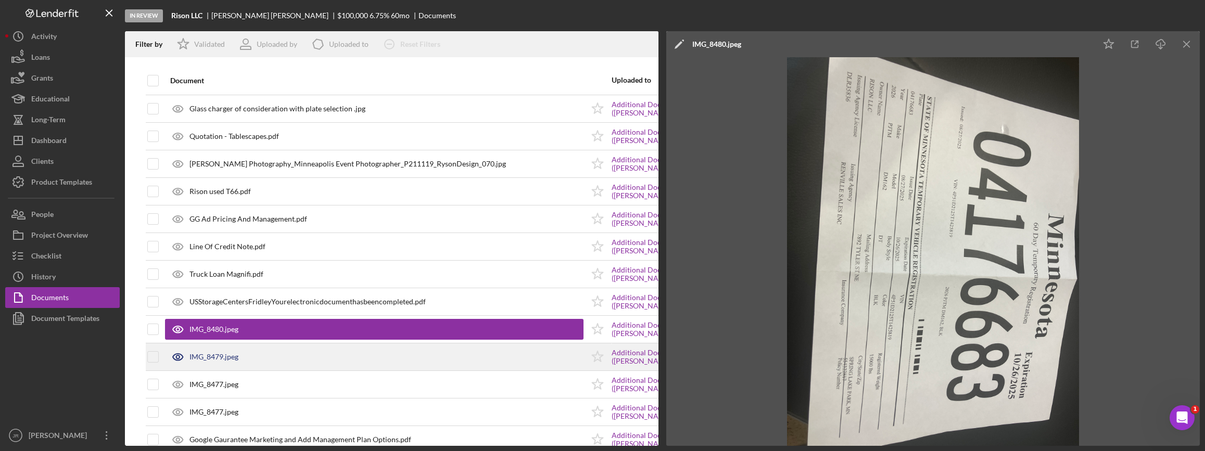
click at [217, 370] on div "IMG_8479.jpeg" at bounding box center [374, 357] width 418 height 26
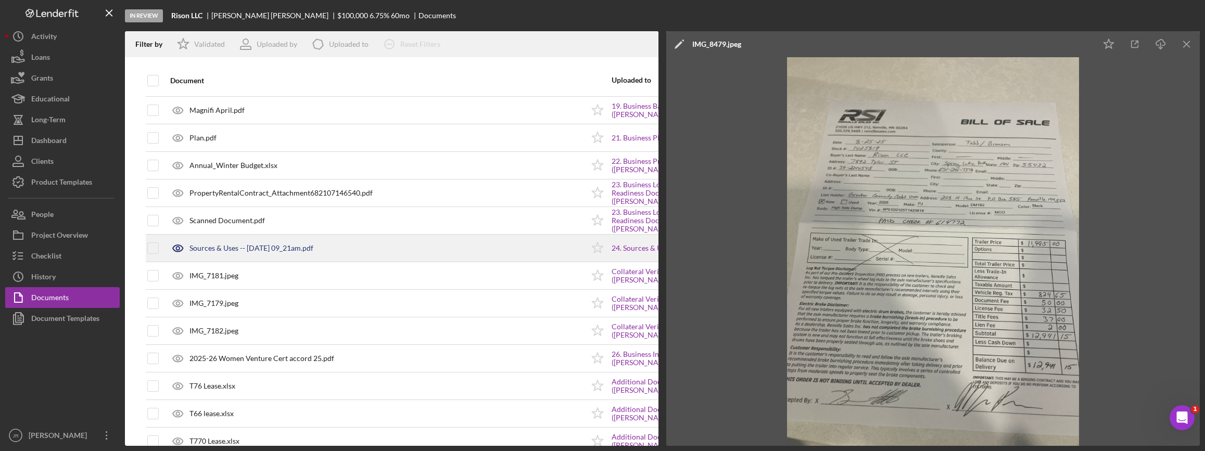
scroll to position [1626, 0]
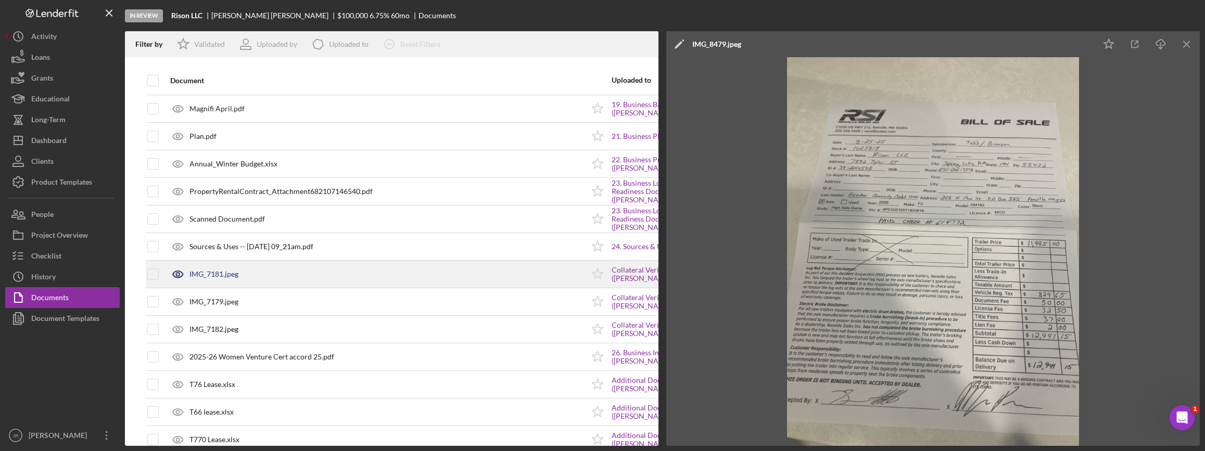
click at [210, 278] on div "IMG_7181.jpeg" at bounding box center [213, 274] width 49 height 8
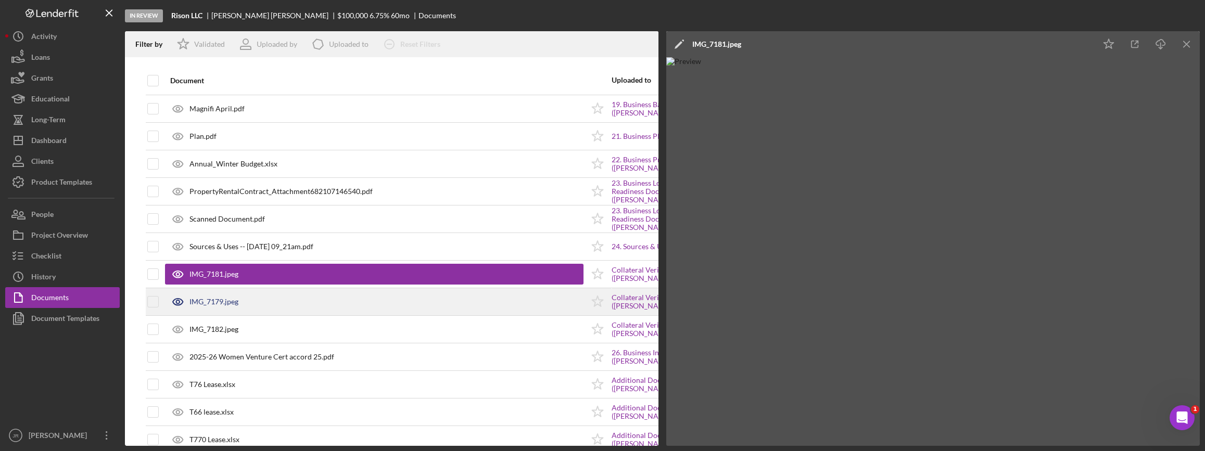
click at [220, 306] on div "IMG_7179.jpeg" at bounding box center [213, 302] width 49 height 8
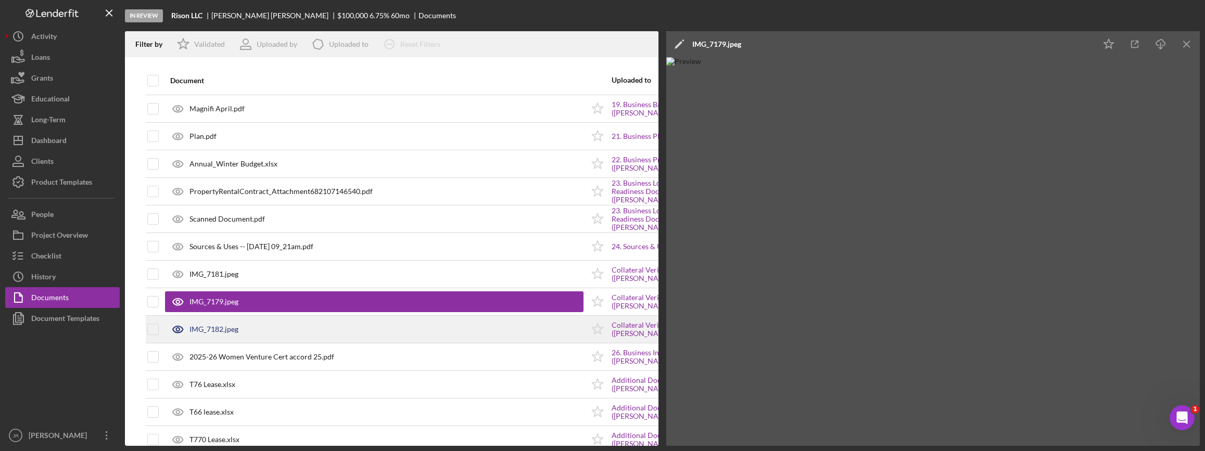
click at [220, 333] on div "IMG_7182.jpeg" at bounding box center [213, 329] width 49 height 8
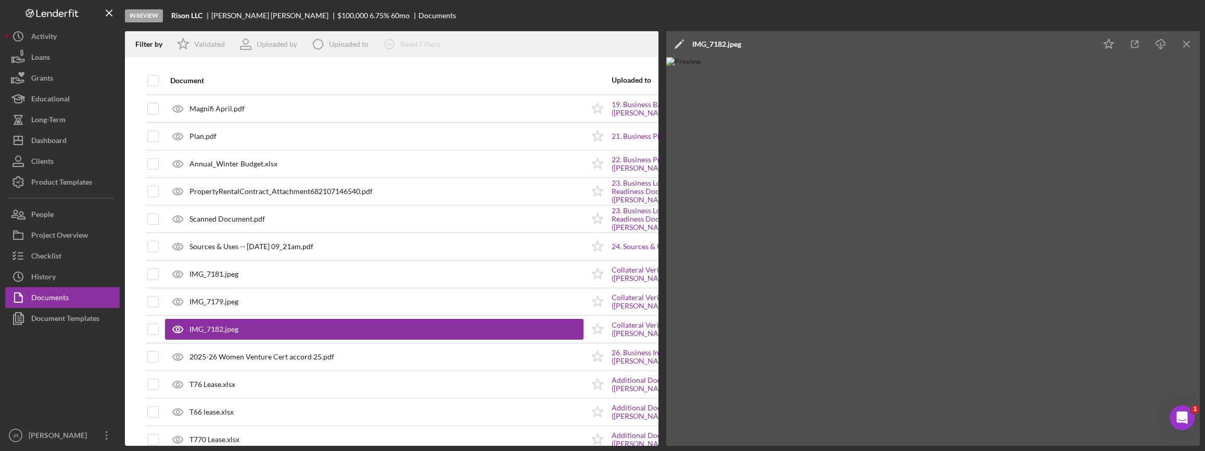
drag, startPoint x: 220, startPoint y: 333, endPoint x: 702, endPoint y: 118, distance: 527.7
click at [702, 118] on img at bounding box center [932, 251] width 533 height 389
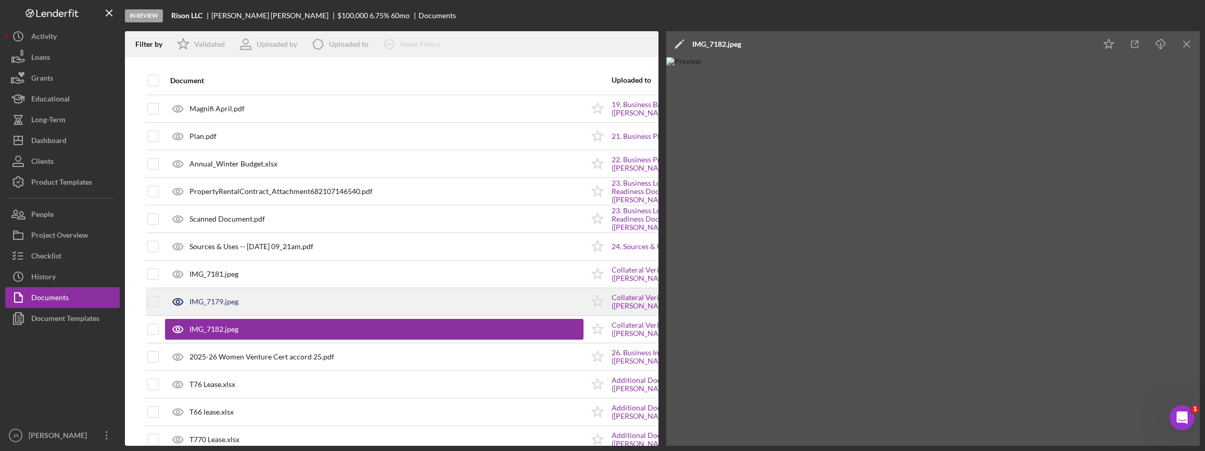
click at [202, 302] on div "IMG_7179.jpeg" at bounding box center [374, 302] width 418 height 26
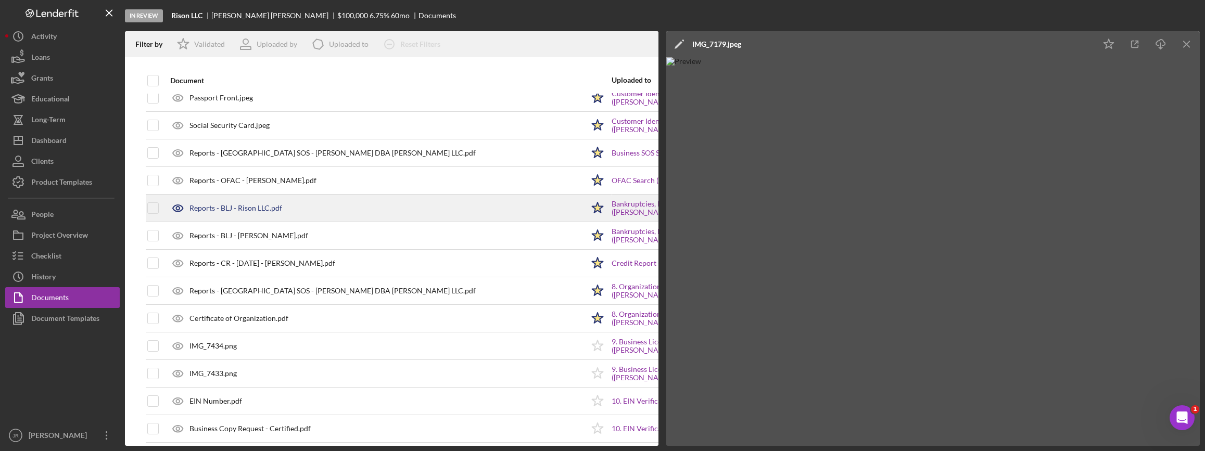
scroll to position [0, 0]
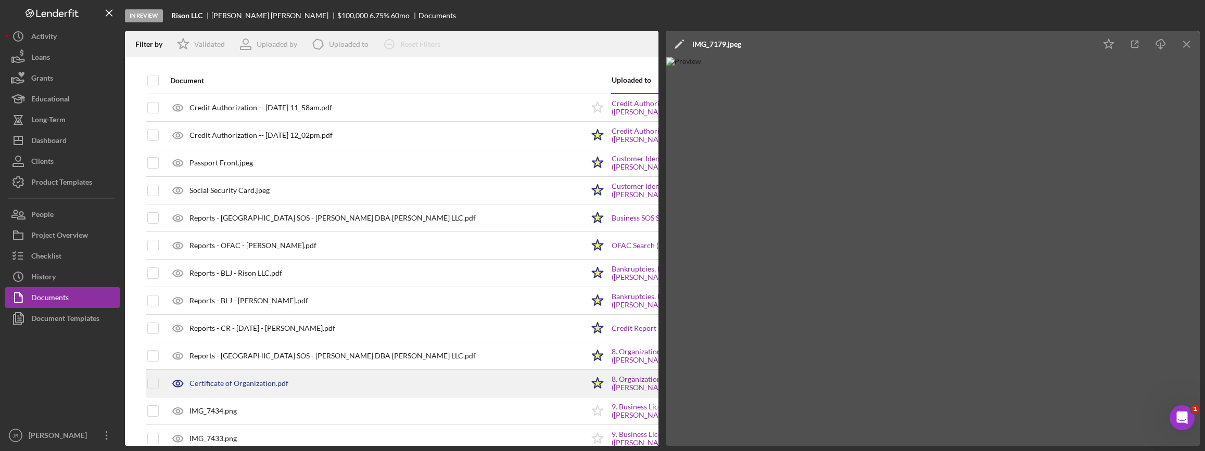
click at [445, 377] on div "Certificate of Organization.pdf" at bounding box center [374, 384] width 418 height 26
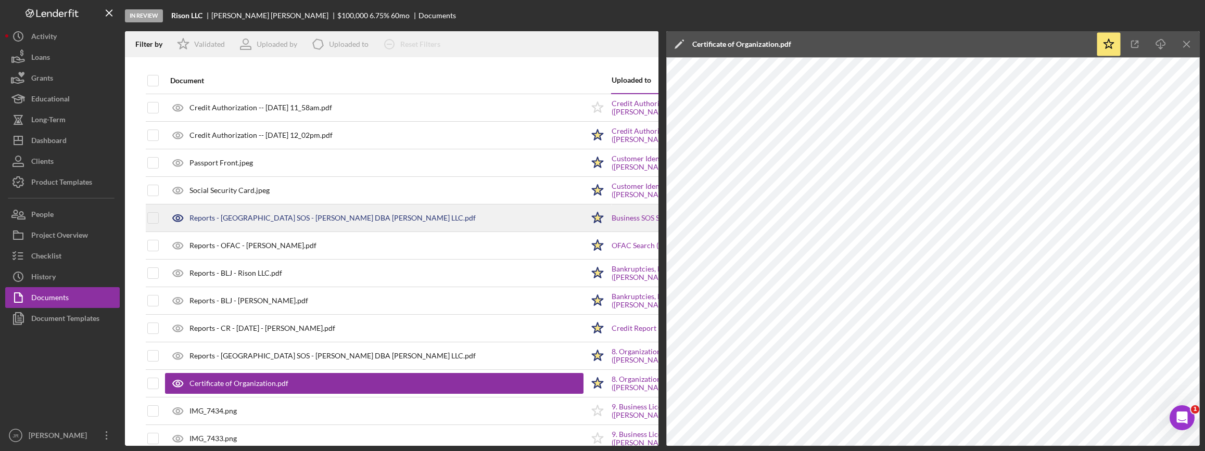
click at [349, 214] on div "Reports - MN SOS - Myra Patterson DBA Rison LLC.pdf" at bounding box center [332, 218] width 286 height 8
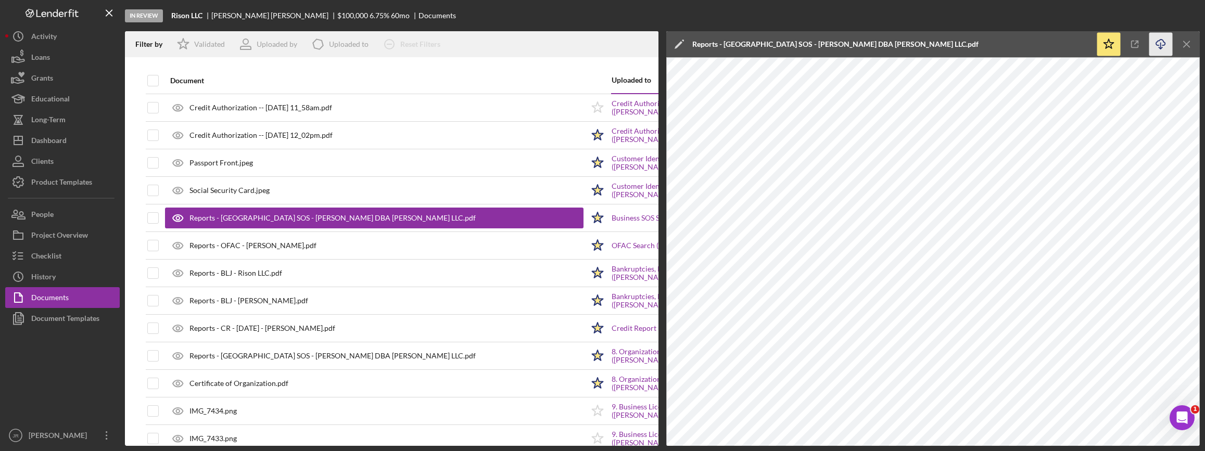
click at [874, 43] on icon "Icon/Download" at bounding box center [1160, 44] width 23 height 23
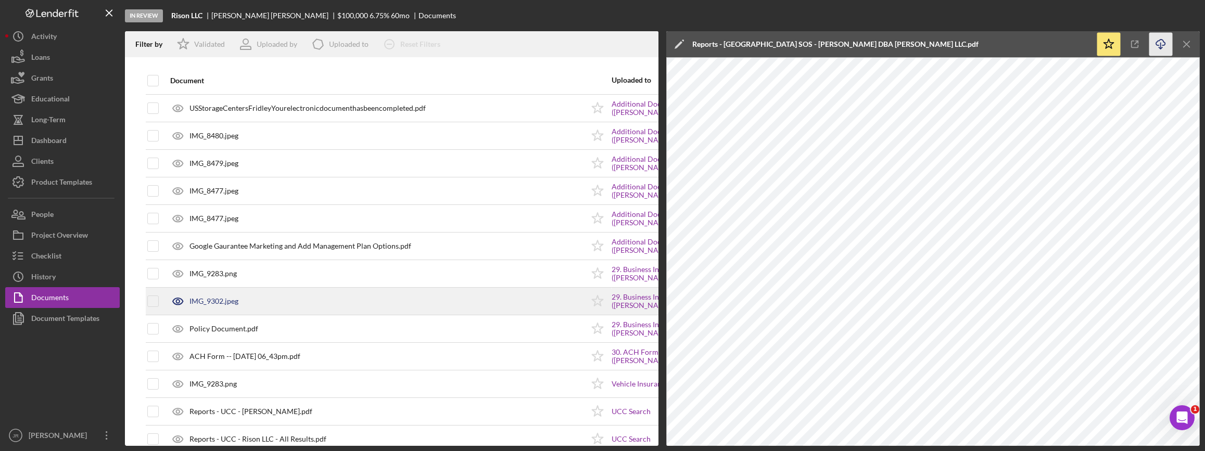
scroll to position [2356, 0]
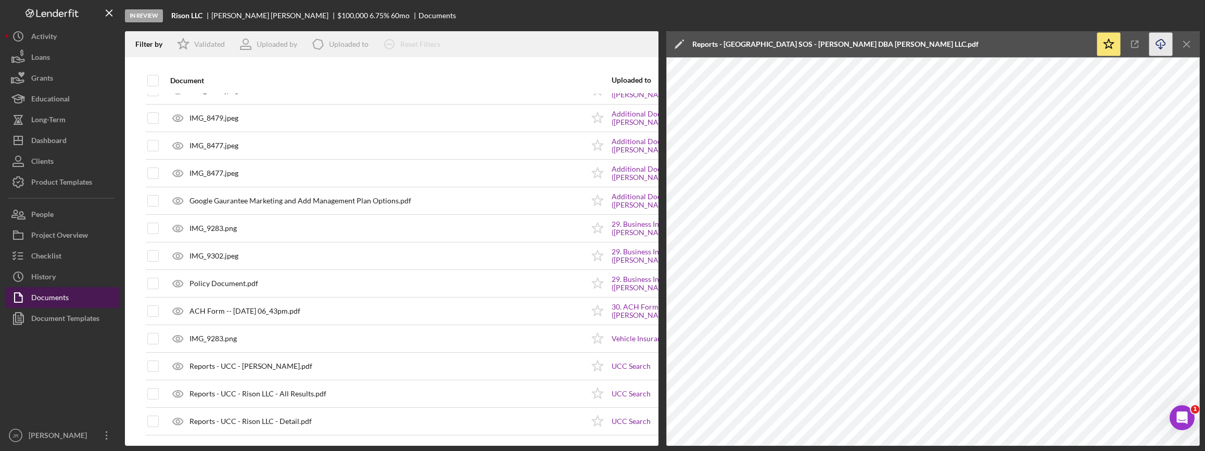
click at [53, 292] on div "Documents" at bounding box center [49, 298] width 37 height 23
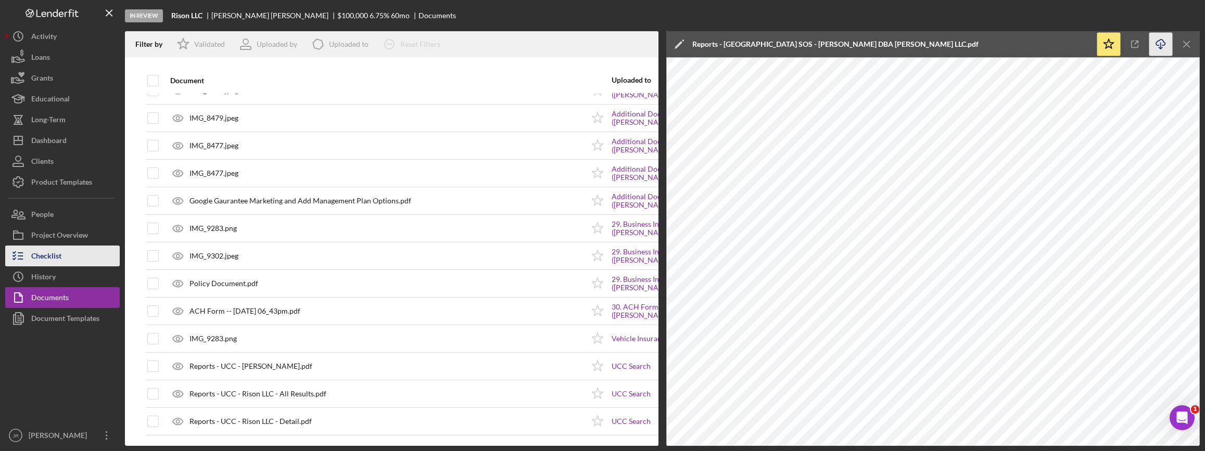
click at [62, 253] on button "Checklist" at bounding box center [62, 256] width 114 height 21
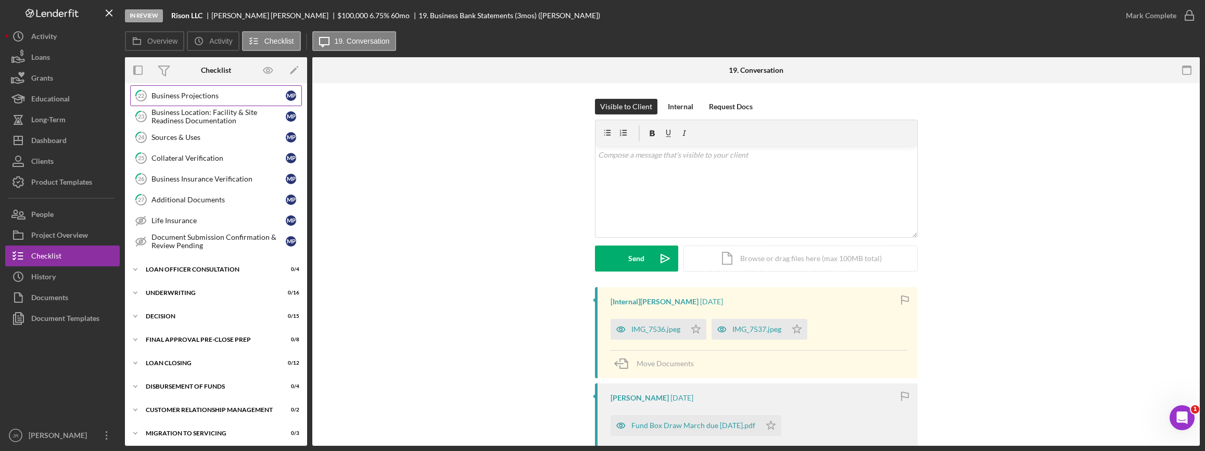
scroll to position [352, 0]
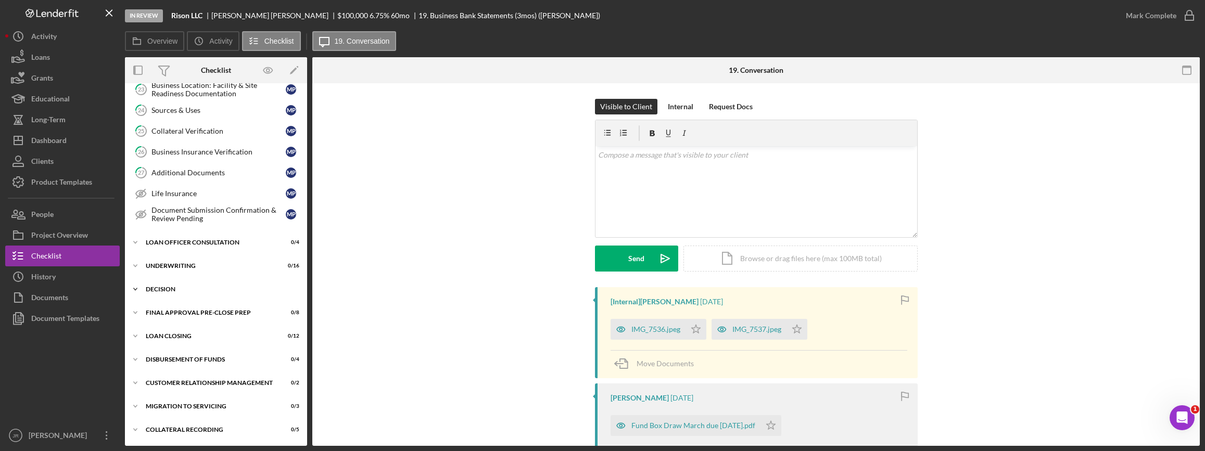
click at [172, 294] on div "Icon/Expander Decision 0 / 15" at bounding box center [216, 289] width 182 height 21
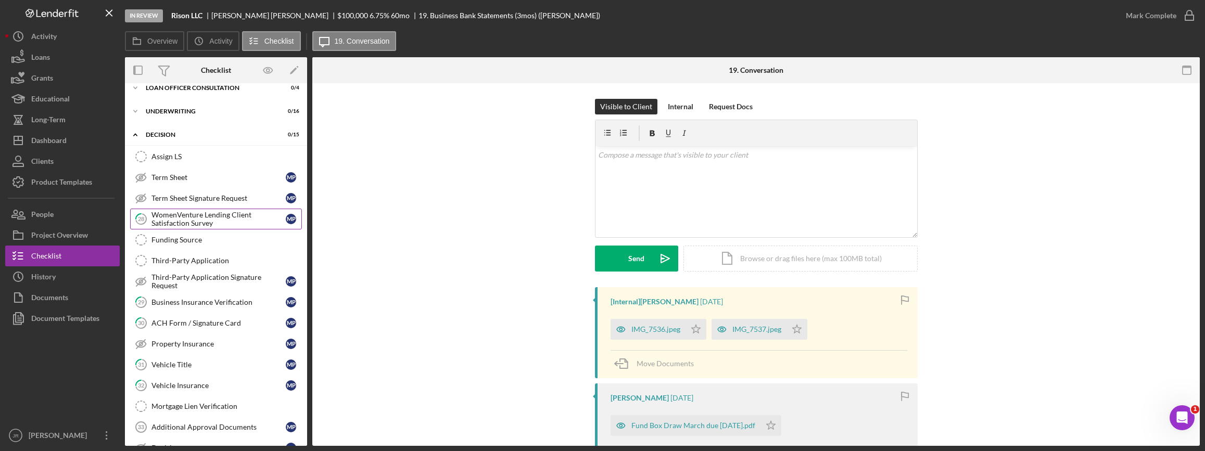
scroll to position [547, 0]
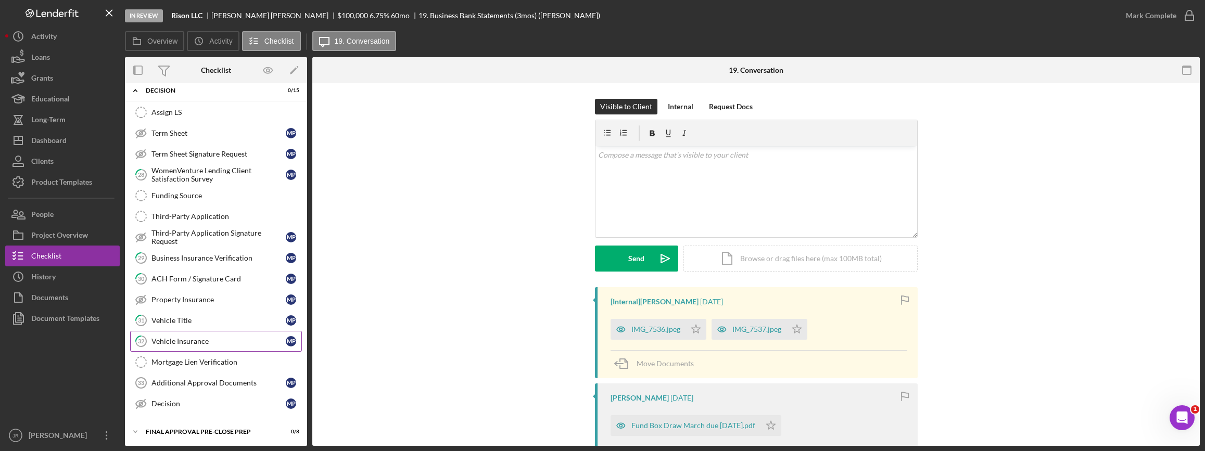
click at [216, 346] on div "Vehicle Insurance" at bounding box center [218, 341] width 134 height 8
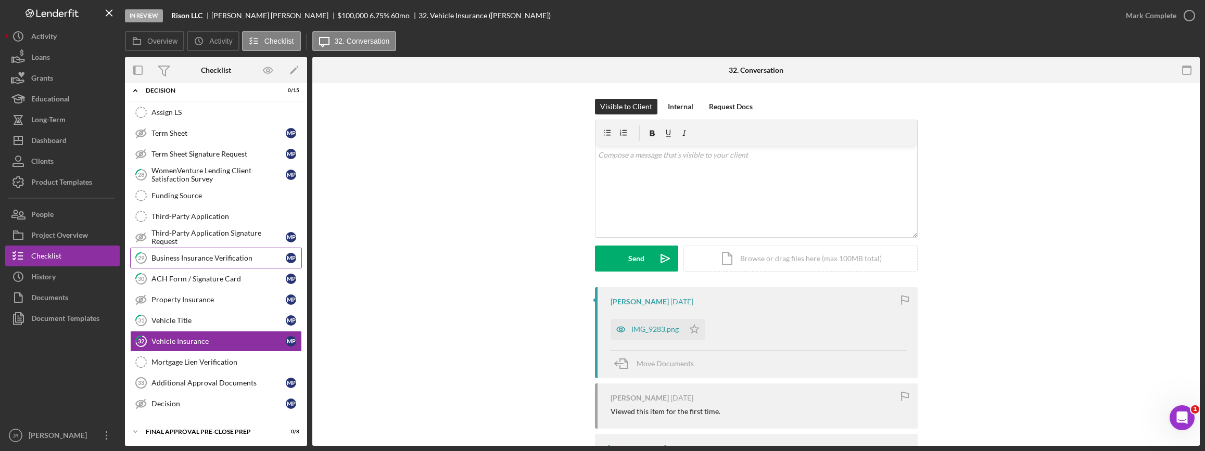
click at [251, 262] on div "Business Insurance Verification" at bounding box center [218, 258] width 134 height 8
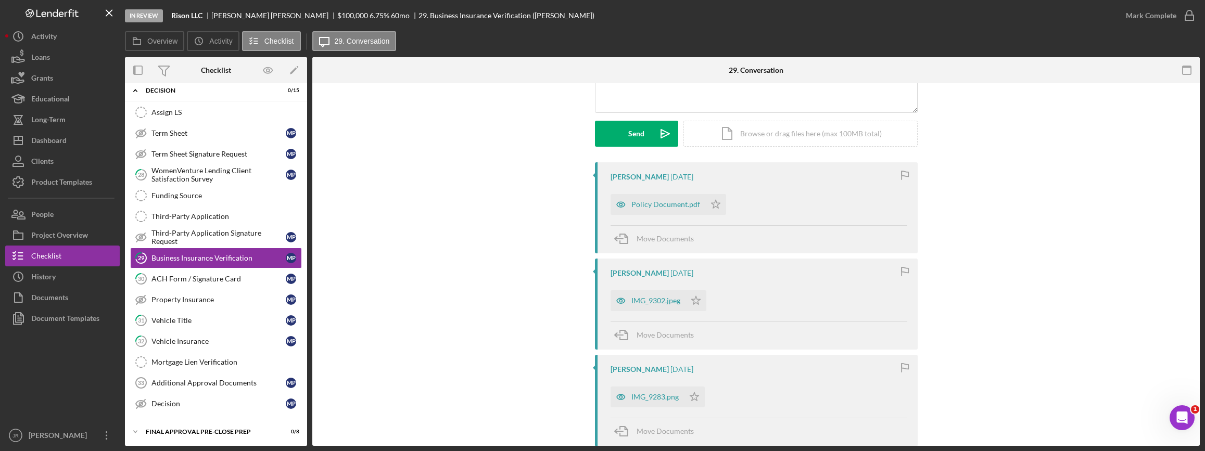
scroll to position [130, 0]
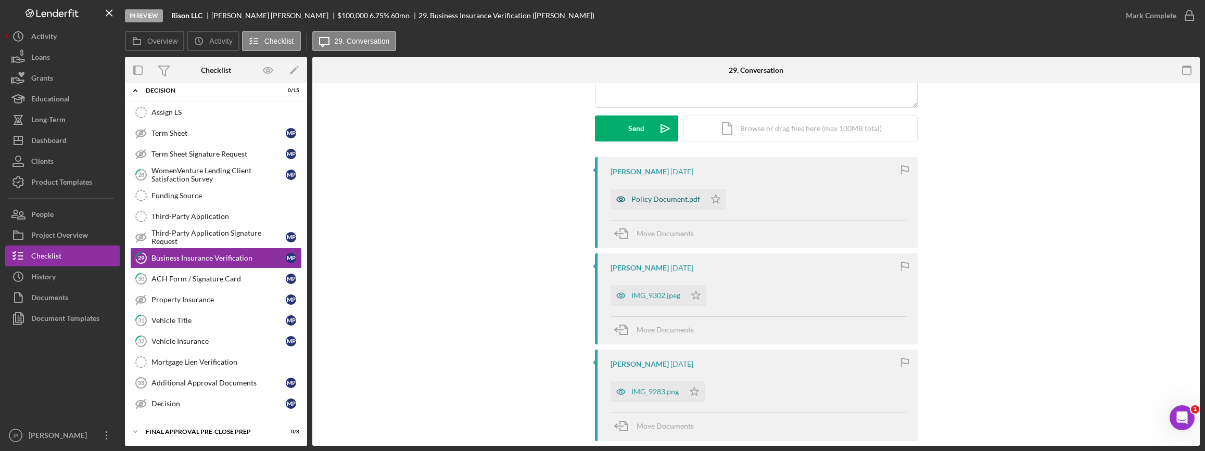
click at [670, 203] on div "Policy Document.pdf" at bounding box center [665, 199] width 69 height 8
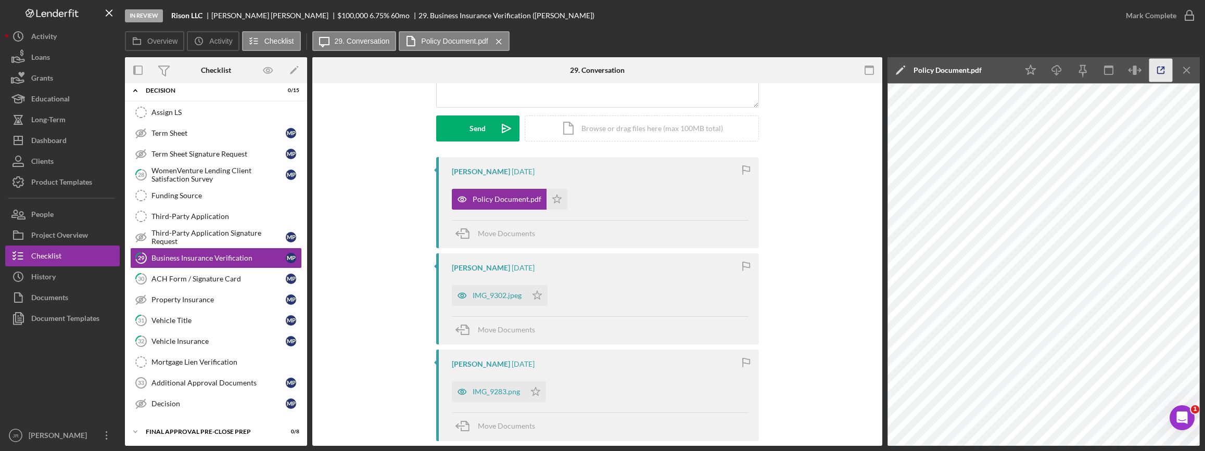
click at [874, 68] on line "button" at bounding box center [1162, 68] width 3 height 3
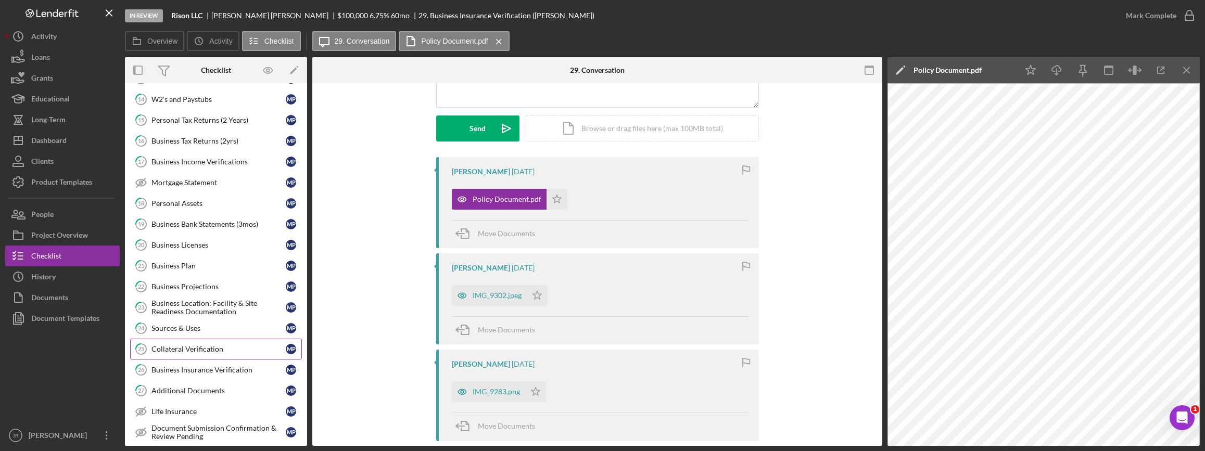
drag, startPoint x: 193, startPoint y: 357, endPoint x: 212, endPoint y: 344, distance: 23.0
click at [193, 353] on div "Collateral Verification" at bounding box center [218, 349] width 134 height 8
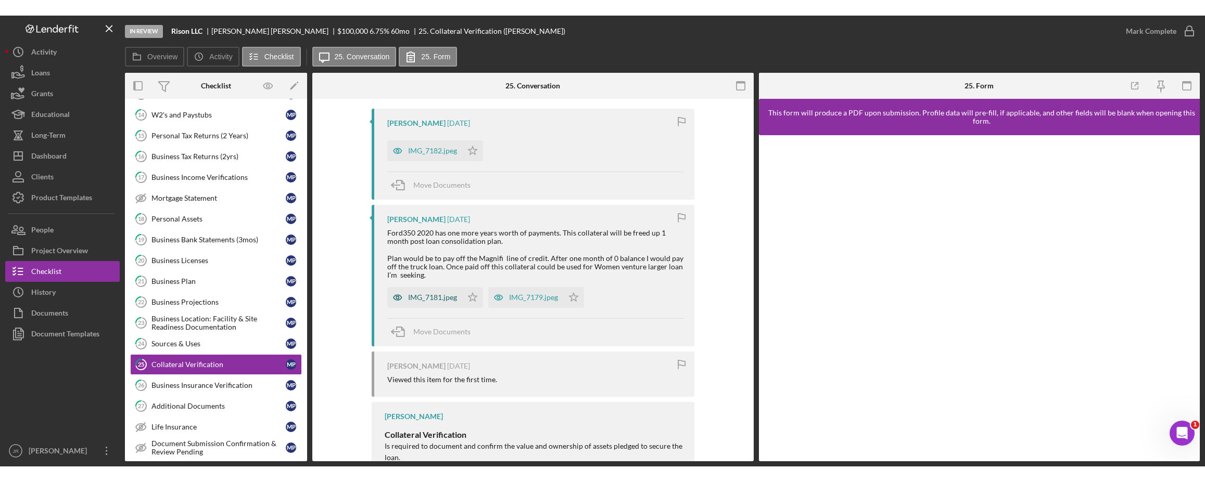
scroll to position [195, 0]
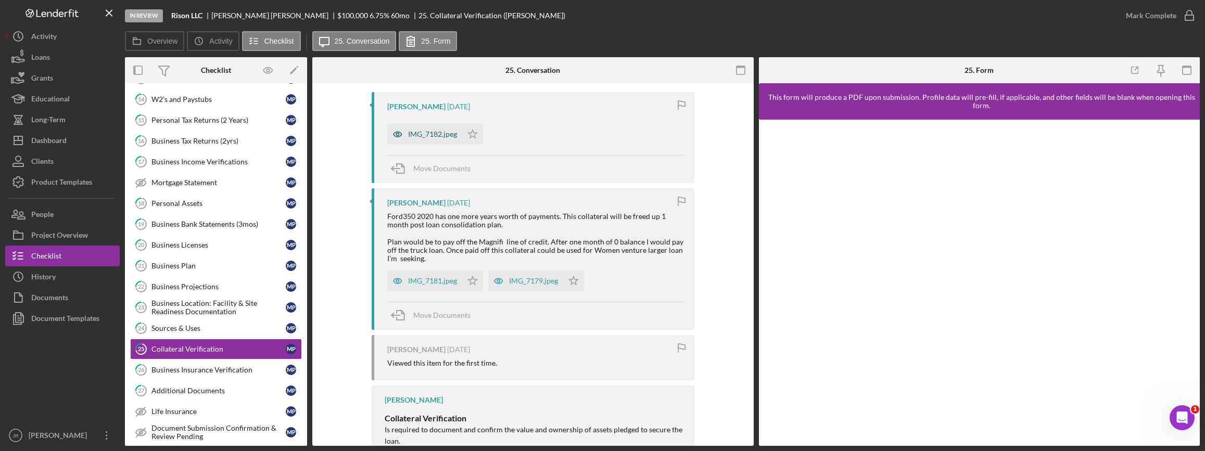
click at [428, 136] on div "IMG_7182.jpeg" at bounding box center [432, 134] width 49 height 8
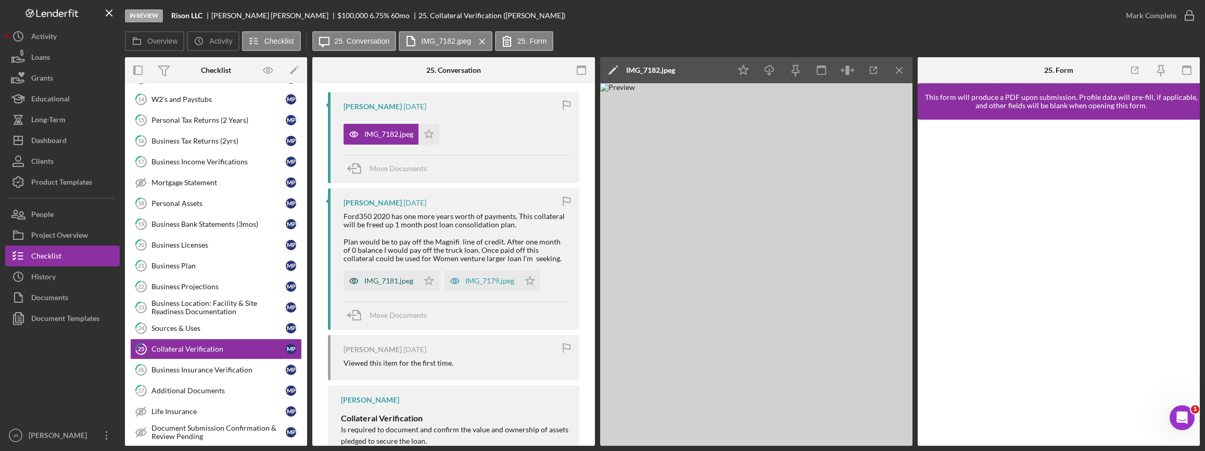
click at [409, 279] on div "IMG_7181.jpeg" at bounding box center [388, 281] width 49 height 8
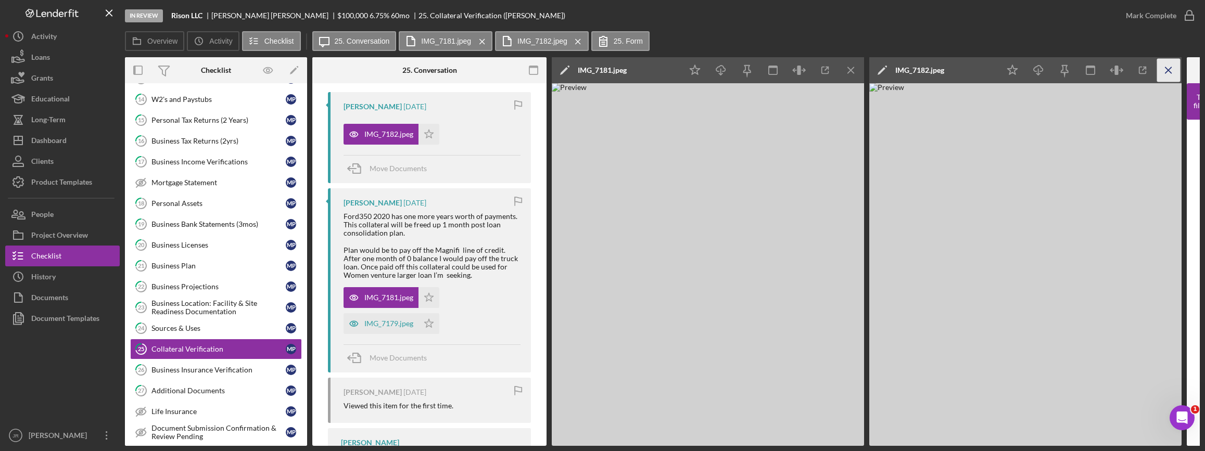
click at [874, 69] on icon "Icon/Menu Close" at bounding box center [1168, 70] width 23 height 23
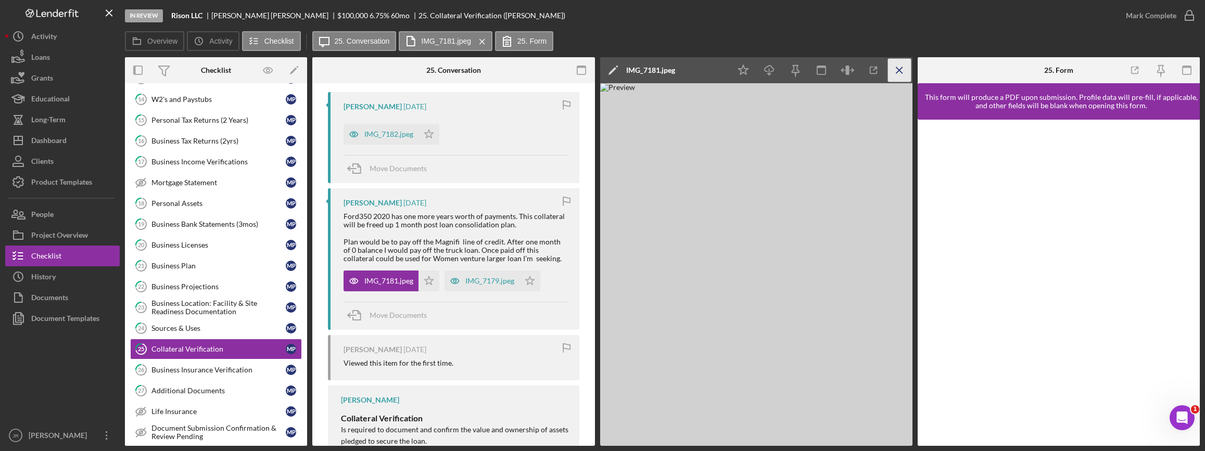
click at [874, 68] on icon "Icon/Menu Close" at bounding box center [898, 70] width 23 height 23
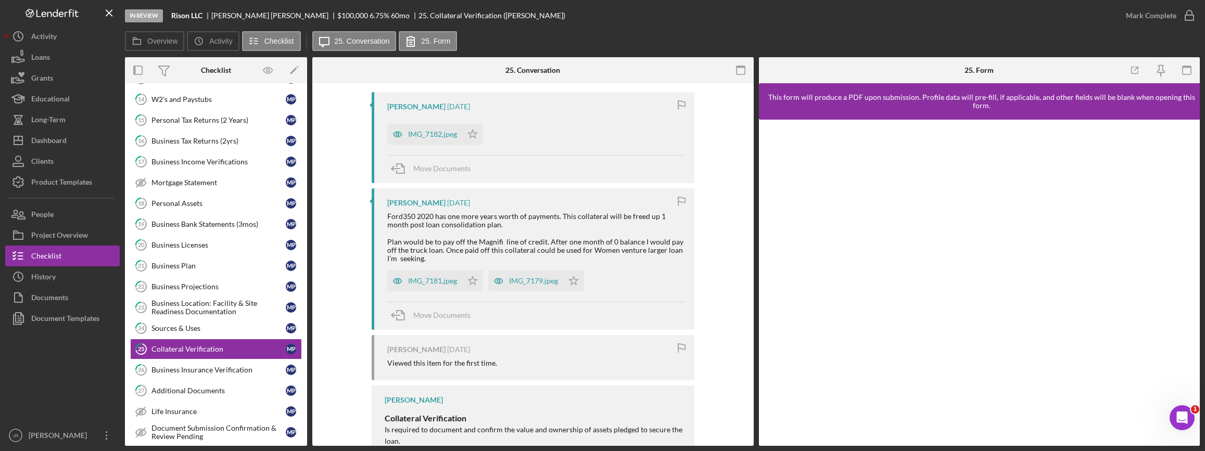
click at [874, 8] on div "In Review Rison LLC Myra Patterson $100,000 6.75 % 60 mo 25. Collateral Verific…" at bounding box center [620, 15] width 990 height 31
click at [53, 384] on div at bounding box center [62, 377] width 114 height 96
click at [717, 35] on div "Overview Icon/History Activity Checklist Icon/Message 25. Conversation 25. Form" at bounding box center [662, 41] width 1075 height 21
click at [36, 146] on div "Dashboard" at bounding box center [48, 141] width 35 height 23
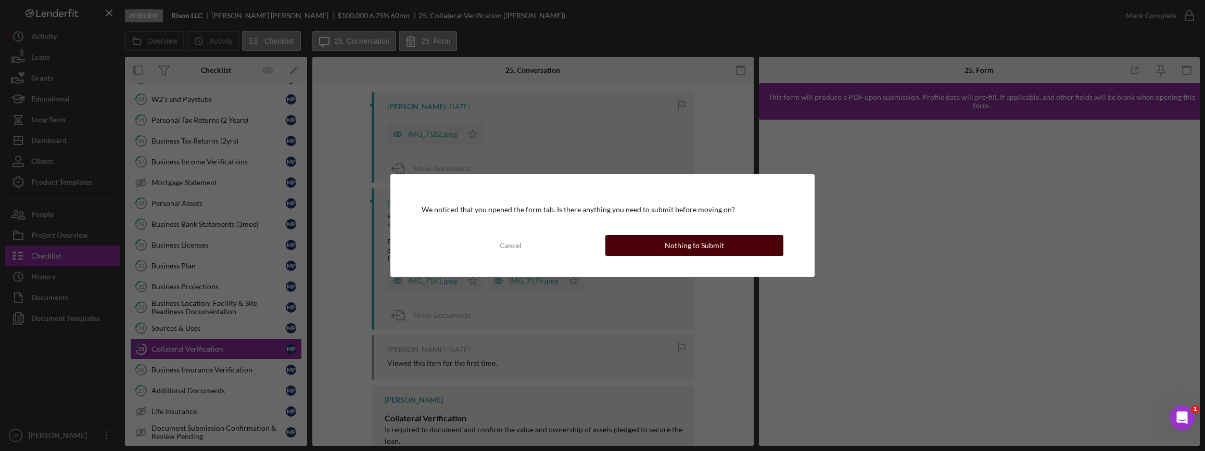
click at [739, 246] on button "Nothing to Submit" at bounding box center [694, 245] width 178 height 21
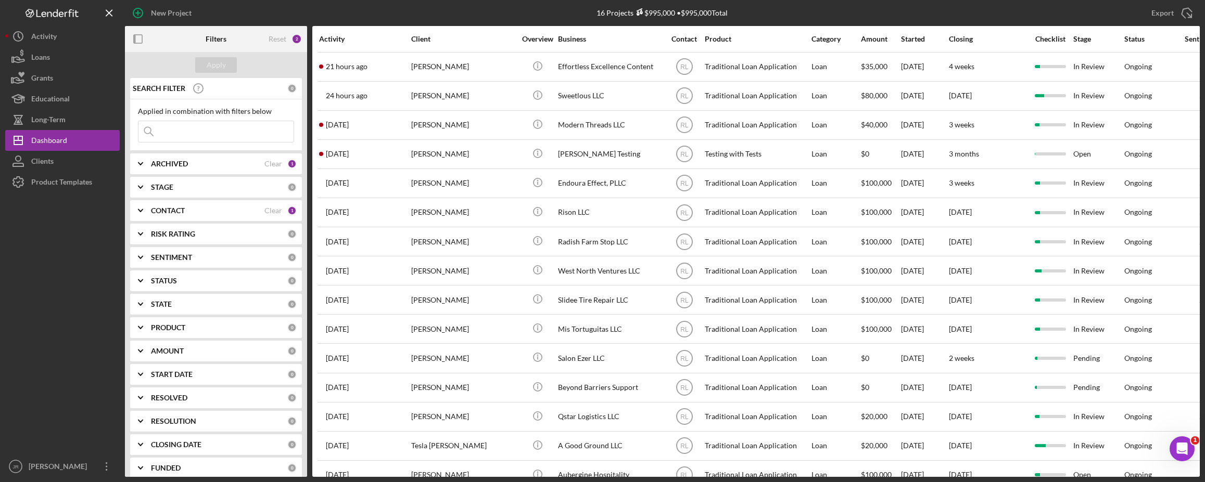
click at [159, 206] on div "CONTACT Clear 1" at bounding box center [224, 210] width 146 height 21
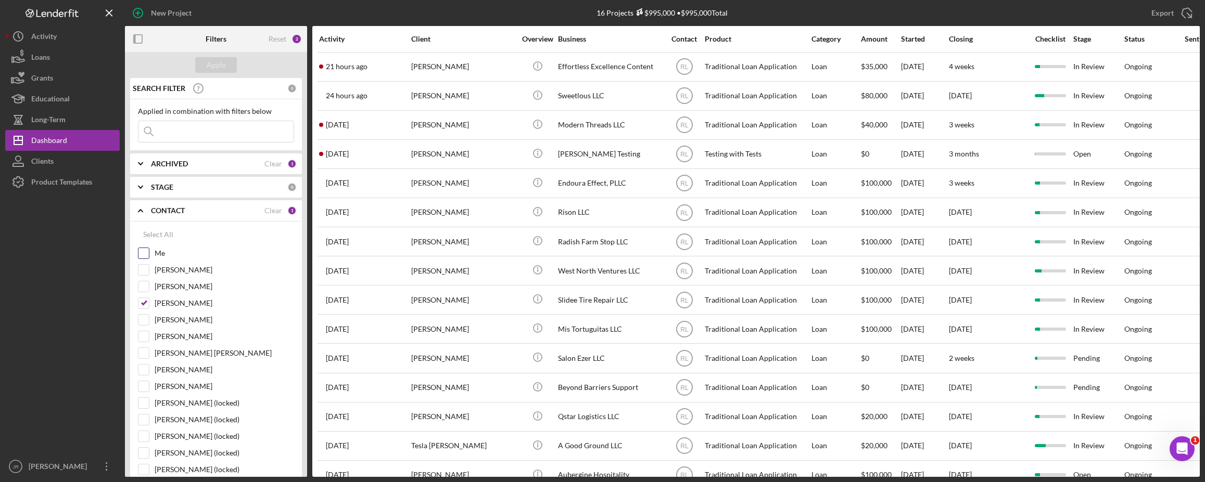
click at [146, 257] on input "Me" at bounding box center [143, 253] width 10 height 10
checkbox input "true"
click at [149, 303] on div at bounding box center [143, 303] width 11 height 11
click at [139, 307] on input "[PERSON_NAME]" at bounding box center [143, 303] width 10 height 10
checkbox input "false"
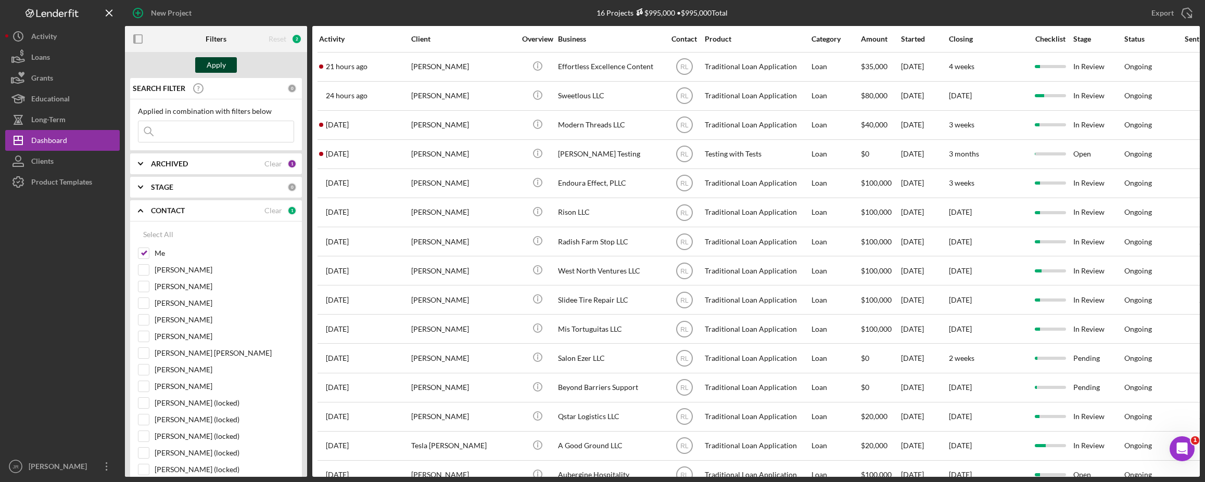
click at [210, 64] on div "Apply" at bounding box center [216, 65] width 19 height 16
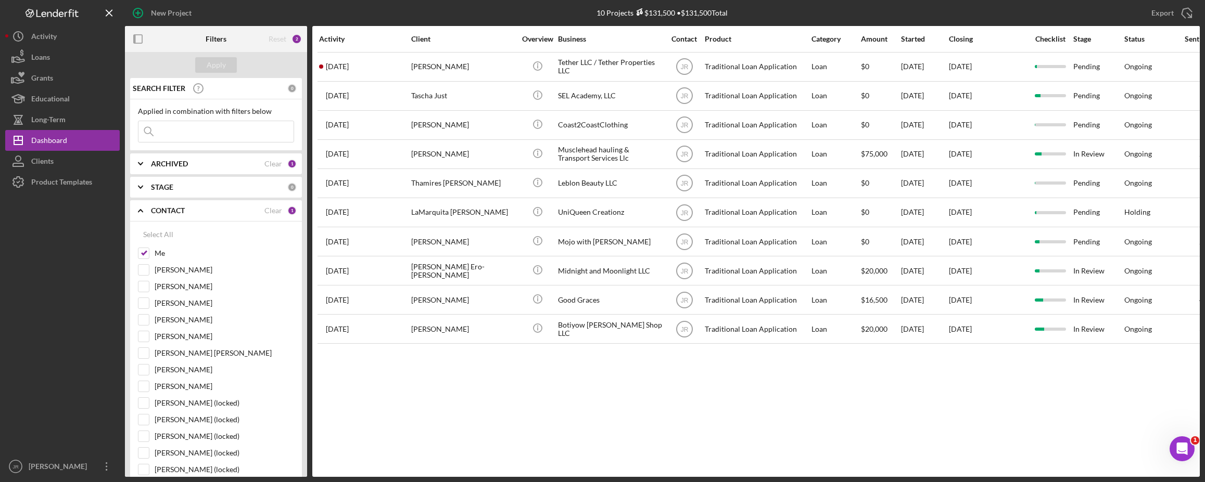
click at [12, 409] on div at bounding box center [62, 325] width 114 height 264
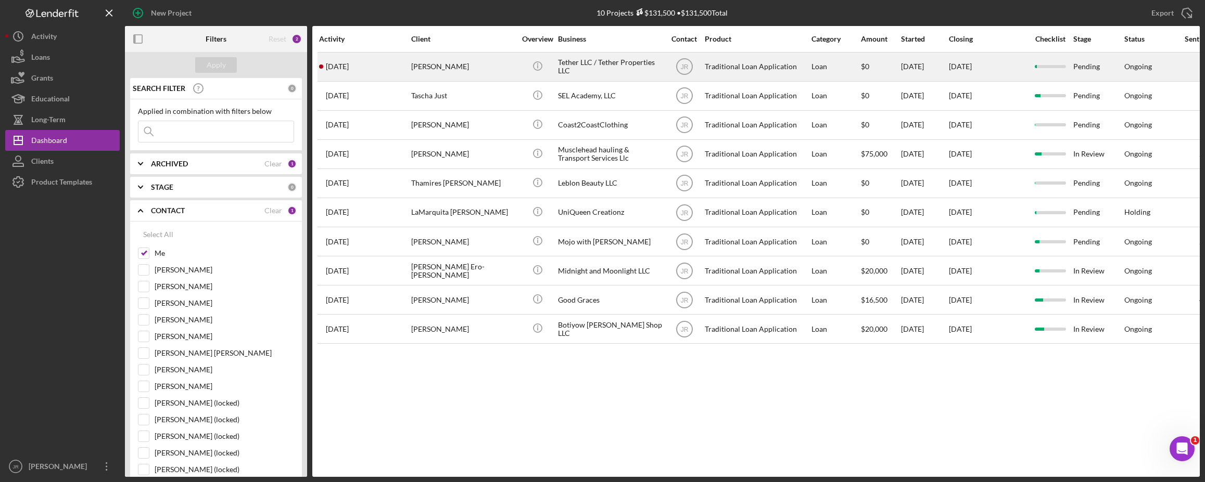
click at [453, 69] on div "Heather Olsen" at bounding box center [463, 67] width 104 height 28
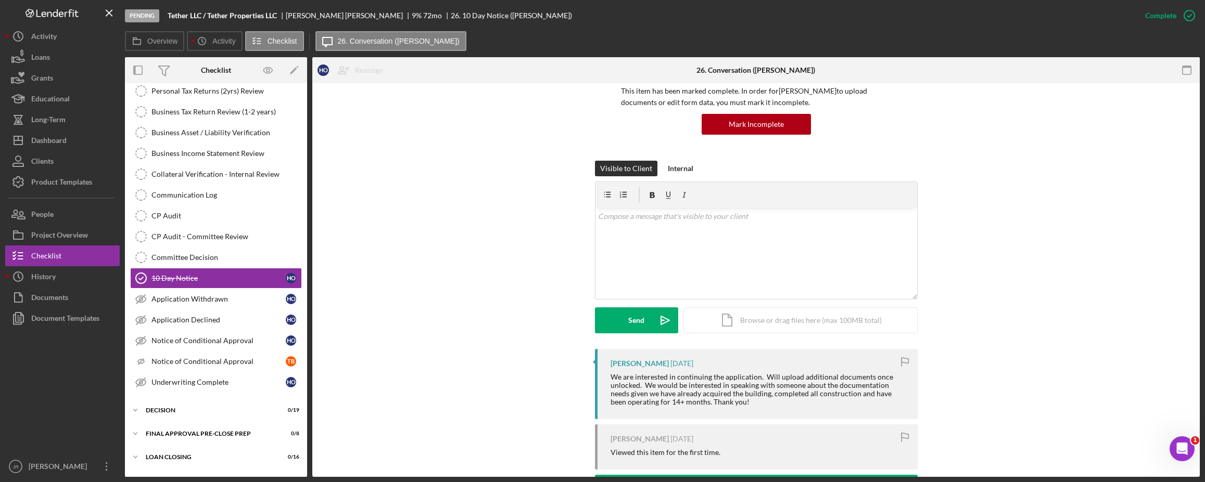
scroll to position [195, 0]
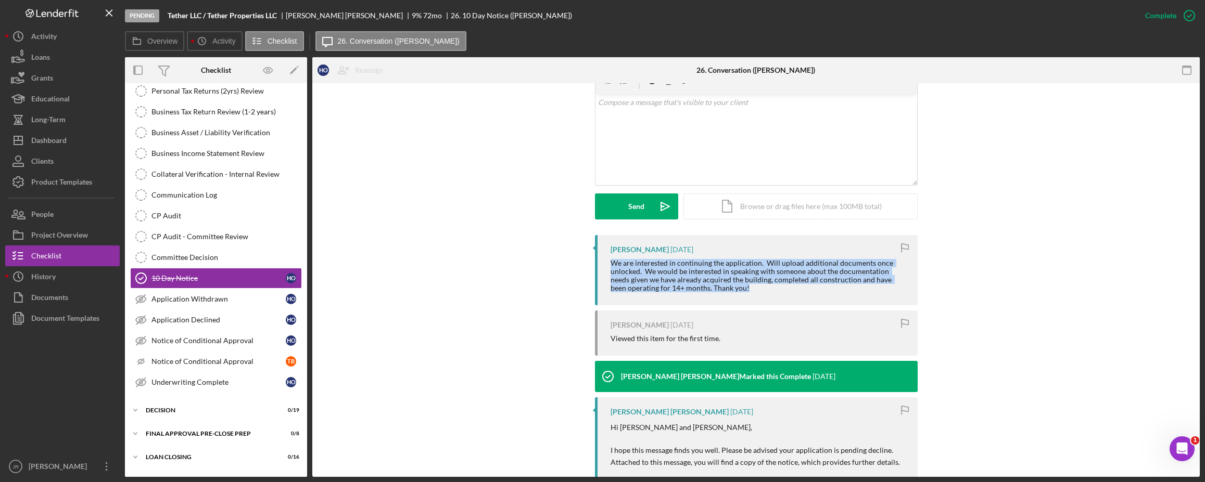
drag, startPoint x: 745, startPoint y: 289, endPoint x: 607, endPoint y: 259, distance: 141.8
click at [607, 259] on div "Heather Olsen 6 days ago We are interested in continuing the application. Will …" at bounding box center [756, 270] width 323 height 70
drag, startPoint x: 607, startPoint y: 259, endPoint x: 638, endPoint y: 282, distance: 38.3
copy div "We are interested in continuing the application. Will upload additional documen…"
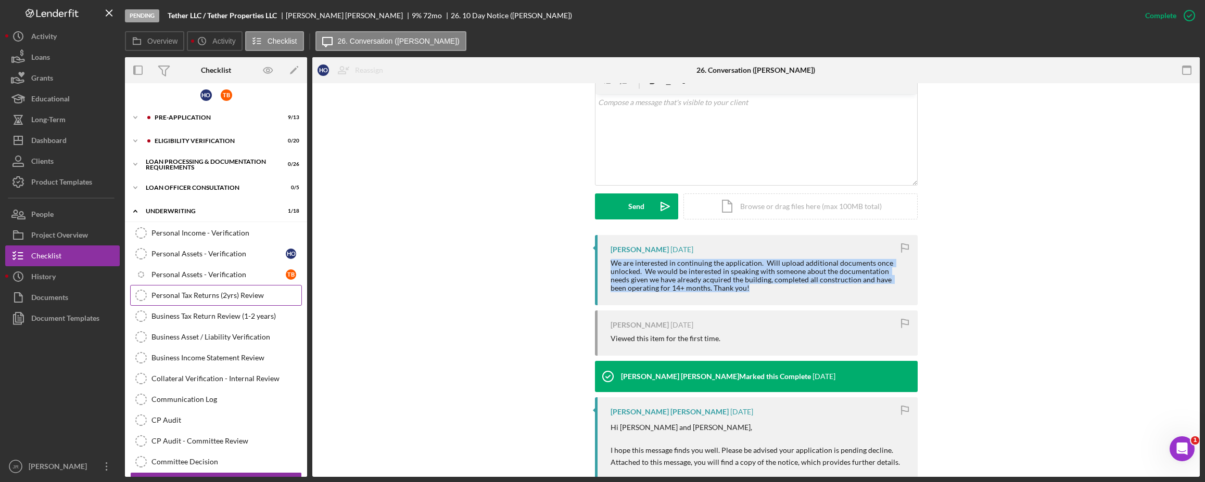
scroll to position [0, 0]
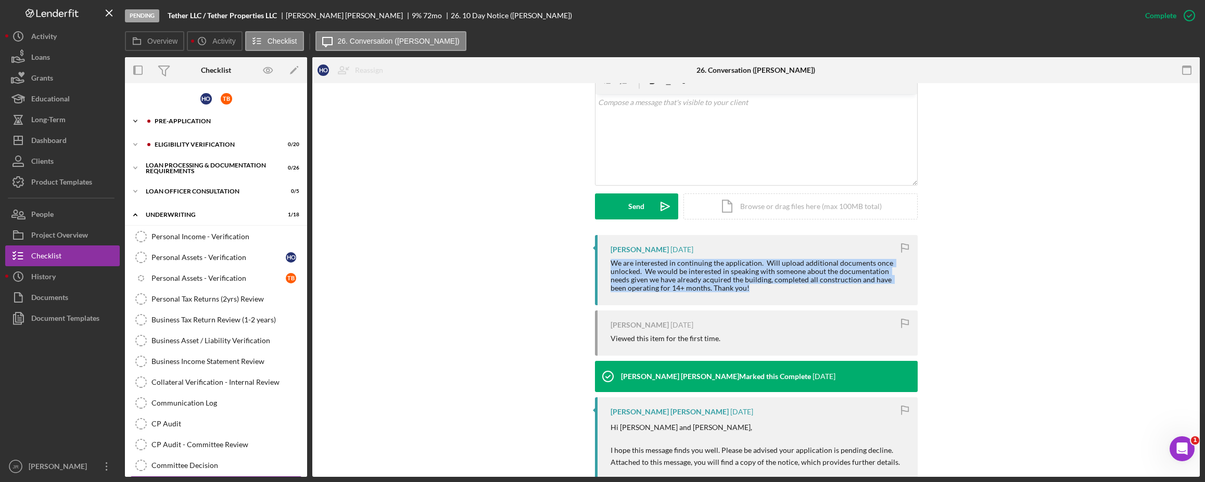
click at [197, 118] on div "Pre-Application" at bounding box center [224, 121] width 139 height 6
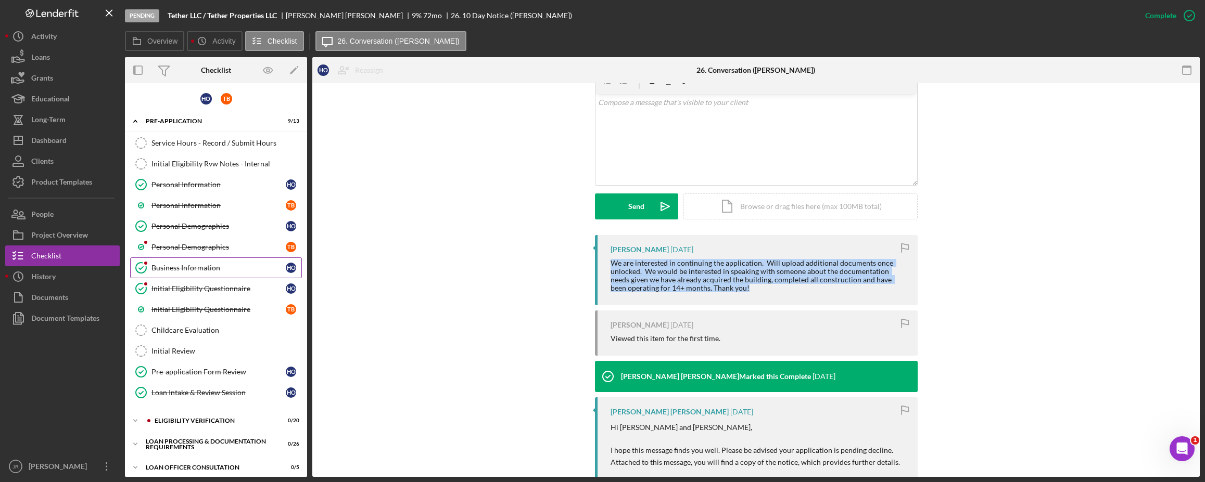
click at [180, 271] on div "Business Information" at bounding box center [218, 268] width 134 height 8
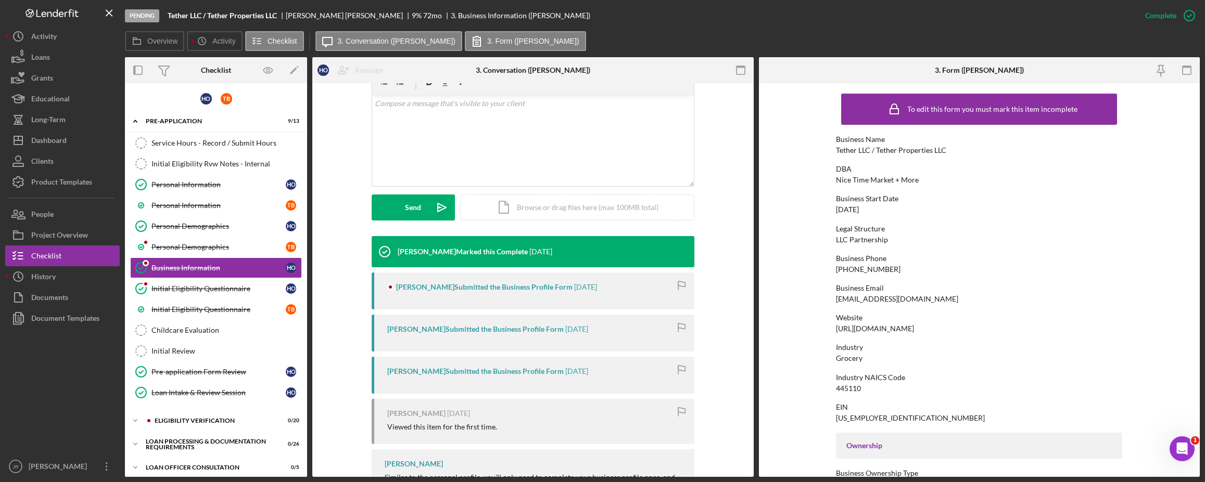
scroll to position [195, 0]
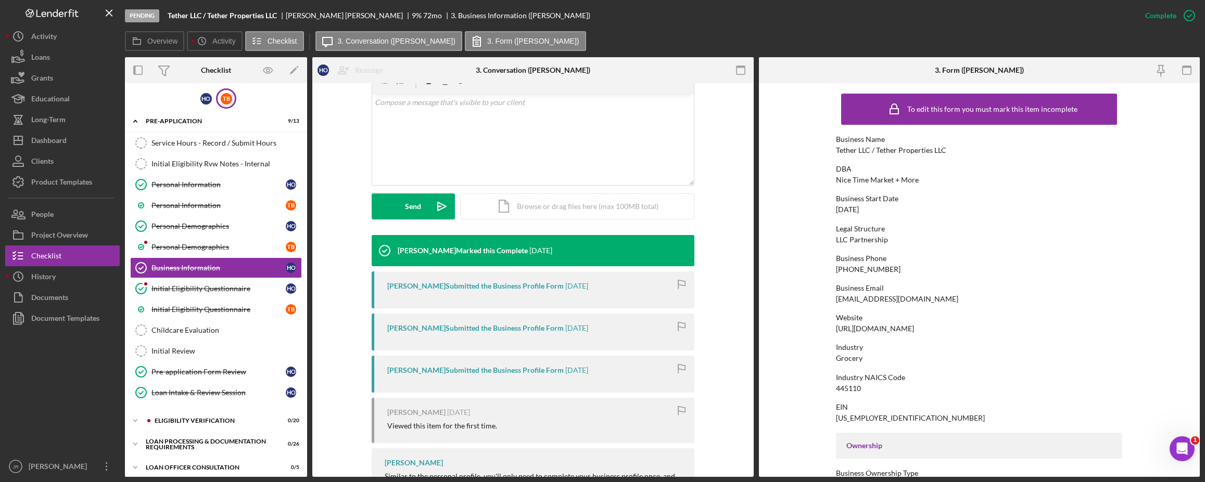
click at [217, 97] on div "T B" at bounding box center [226, 98] width 20 height 20
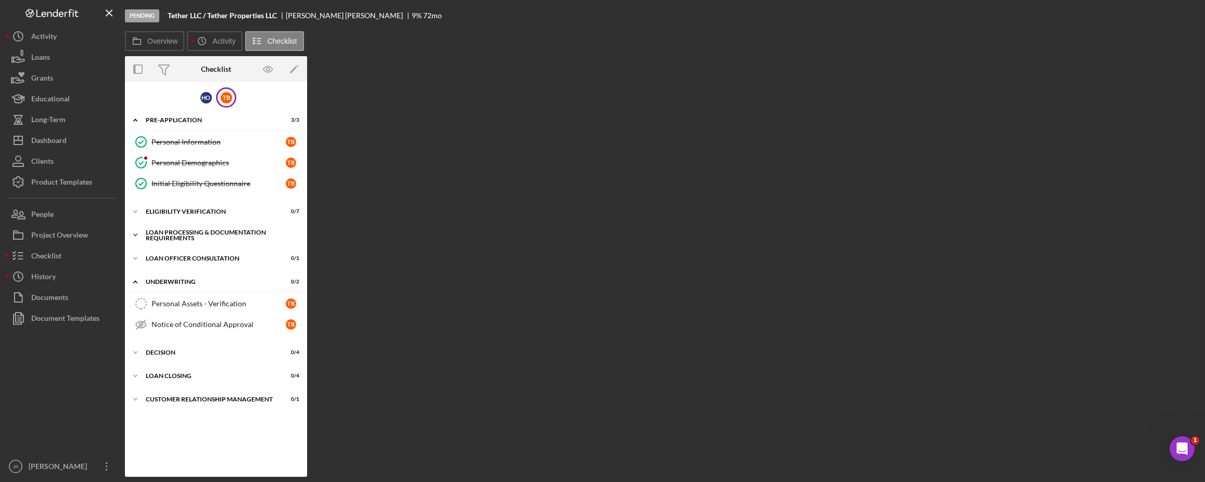
click at [161, 238] on div "Loan Processing & Documentation Requirements" at bounding box center [220, 236] width 148 height 12
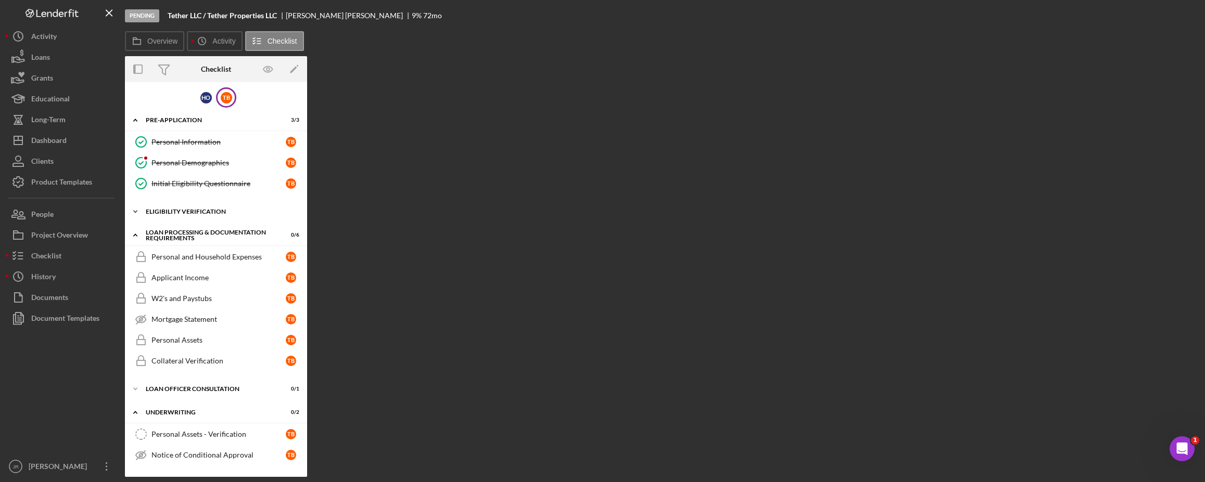
click at [160, 204] on div "Icon/Expander Eligibility Verification 0 / 7" at bounding box center [216, 211] width 182 height 21
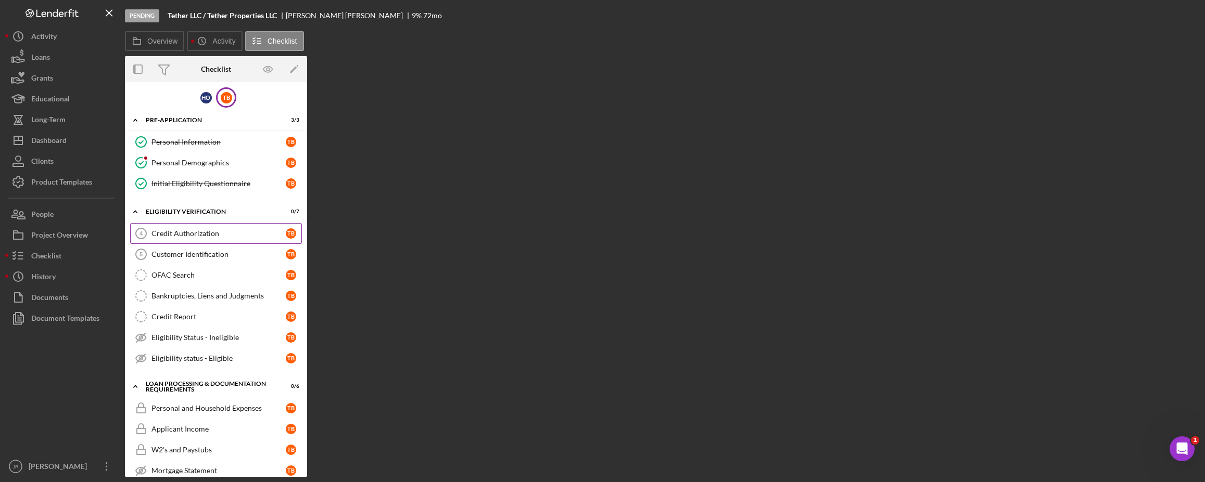
click at [159, 225] on link "Credit Authorization 4 Credit Authorization T B" at bounding box center [216, 233] width 172 height 21
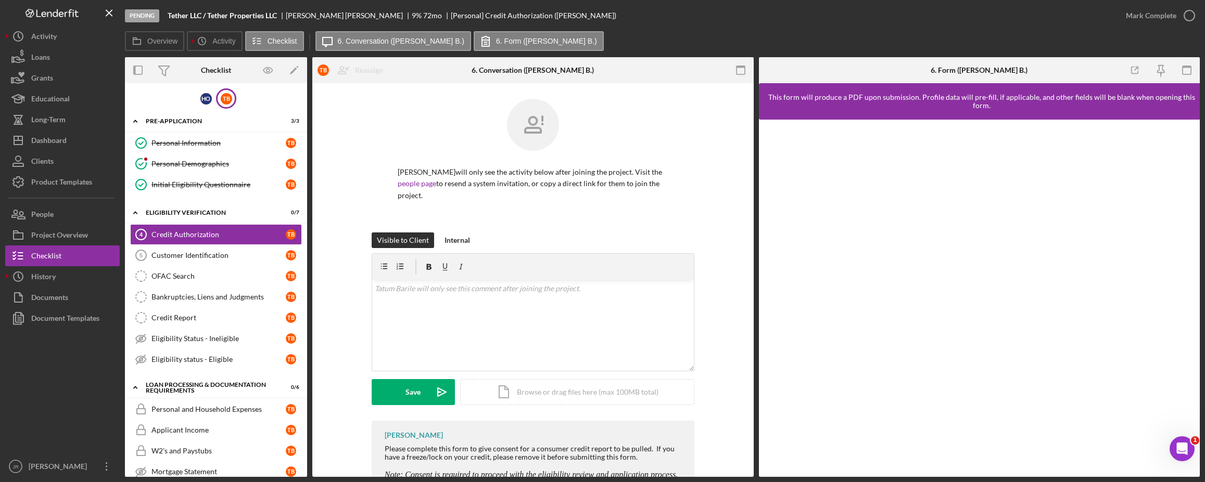
scroll to position [65, 0]
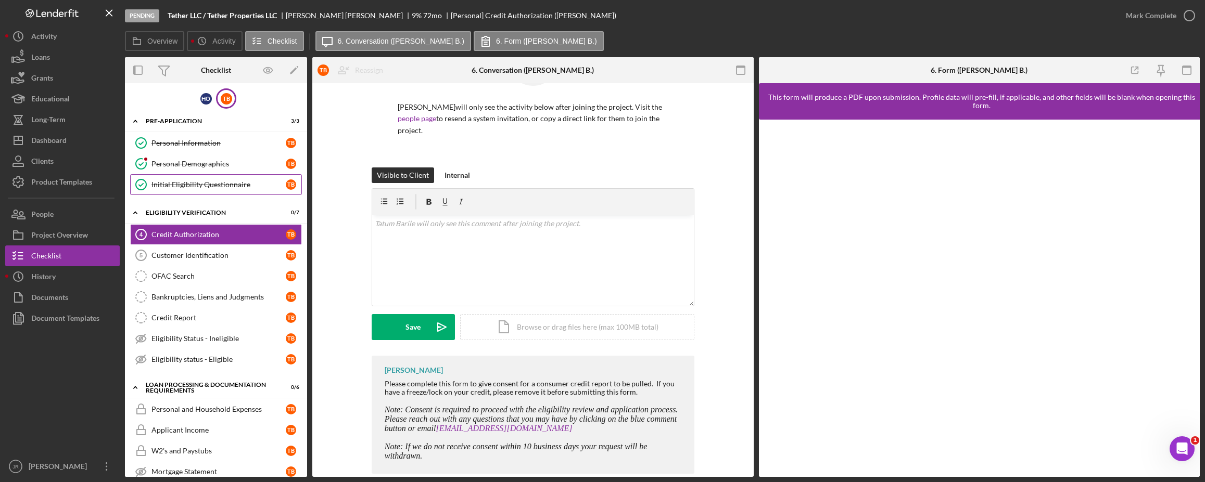
click at [199, 177] on link "Initial Eligibility Questionnaire Initial Eligibility Questionnaire T B" at bounding box center [216, 184] width 172 height 21
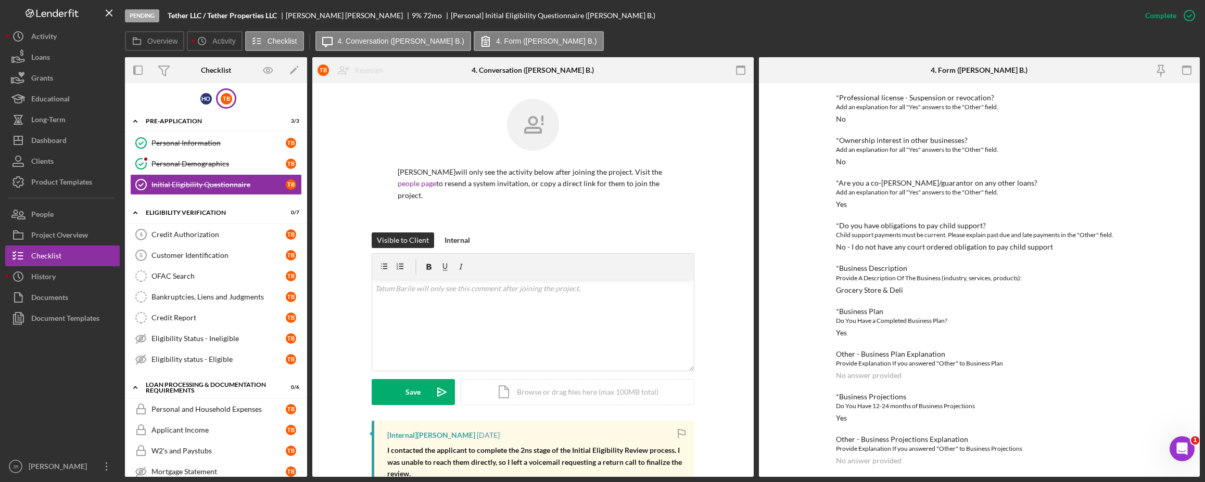
scroll to position [676, 0]
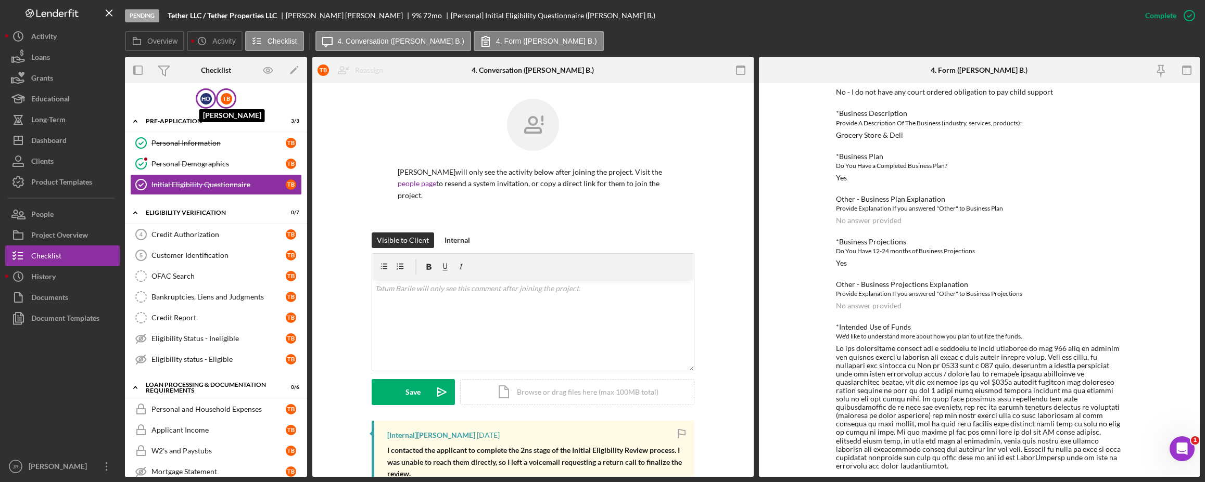
click at [208, 97] on div "H O" at bounding box center [205, 98] width 11 height 11
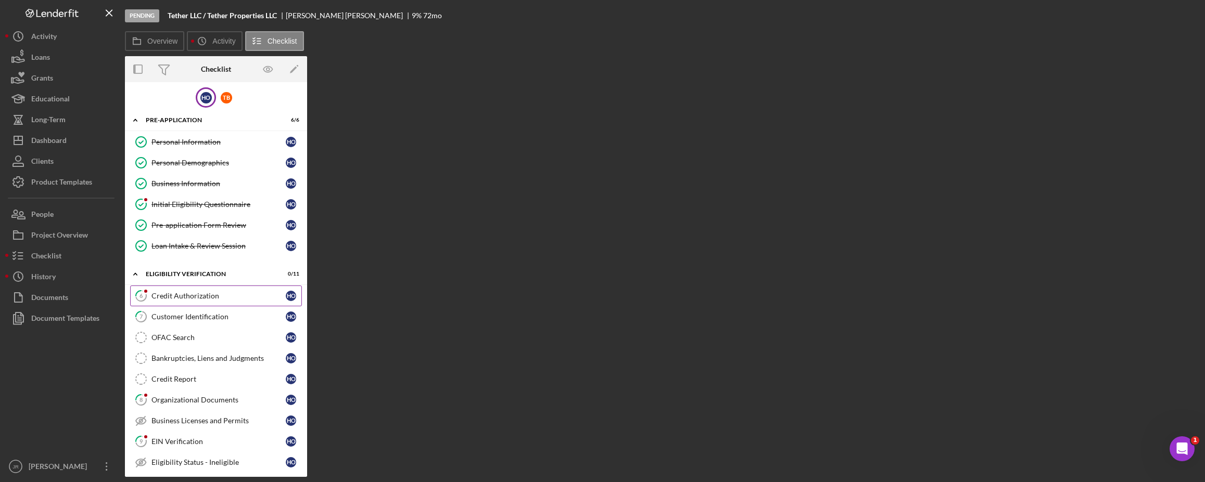
click at [173, 298] on div "Credit Authorization" at bounding box center [218, 296] width 134 height 8
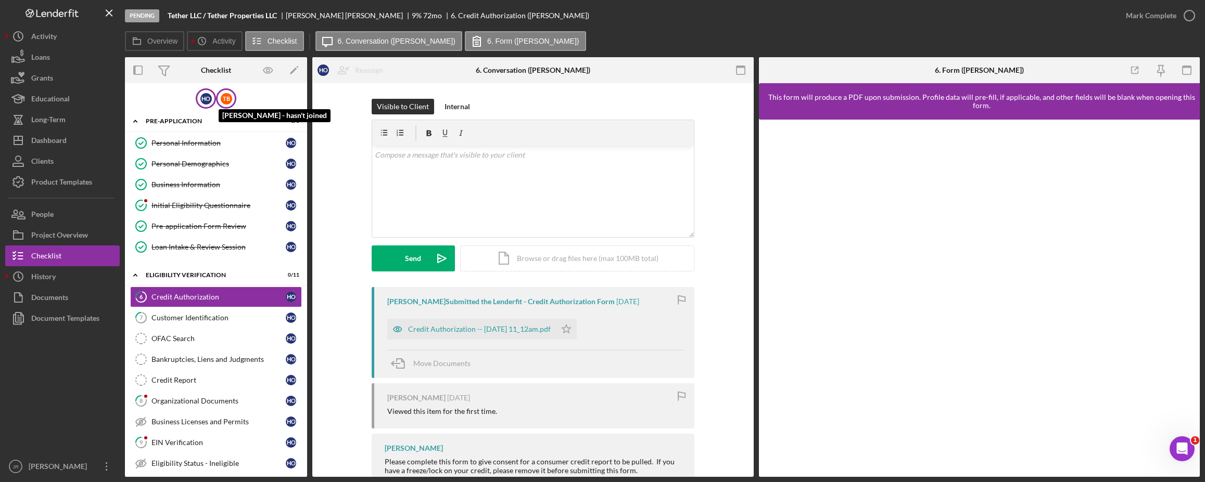
click at [226, 97] on div "T B" at bounding box center [226, 98] width 11 height 11
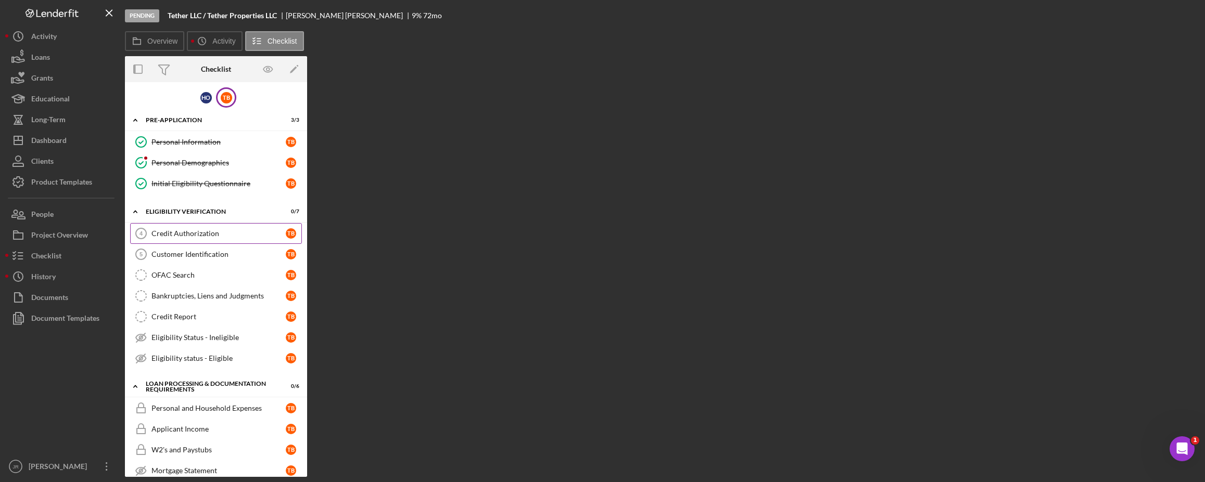
click at [180, 233] on div "Credit Authorization" at bounding box center [218, 234] width 134 height 8
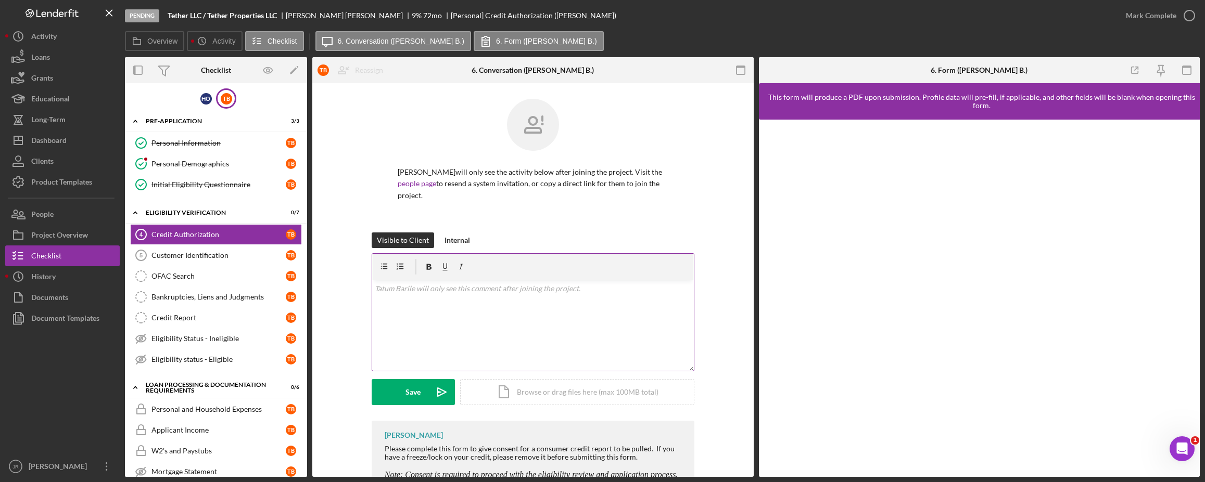
scroll to position [73, 0]
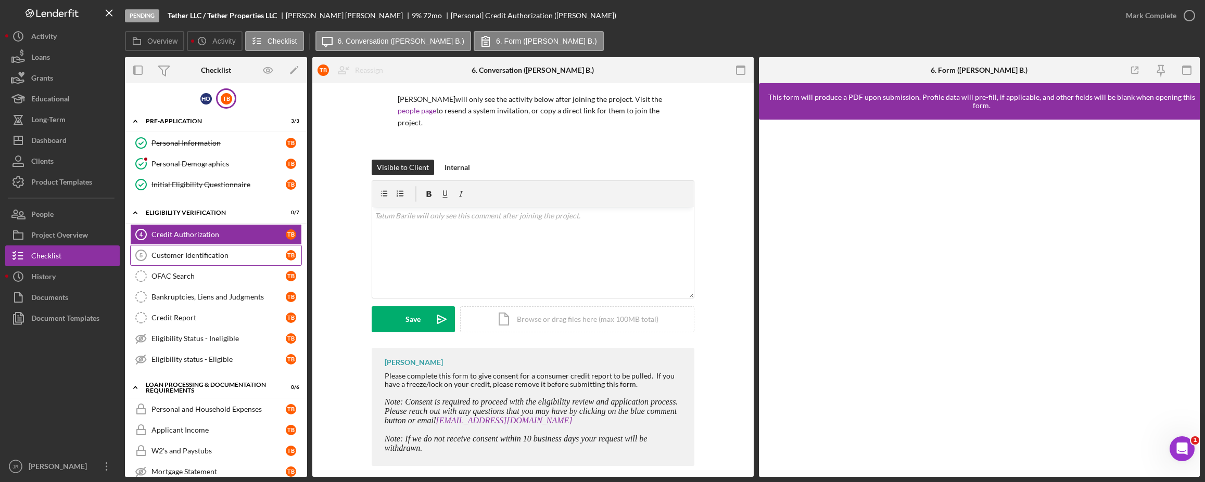
click at [200, 253] on div "Customer Identification" at bounding box center [218, 255] width 134 height 8
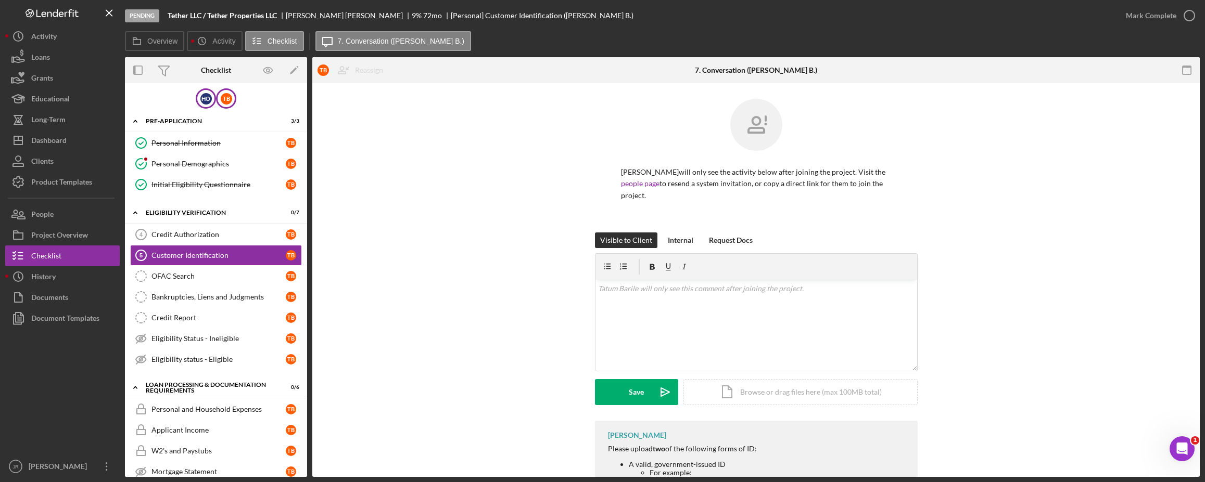
click at [198, 96] on div "H O" at bounding box center [206, 98] width 20 height 20
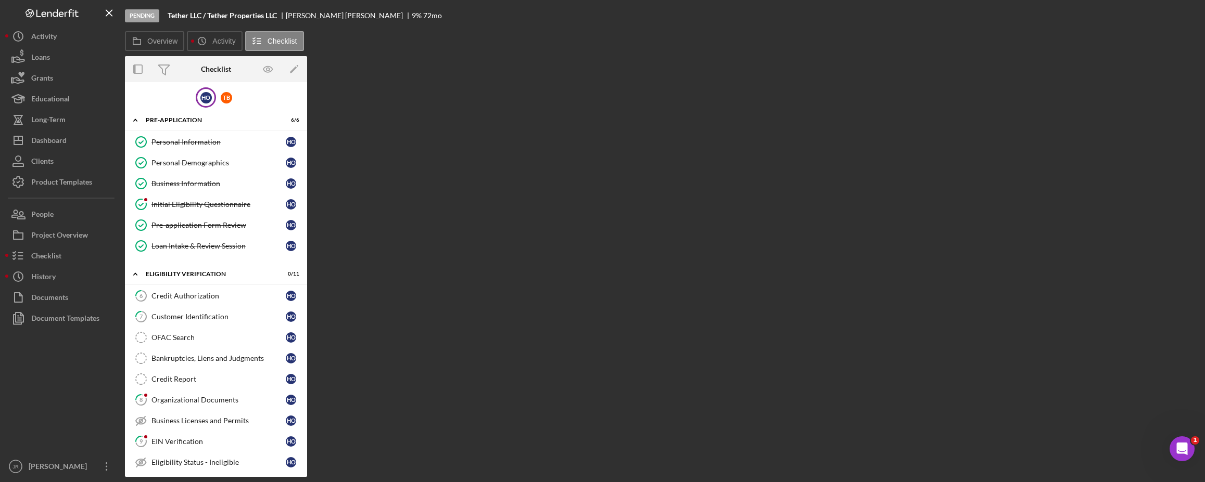
click at [874, 286] on div "Overview Internal Workflow Stage Pending Icon/Dropdown Arrow Archive (can unarc…" at bounding box center [662, 266] width 1075 height 421
click at [175, 397] on link "8 Organizational Documents H O" at bounding box center [216, 400] width 172 height 21
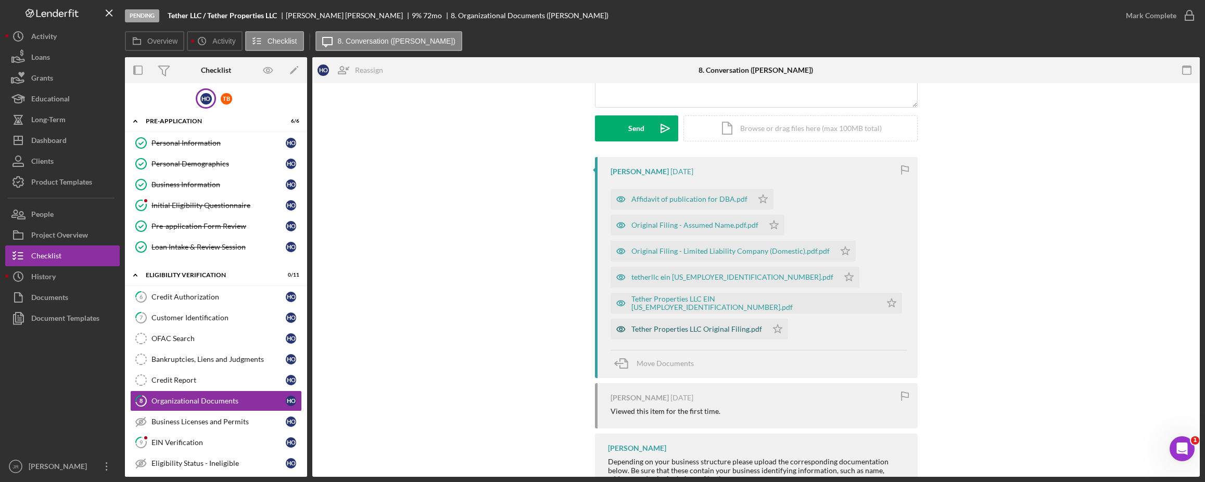
scroll to position [65, 0]
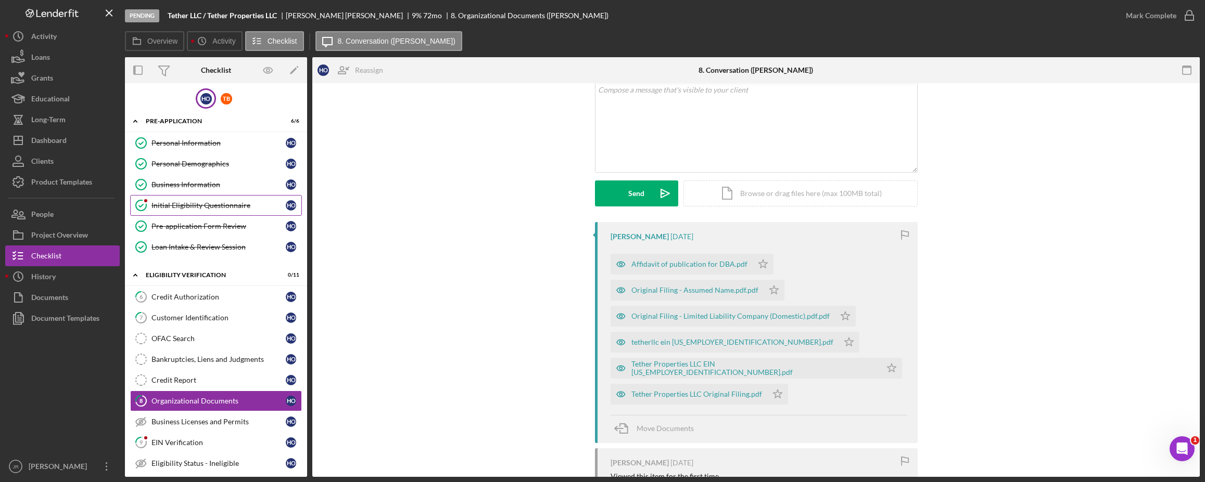
click at [201, 201] on link "Initial Eligibility Questionnaire Initial Eligibility Questionnaire H O" at bounding box center [216, 205] width 172 height 21
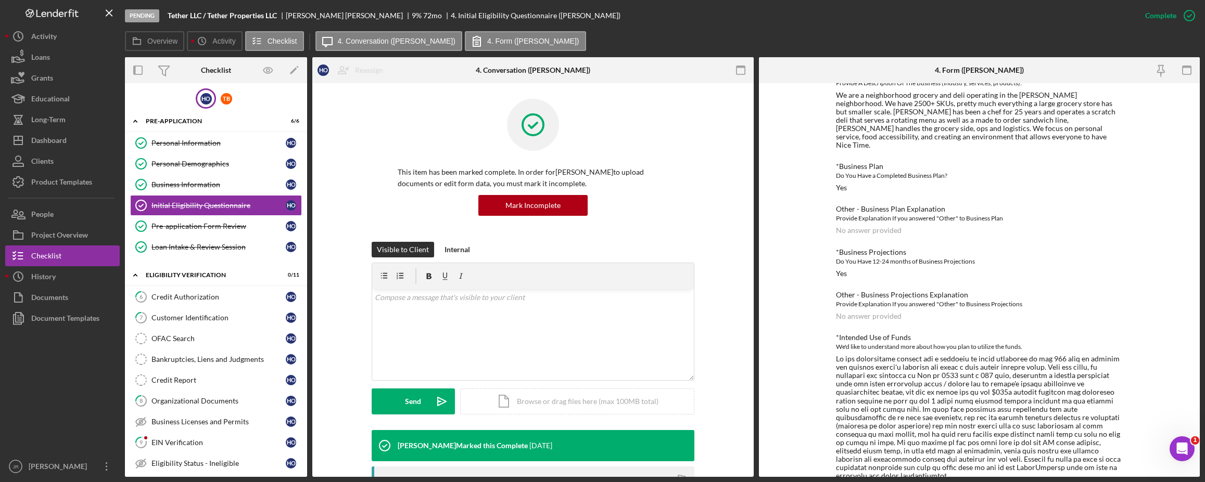
scroll to position [717, 0]
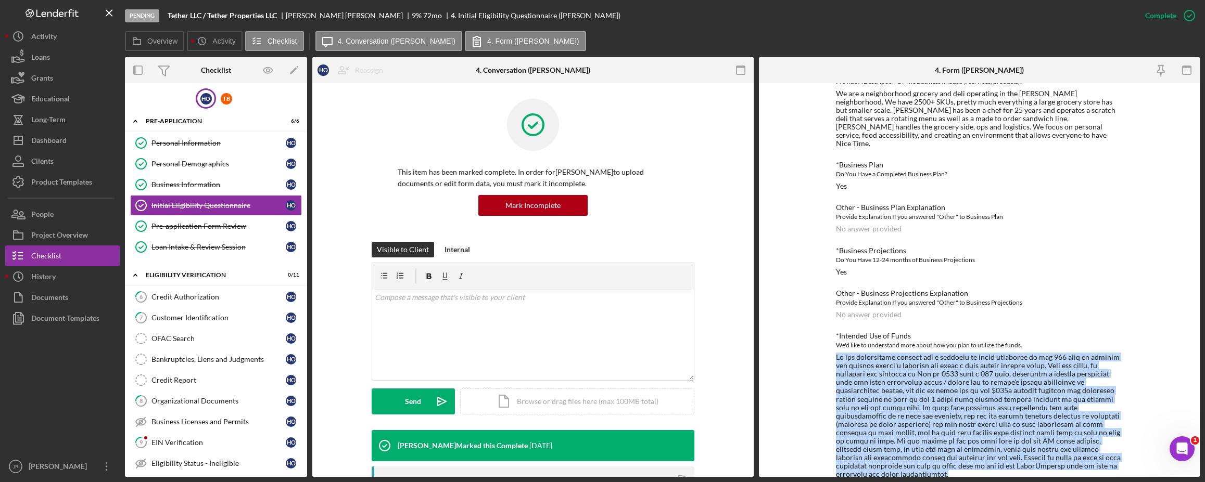
drag, startPoint x: 1059, startPoint y: 459, endPoint x: 829, endPoint y: 349, distance: 255.4
click at [829, 349] on div "To edit this form you must mark this item incomplete *In which county is your b…" at bounding box center [979, 280] width 441 height 394
copy div "We are essentially looking for a solution to close debenture on our 504 loan to…"
click at [874, 409] on div at bounding box center [979, 415] width 286 height 125
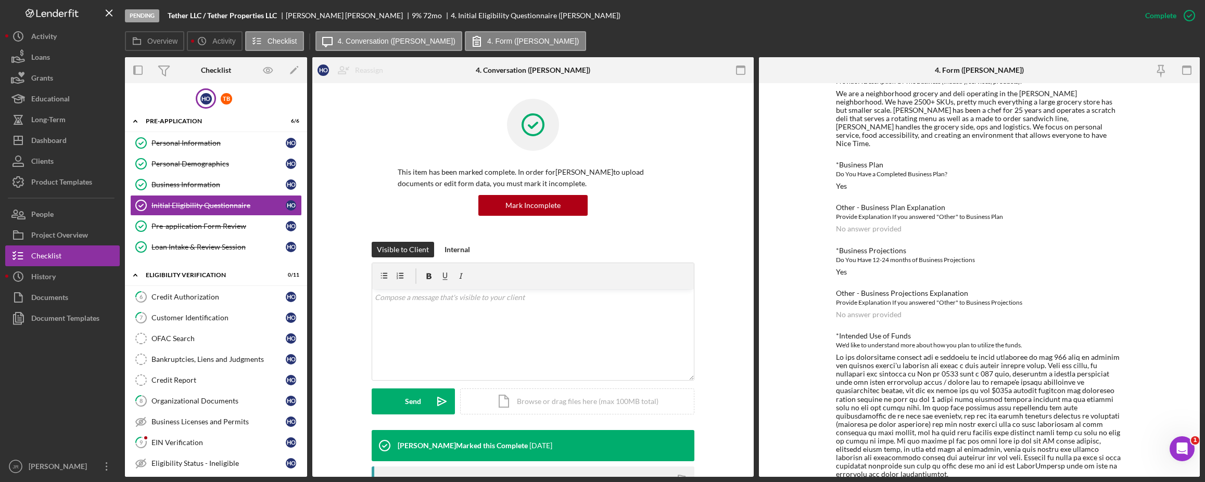
click at [874, 298] on div "Provide Explanation If you answered "Other" to Business Projections" at bounding box center [979, 303] width 286 height 10
click at [779, 22] on div "Pending Tether LLC / Tether Properties LLC Heather Olsen 9 % 72 mo 4. Initial E…" at bounding box center [630, 15] width 1010 height 31
click at [82, 133] on button "Icon/Dashboard Dashboard" at bounding box center [62, 140] width 114 height 21
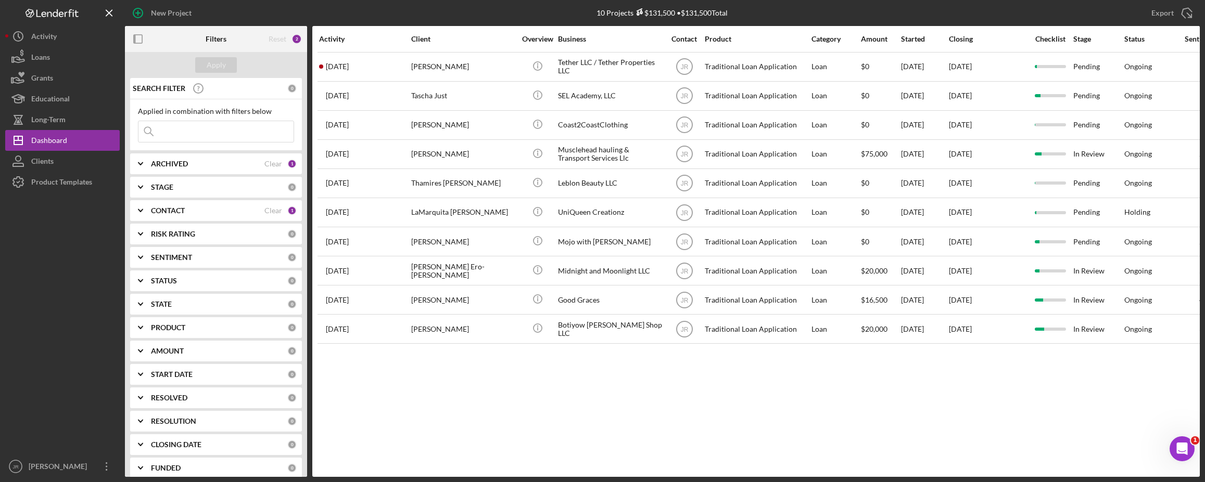
click at [167, 210] on b "CONTACT" at bounding box center [168, 211] width 34 height 8
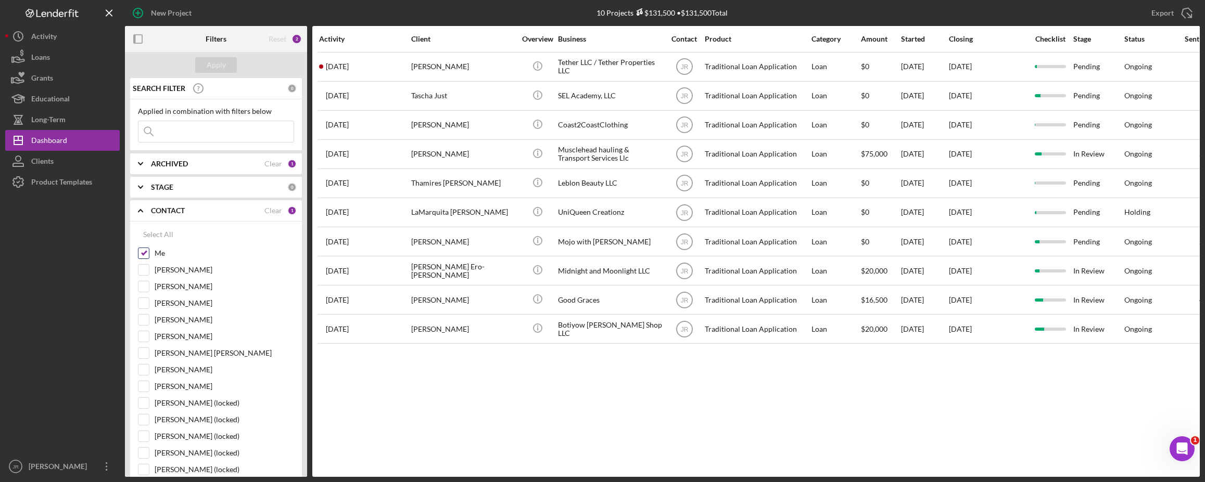
click at [141, 252] on input "Me" at bounding box center [143, 253] width 10 height 10
checkbox input "false"
click at [139, 336] on input "Hibaq Farah" at bounding box center [143, 337] width 10 height 10
checkbox input "true"
click at [226, 66] on button "Apply" at bounding box center [216, 65] width 42 height 16
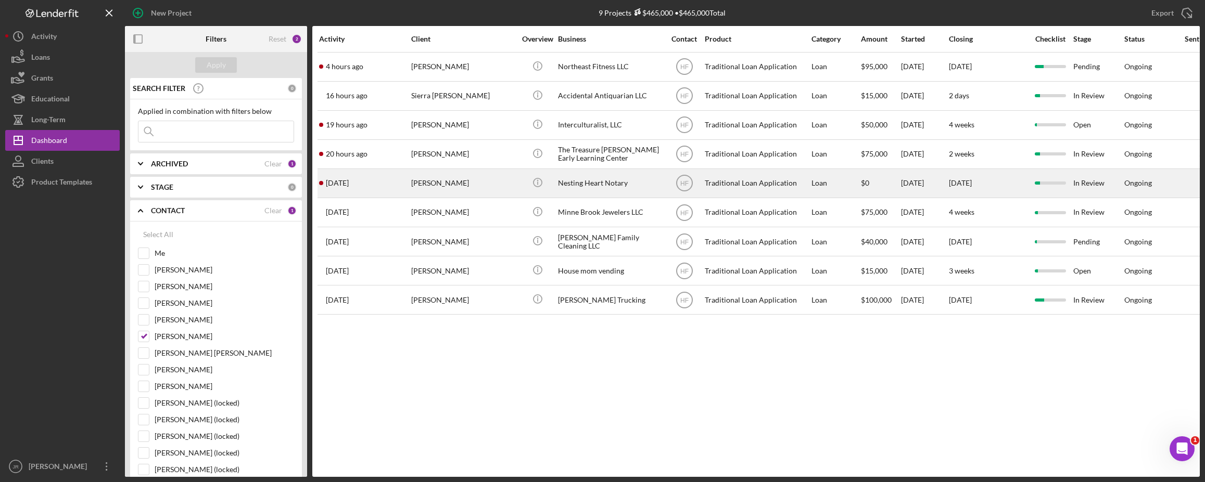
click at [456, 176] on div "Latrice Davis" at bounding box center [463, 184] width 104 height 28
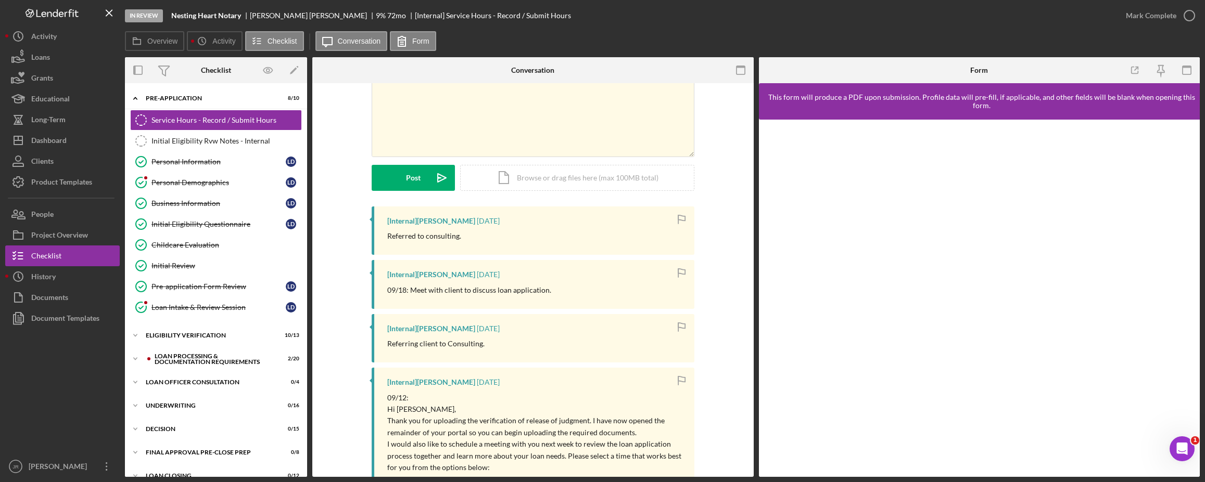
scroll to position [130, 0]
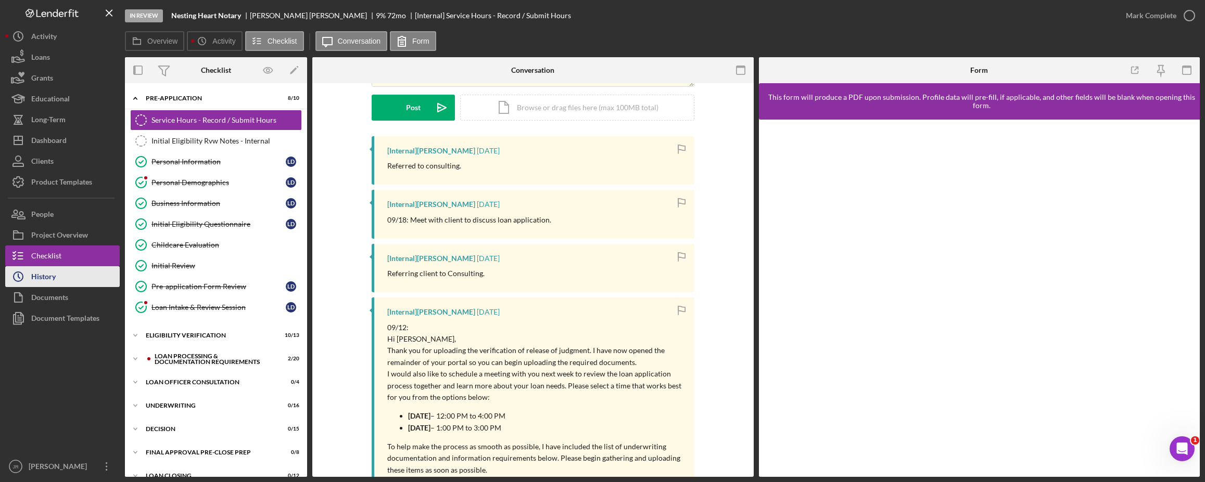
click at [50, 282] on div "History" at bounding box center [43, 277] width 24 height 23
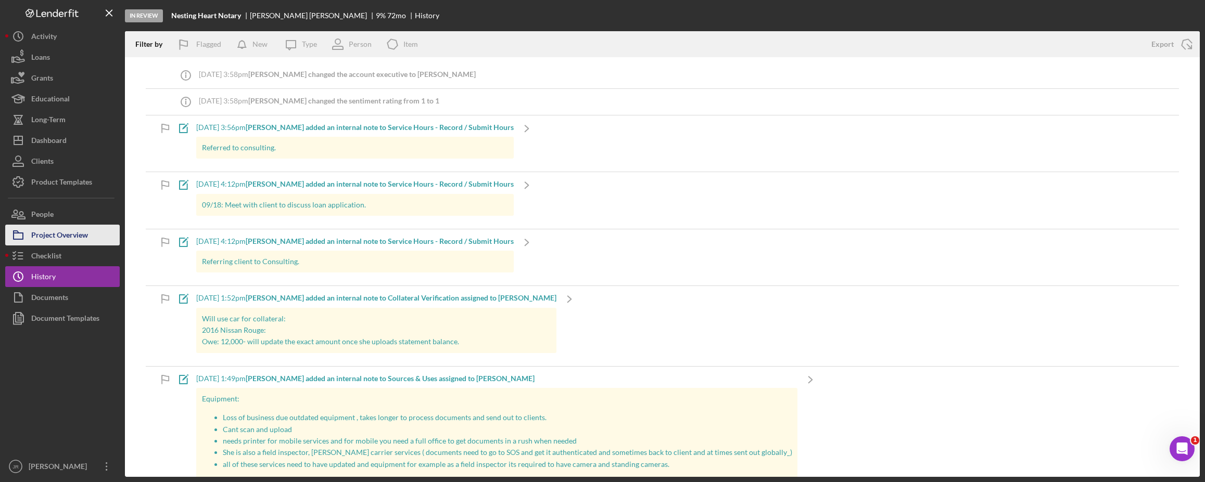
click at [67, 232] on div "Project Overview" at bounding box center [59, 236] width 57 height 23
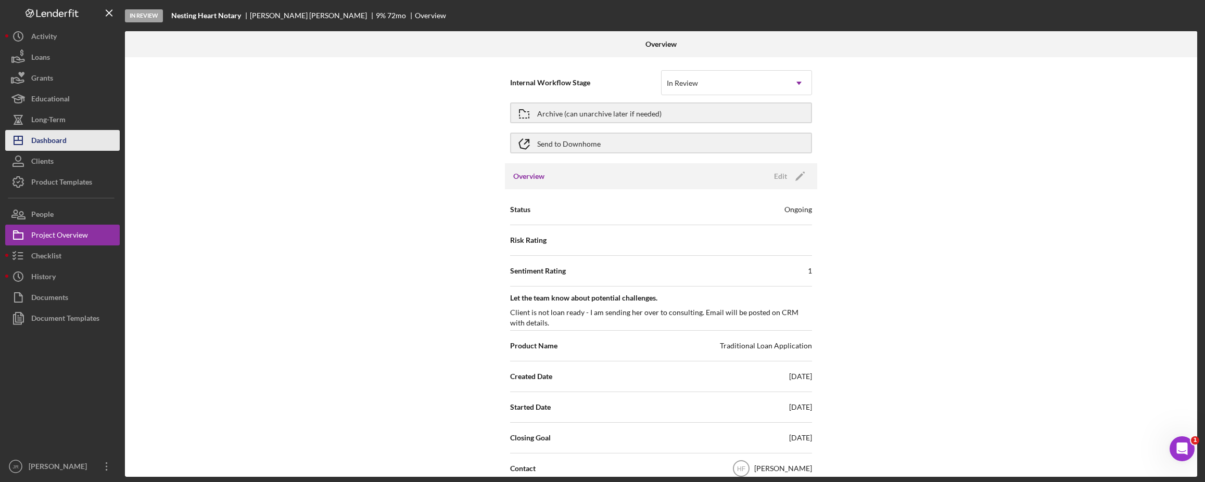
click at [63, 145] on div "Dashboard" at bounding box center [48, 141] width 35 height 23
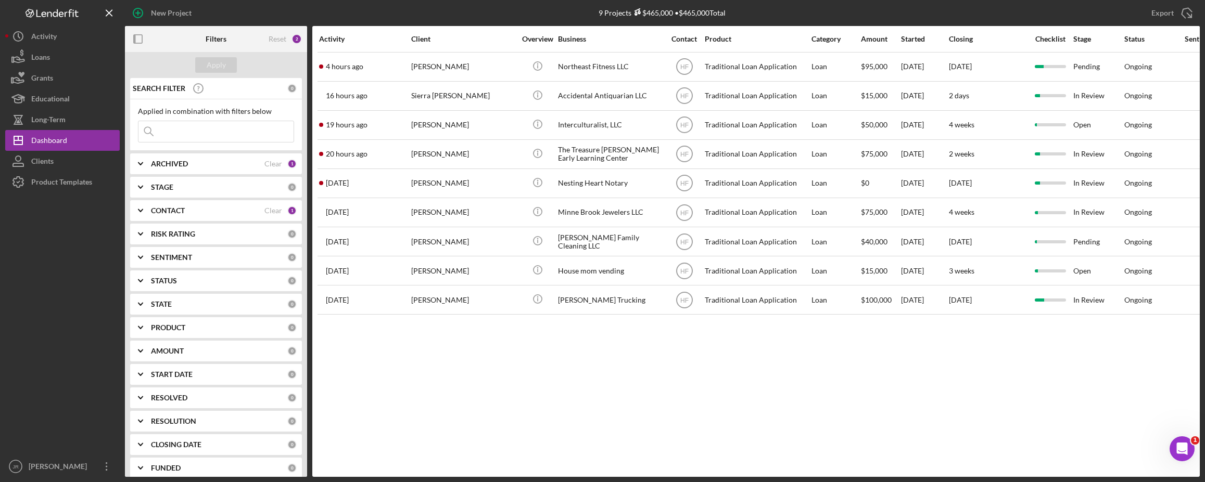
click at [168, 208] on b "CONTACT" at bounding box center [168, 211] width 34 height 8
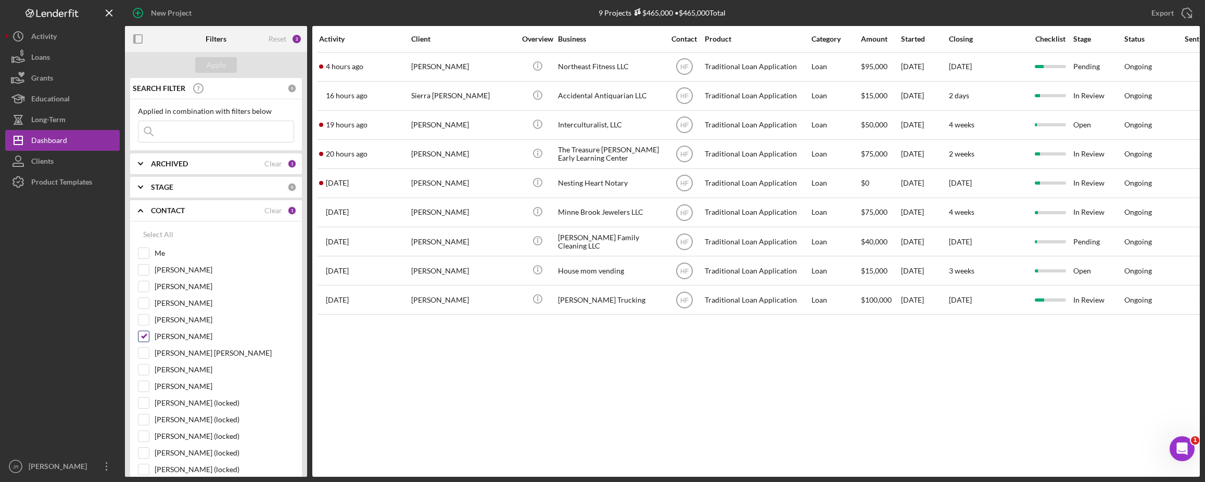
click at [147, 337] on input "Hibaq Farah" at bounding box center [143, 337] width 10 height 10
checkbox input "false"
click at [146, 251] on input "Me" at bounding box center [143, 253] width 10 height 10
checkbox input "true"
click at [227, 65] on button "Apply" at bounding box center [216, 65] width 42 height 16
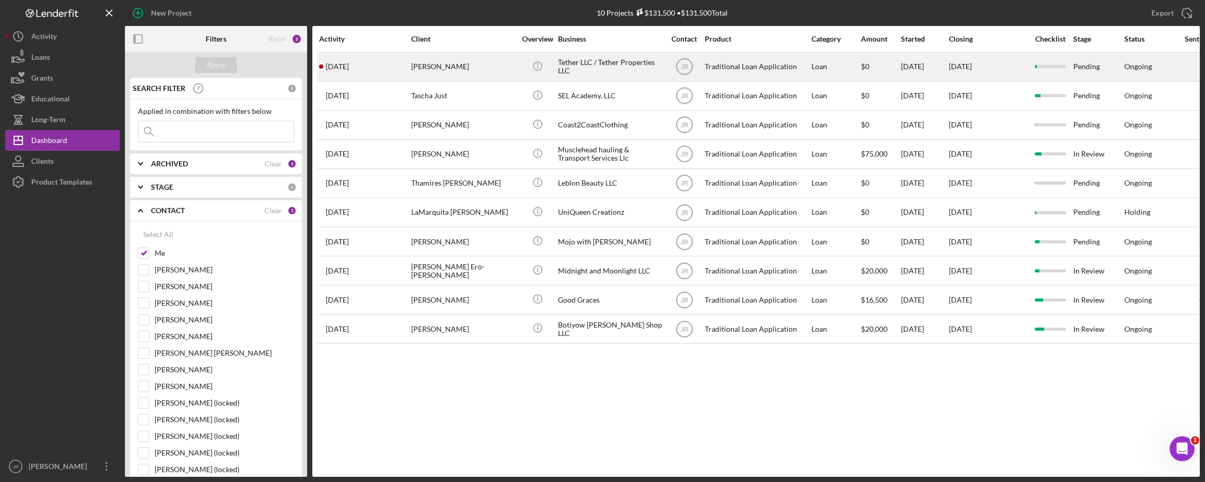
click at [592, 61] on div "Tether LLC / Tether Properties LLC" at bounding box center [610, 67] width 104 height 28
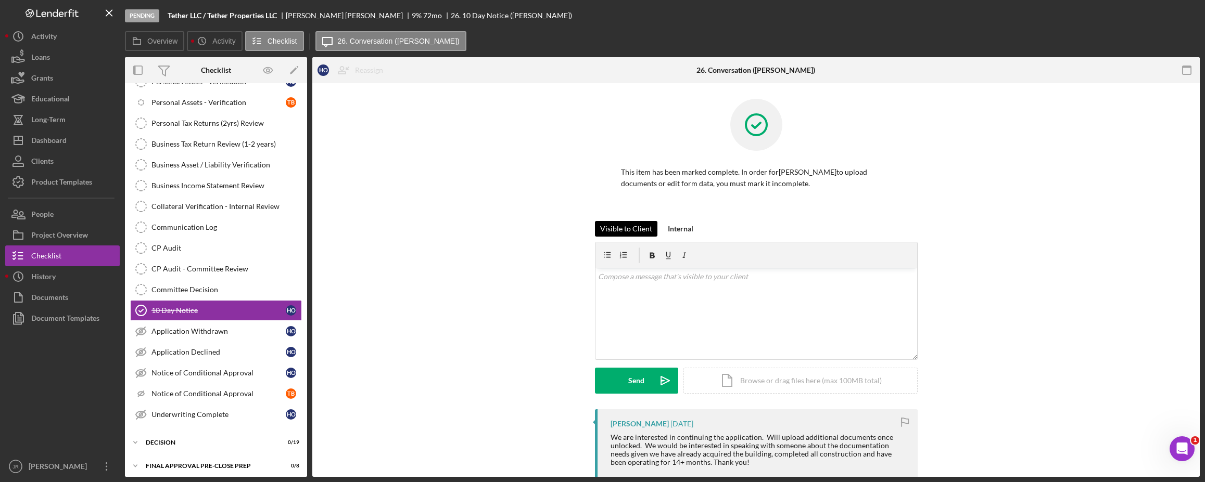
scroll to position [208, 0]
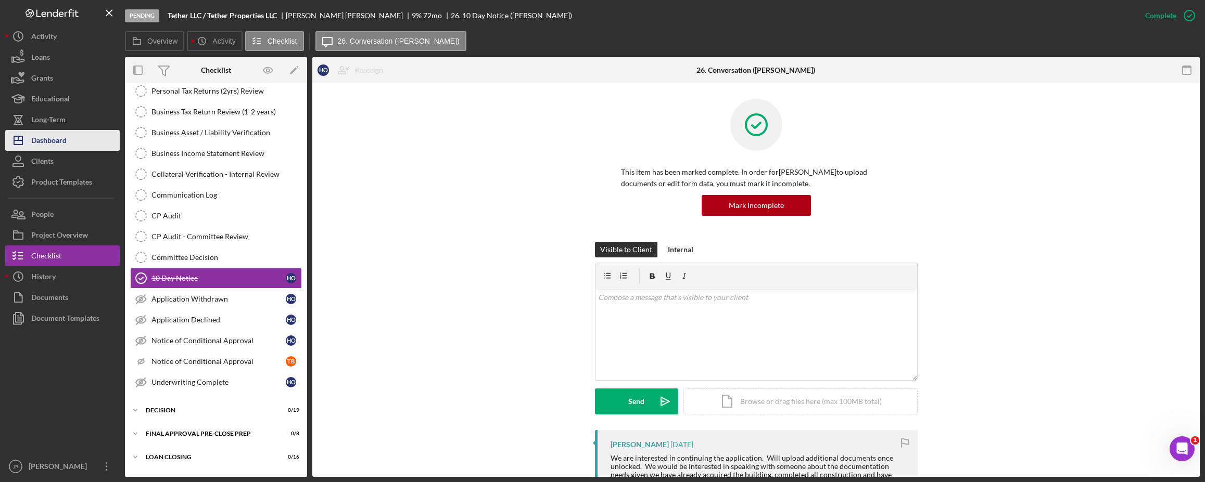
click at [81, 139] on button "Icon/Dashboard Dashboard" at bounding box center [62, 140] width 114 height 21
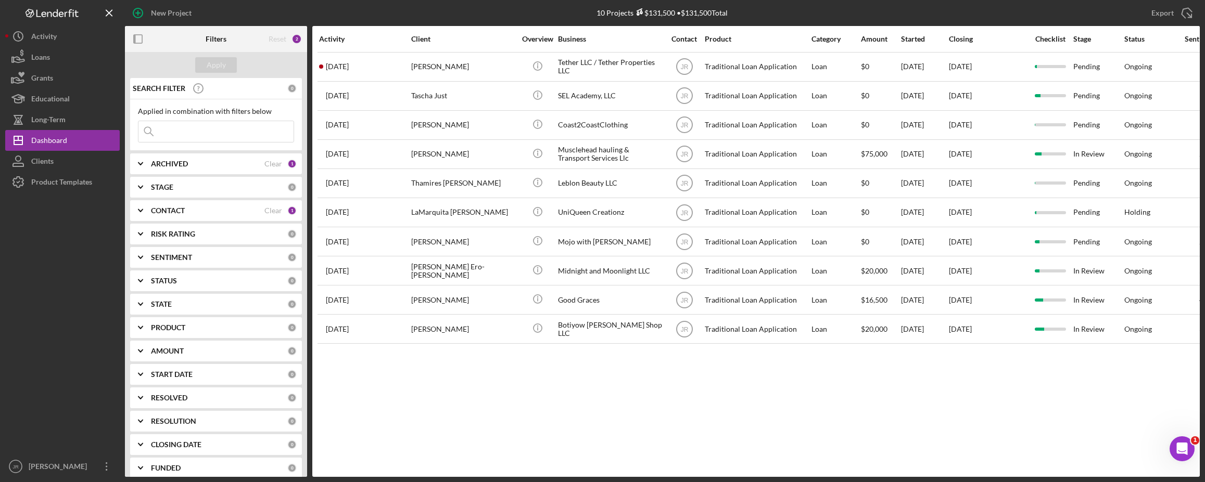
click at [537, 399] on div "Activity Client Overview Business Contact Product Category Amount Started Closi…" at bounding box center [755, 251] width 887 height 451
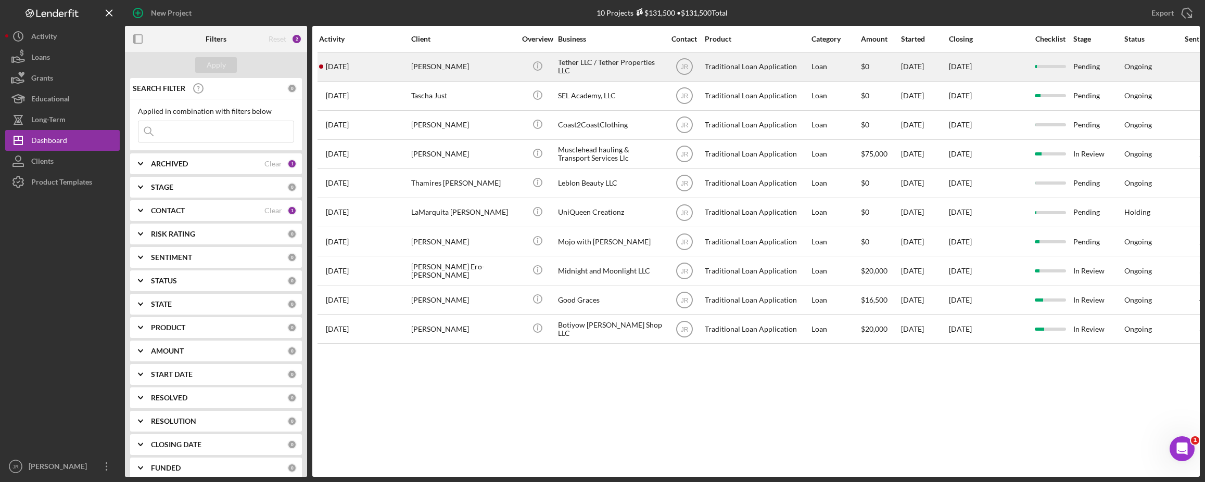
click at [631, 69] on div "Tether LLC / Tether Properties LLC" at bounding box center [610, 67] width 104 height 28
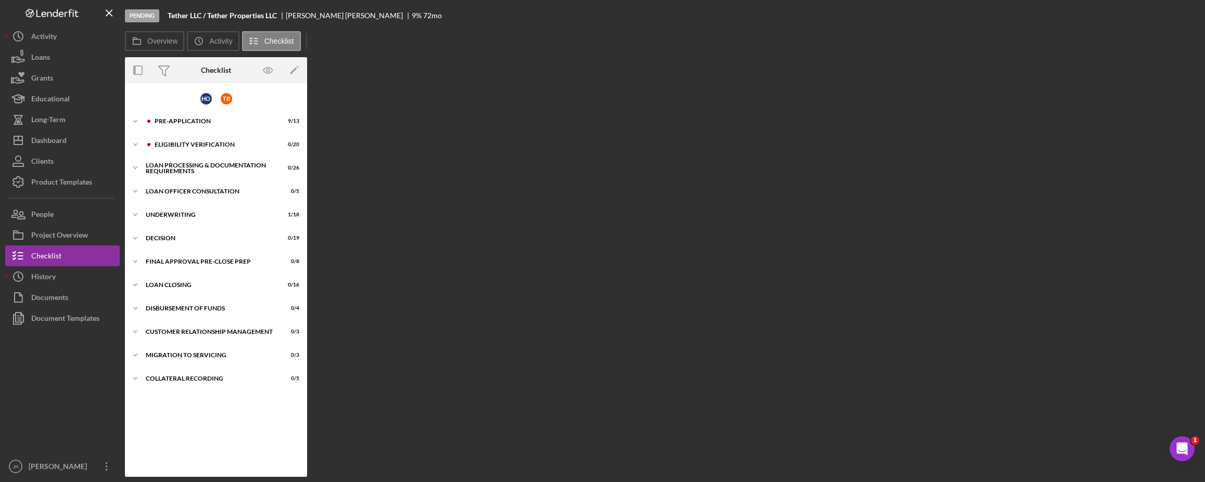
click at [631, 69] on div "Overview Internal Workflow Stage Pending Icon/Dropdown Arrow Archive (can unarc…" at bounding box center [662, 267] width 1075 height 420
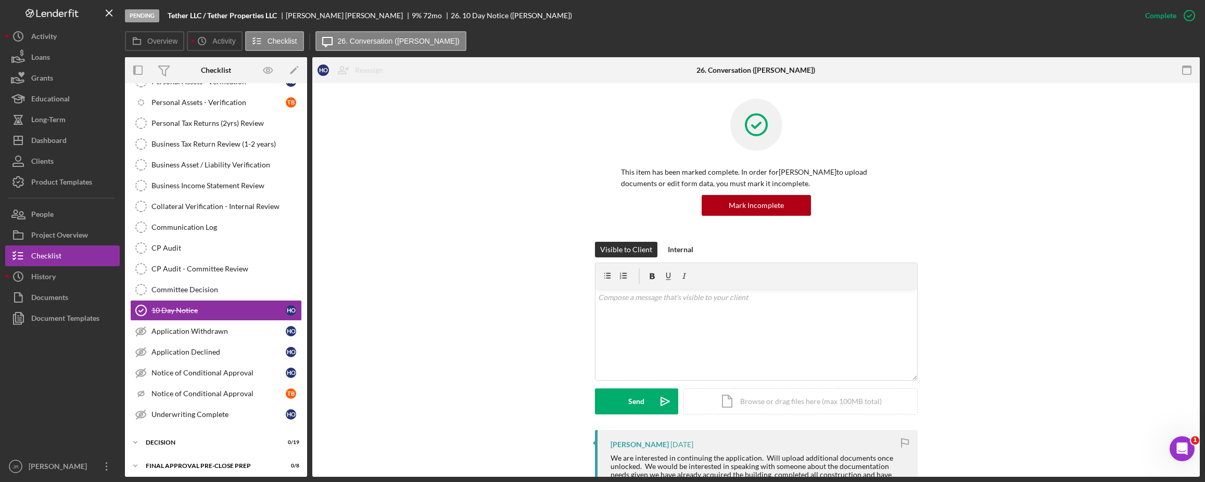
scroll to position [208, 0]
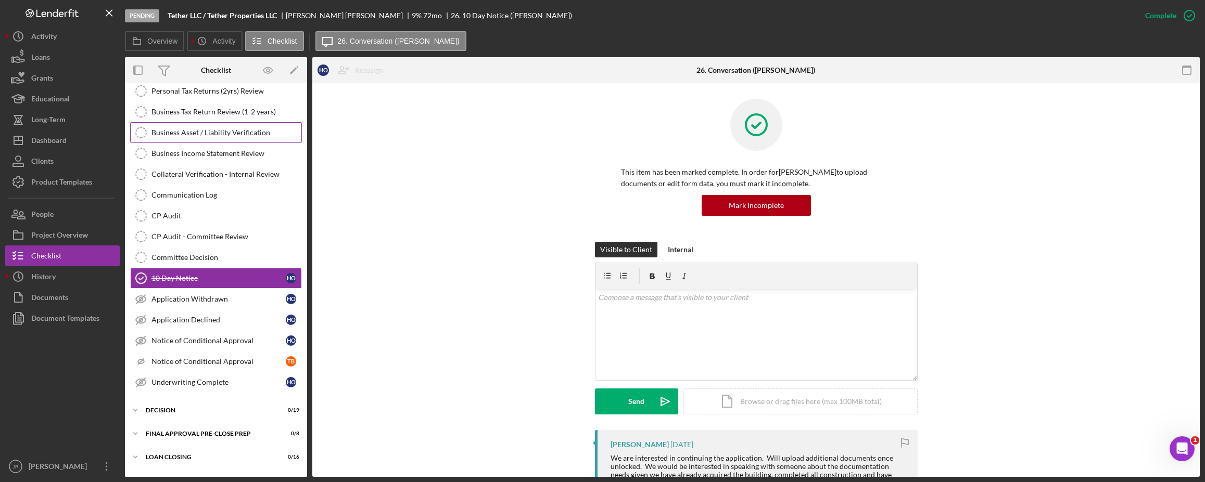
drag, startPoint x: 168, startPoint y: 134, endPoint x: 179, endPoint y: 129, distance: 11.4
click at [168, 134] on div "Business Asset / Liability Verification" at bounding box center [226, 133] width 150 height 8
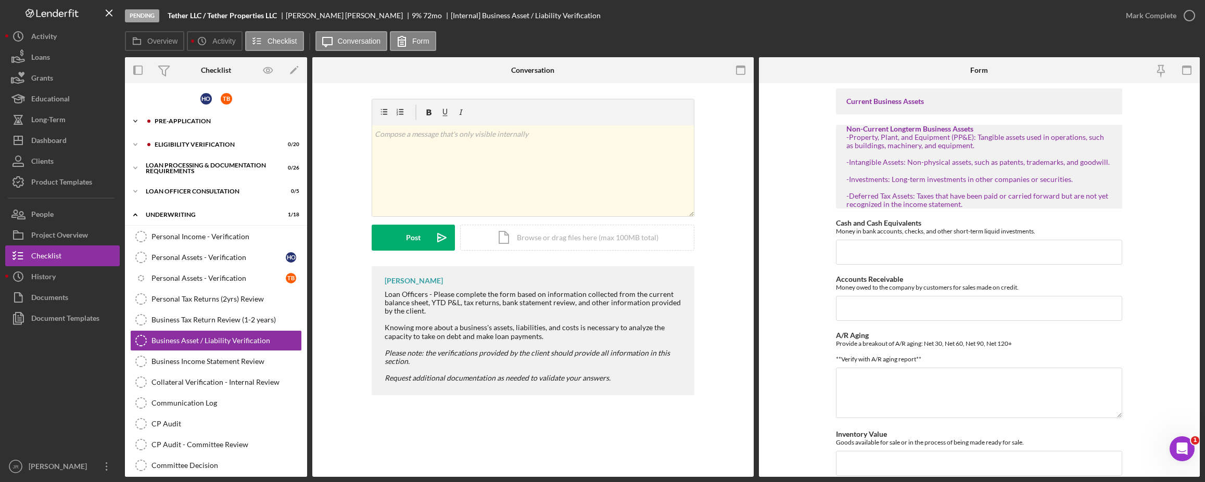
click at [190, 120] on div "Pre-Application" at bounding box center [224, 121] width 139 height 6
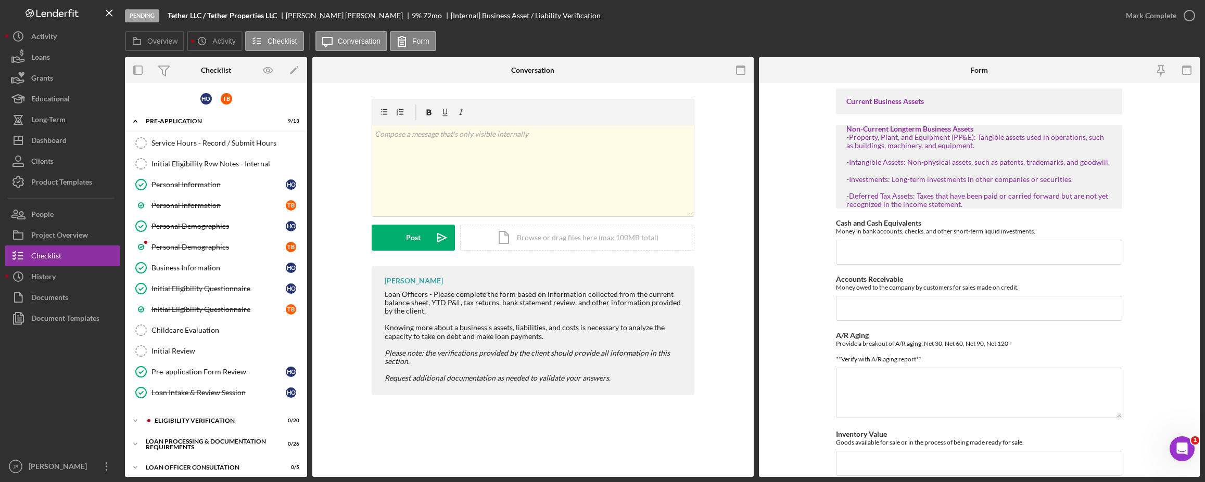
drag, startPoint x: 216, startPoint y: 274, endPoint x: 358, endPoint y: 230, distance: 148.2
click at [216, 273] on link "Business Information Business Information H O" at bounding box center [216, 268] width 172 height 21
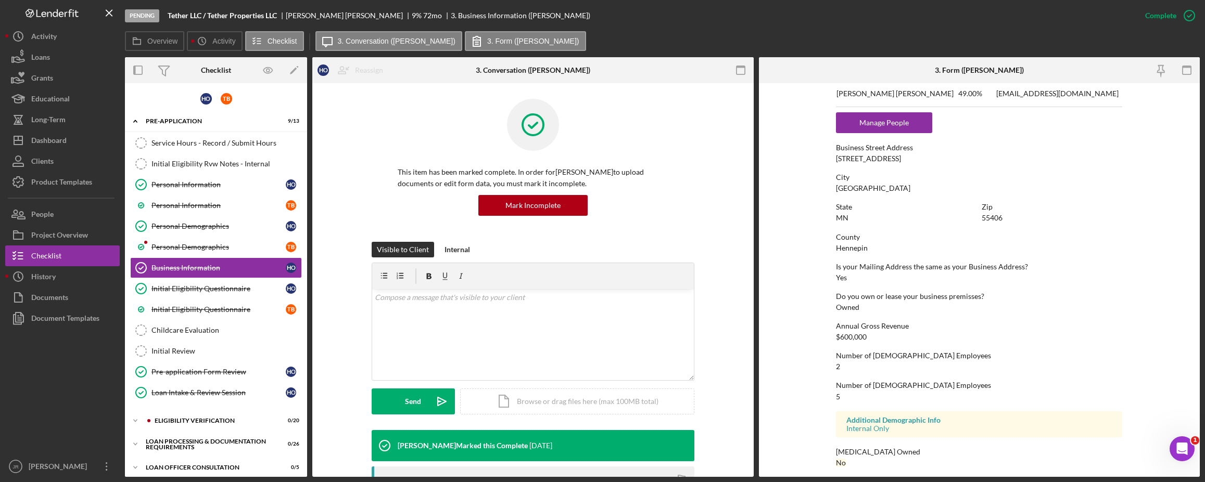
scroll to position [509, 0]
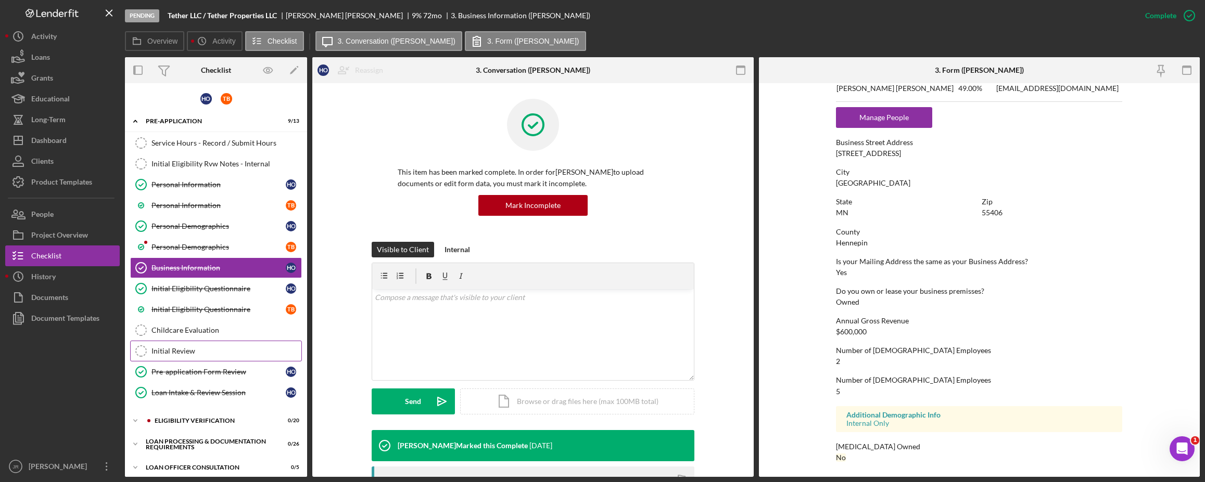
click at [219, 355] on div "Initial Review" at bounding box center [226, 351] width 150 height 8
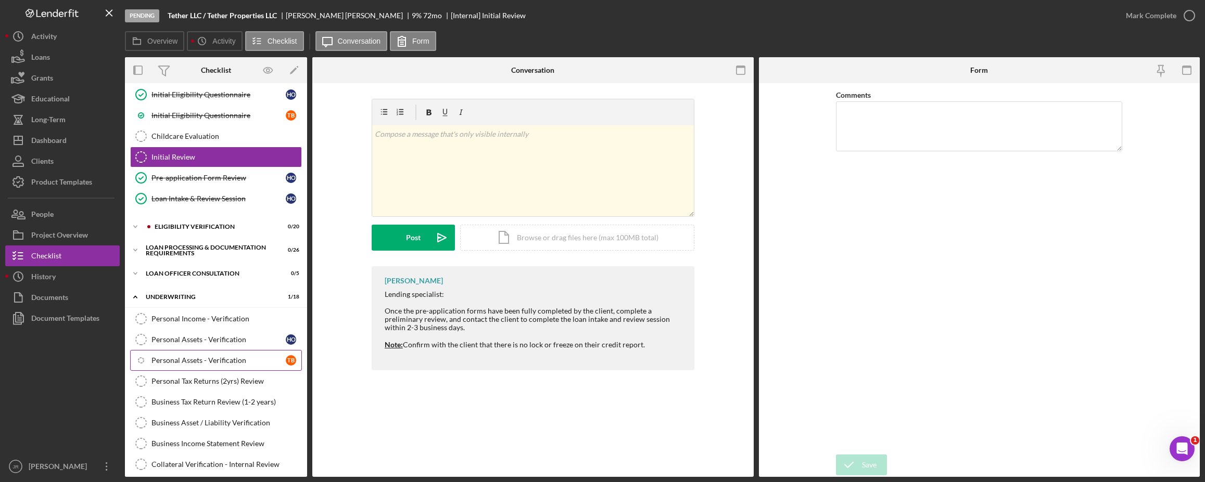
scroll to position [195, 0]
click at [174, 227] on div "Eligibility Verification" at bounding box center [224, 226] width 139 height 6
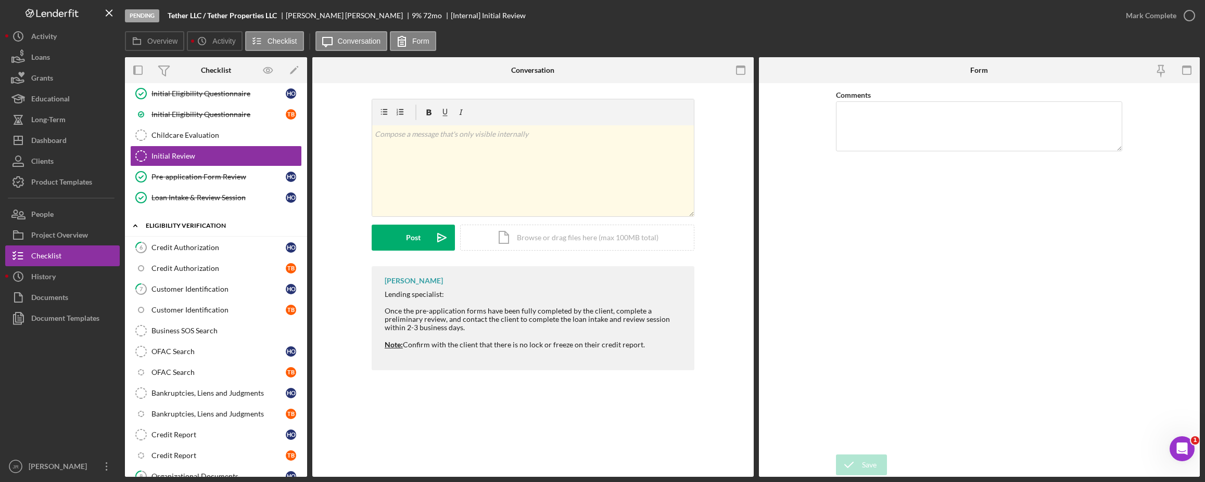
click at [180, 225] on div "Icon/Expander Eligibility Verification 0 / 20" at bounding box center [216, 225] width 182 height 21
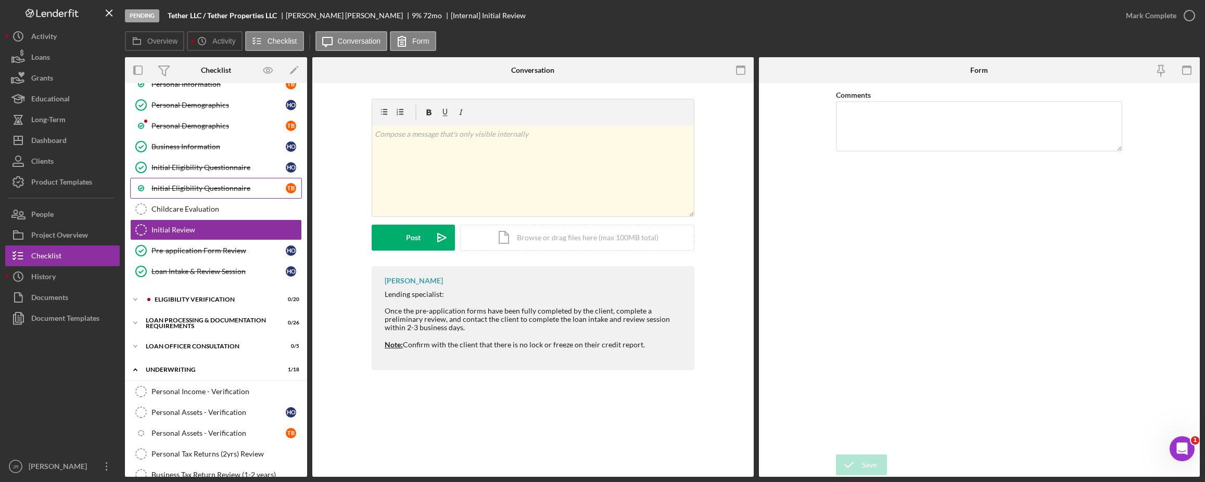
scroll to position [0, 0]
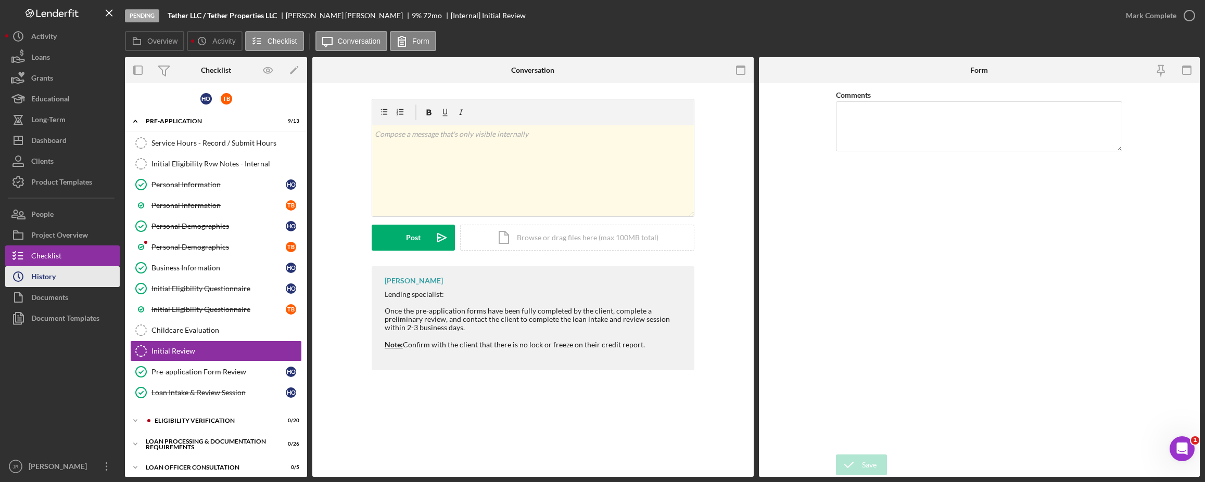
click at [53, 281] on div "History" at bounding box center [43, 277] width 24 height 23
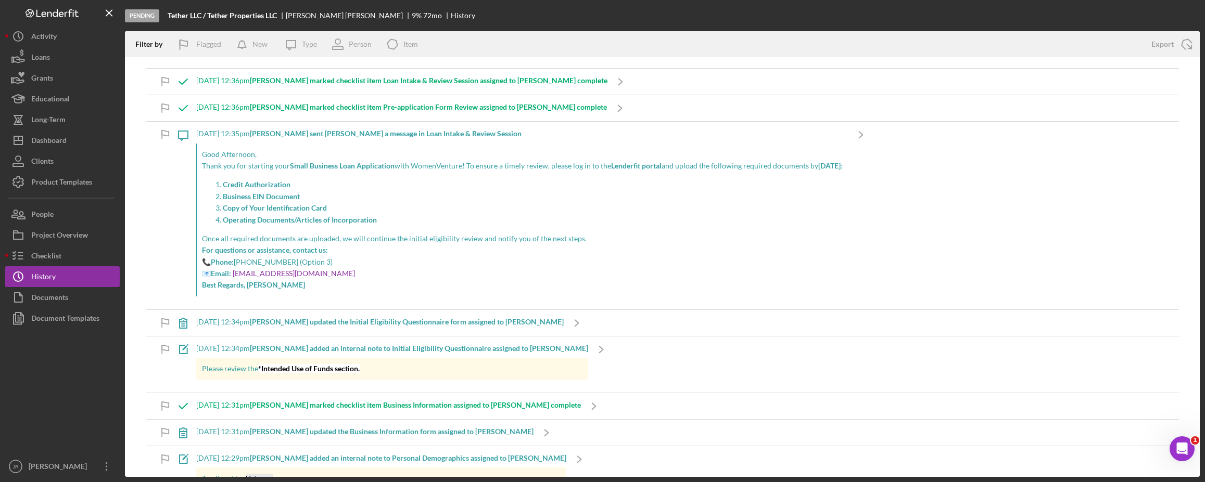
scroll to position [1952, 0]
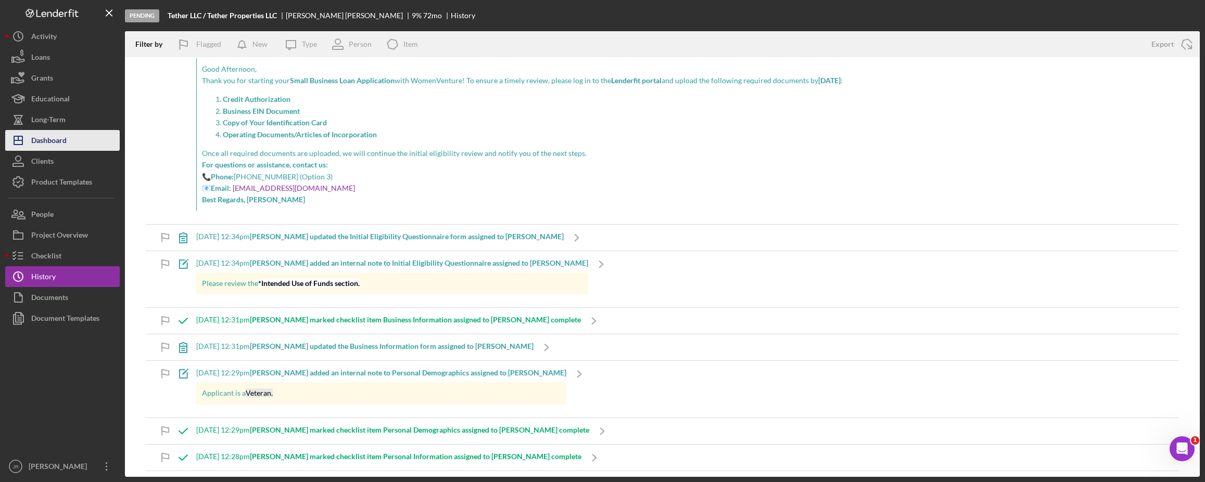
click at [77, 148] on button "Icon/Dashboard Dashboard" at bounding box center [62, 140] width 114 height 21
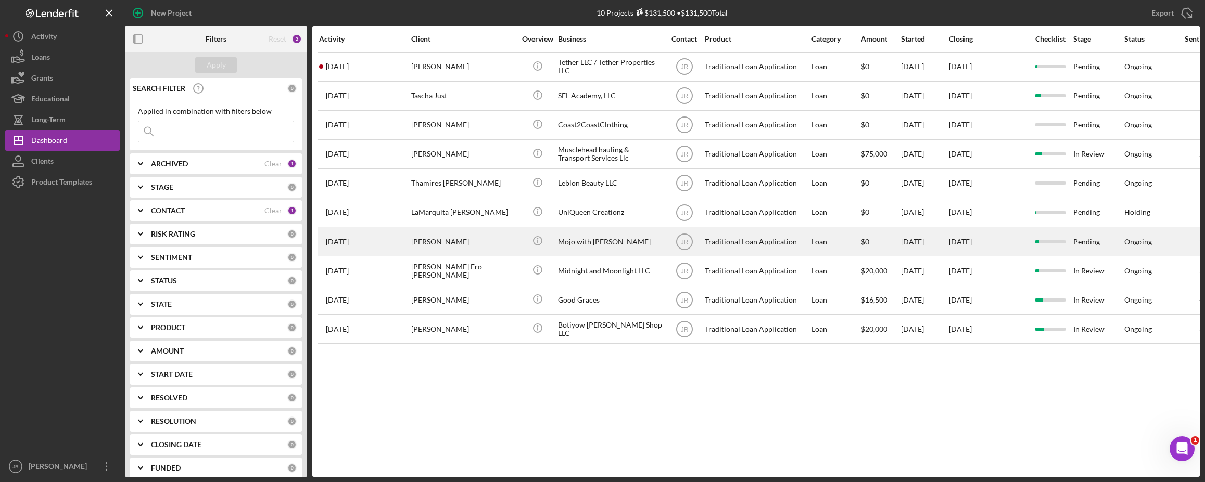
click at [607, 253] on div "Mojo with Jennifer L.L.C." at bounding box center [610, 242] width 104 height 28
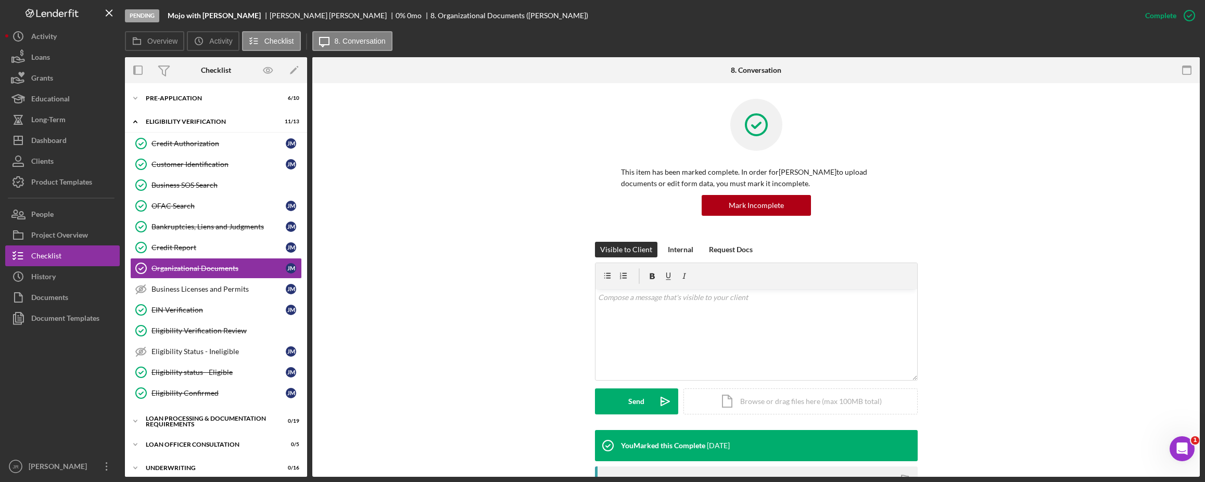
click at [409, 251] on div "Visible to Client Internal Request Docs v Color teal Color pink Remove color Ad…" at bounding box center [756, 336] width 856 height 188
click at [64, 231] on div "Project Overview" at bounding box center [59, 236] width 57 height 23
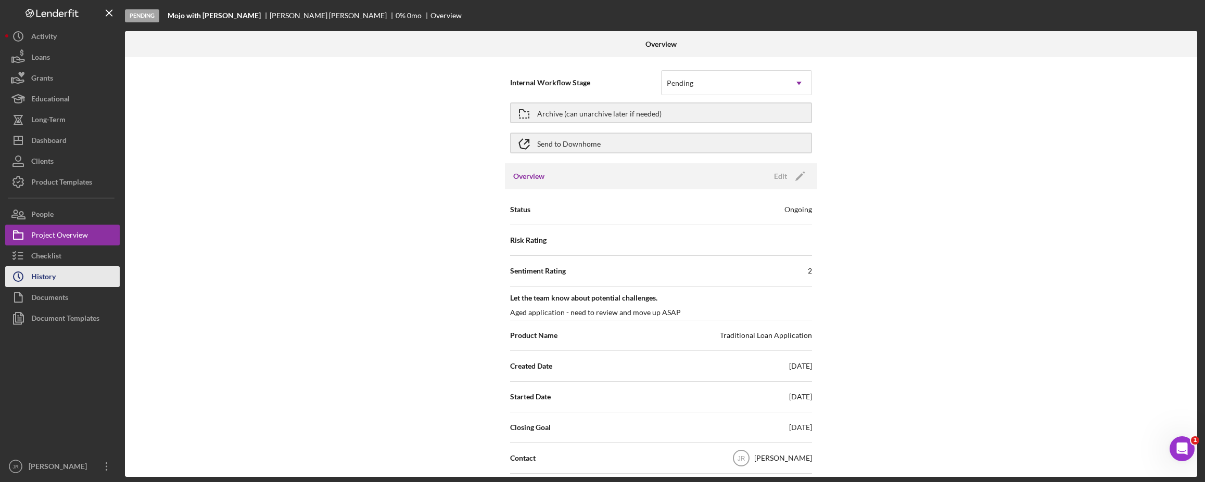
click at [60, 271] on button "Icon/History History" at bounding box center [62, 276] width 114 height 21
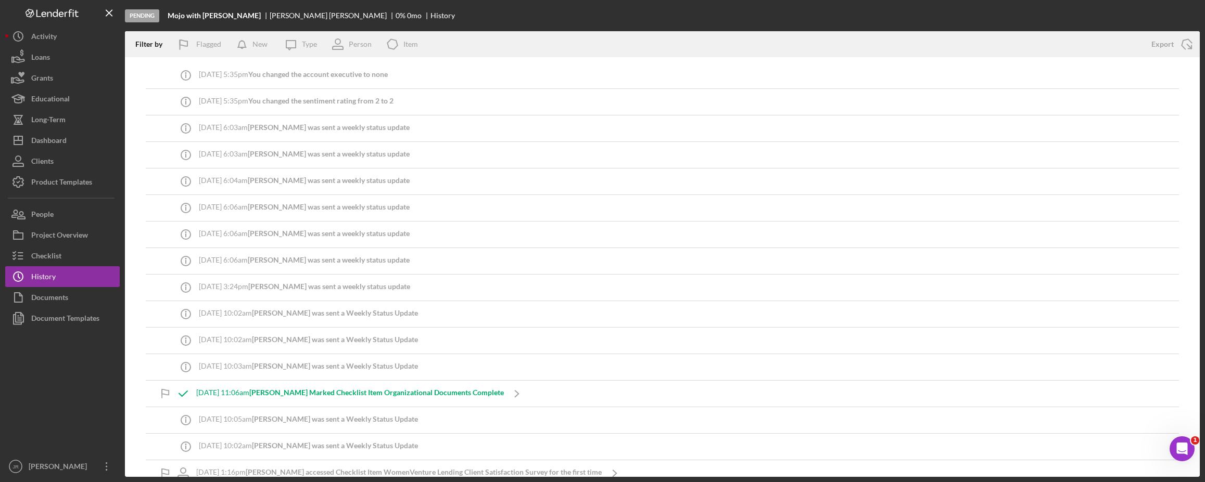
click at [529, 16] on div "Pending Mojo with Jennifer L.L.C. Jennifer McCullough 0 % 0 mo History" at bounding box center [662, 15] width 1075 height 31
click at [48, 393] on div at bounding box center [62, 393] width 114 height 128
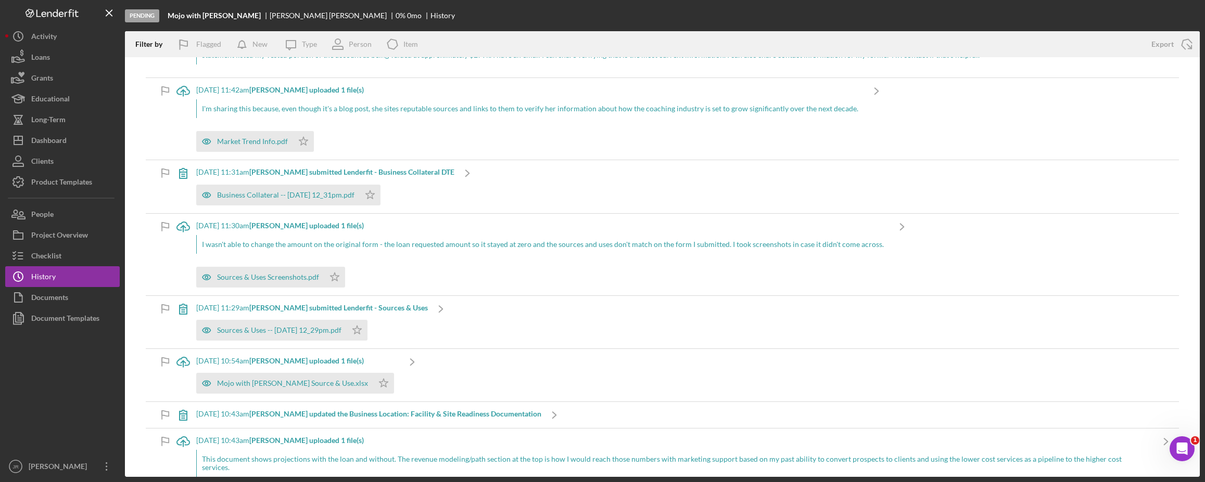
scroll to position [520, 0]
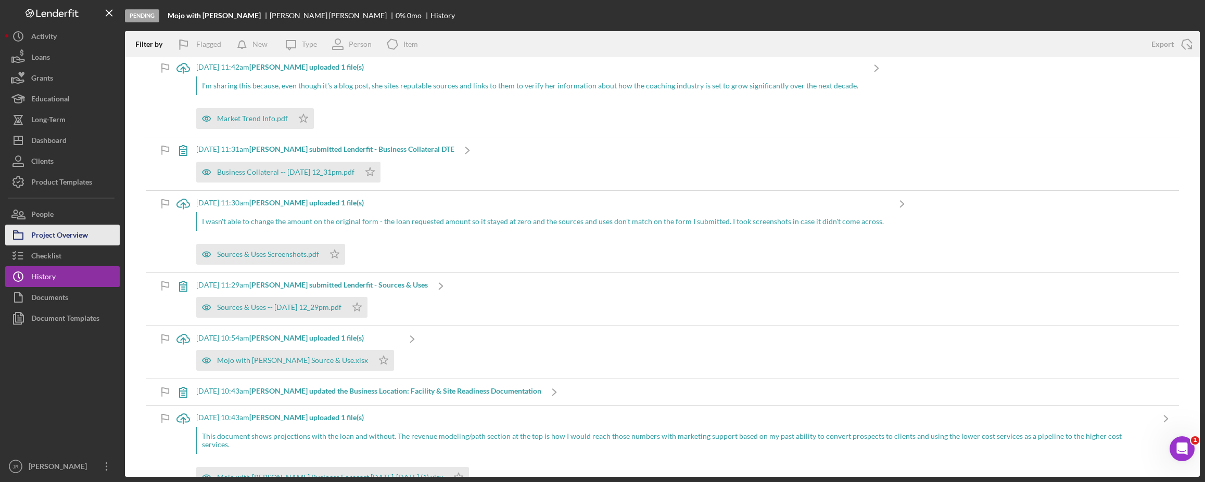
click at [75, 235] on div "Project Overview" at bounding box center [59, 236] width 57 height 23
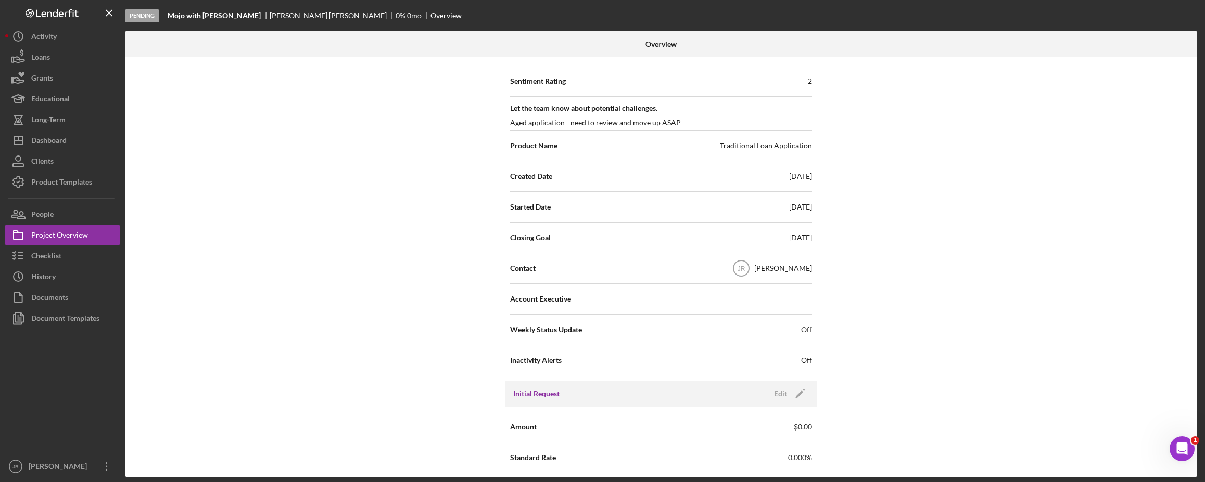
scroll to position [65, 0]
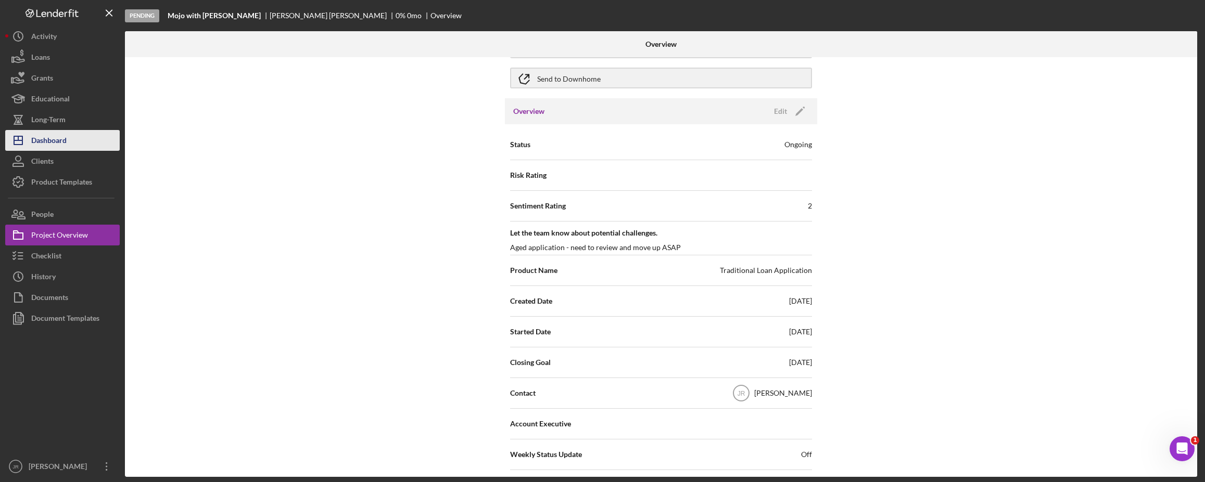
click at [62, 137] on div "Dashboard" at bounding box center [48, 141] width 35 height 23
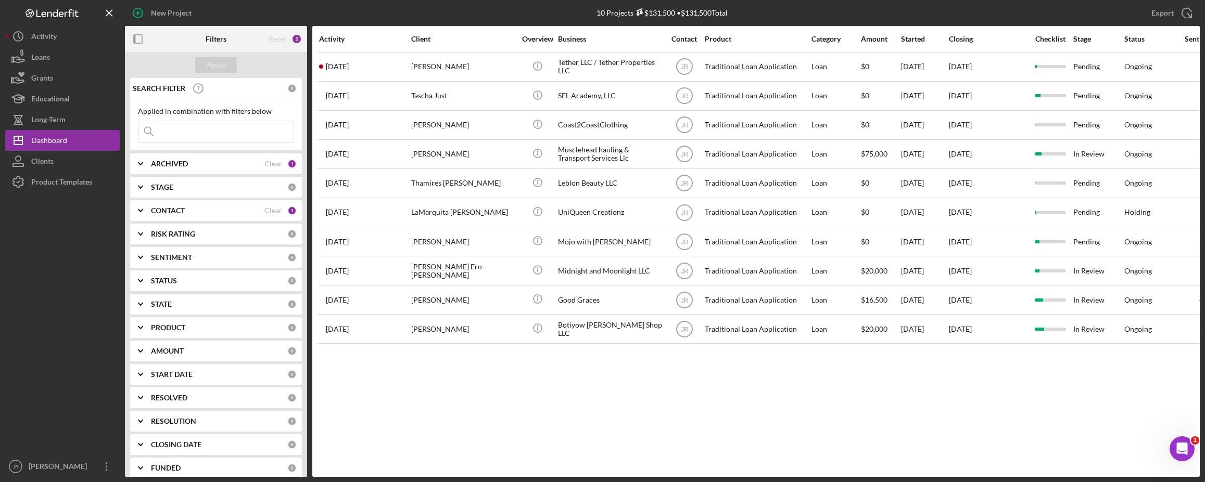
click at [569, 419] on div "Activity Client Overview Business Contact Product Category Amount Started Closi…" at bounding box center [755, 251] width 887 height 451
drag, startPoint x: 533, startPoint y: 432, endPoint x: 537, endPoint y: 424, distance: 9.1
click at [534, 422] on div "Activity Client Overview Business Contact Product Category Amount Started Closi…" at bounding box center [755, 251] width 887 height 451
click at [542, 402] on div "Activity Client Overview Business Contact Product Category Amount Started Closi…" at bounding box center [755, 251] width 887 height 451
click at [643, 384] on div "Activity Client Overview Business Contact Product Category Amount Started Closi…" at bounding box center [755, 251] width 887 height 451
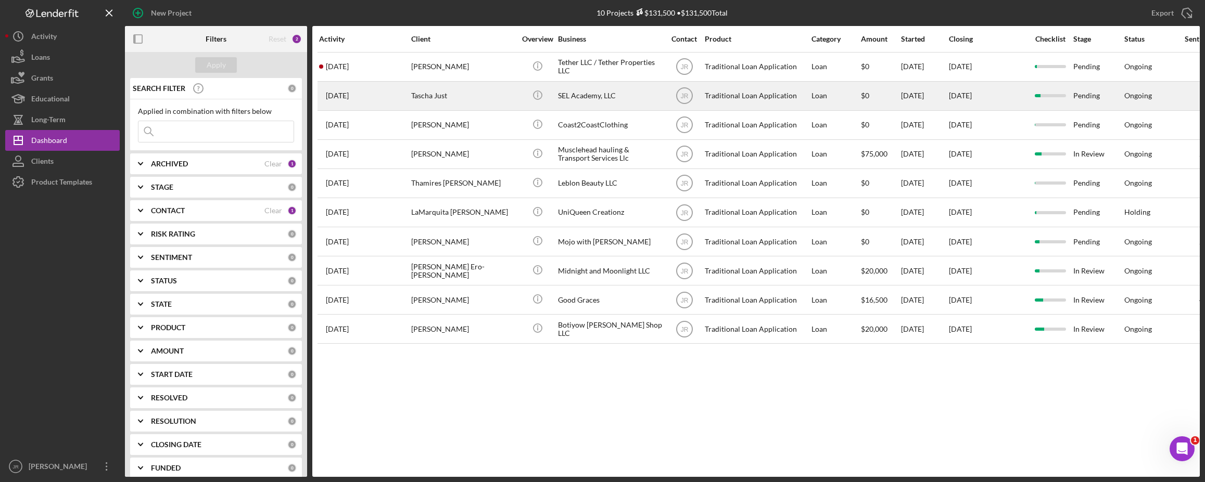
click at [574, 94] on div "SEL Academy, LLC" at bounding box center [610, 96] width 104 height 28
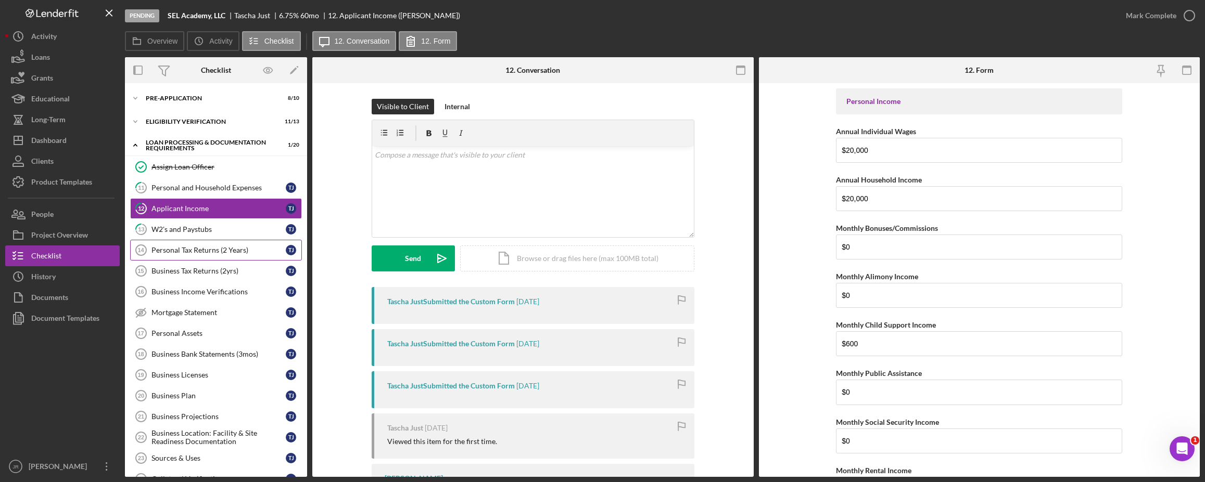
scroll to position [65, 0]
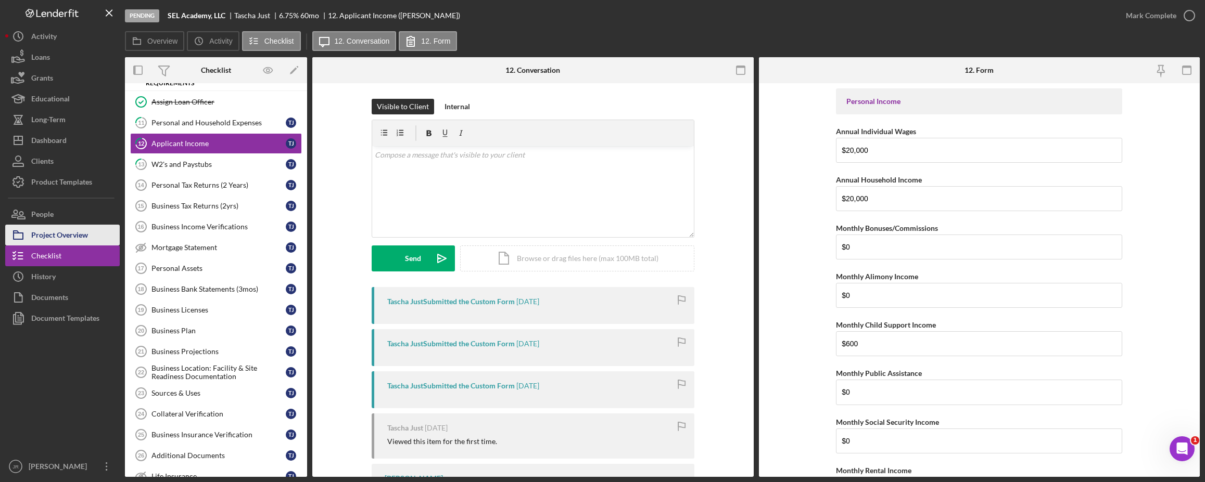
click at [52, 235] on div "Project Overview" at bounding box center [59, 236] width 57 height 23
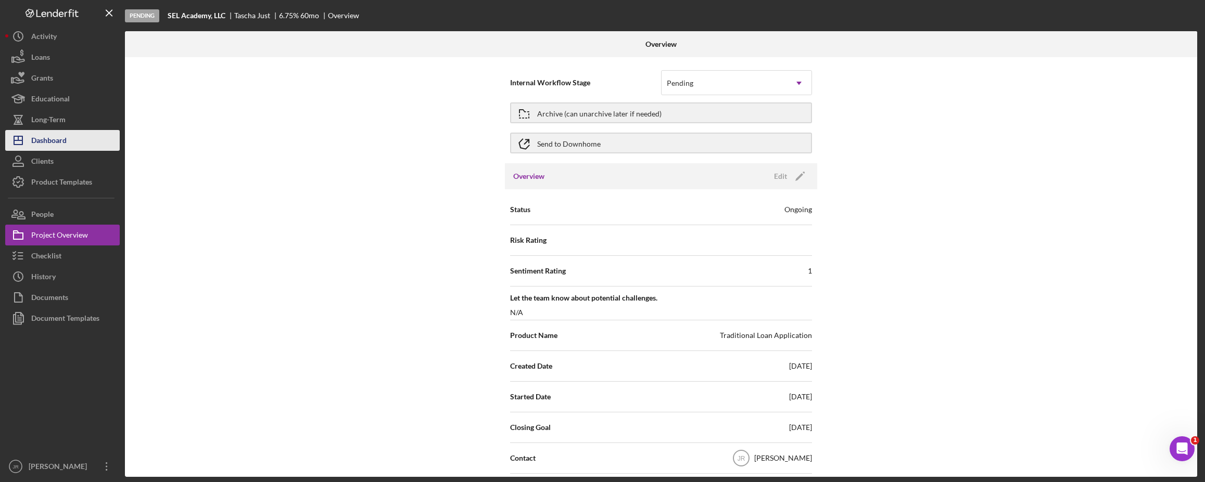
click at [77, 139] on button "Icon/Dashboard Dashboard" at bounding box center [62, 140] width 114 height 21
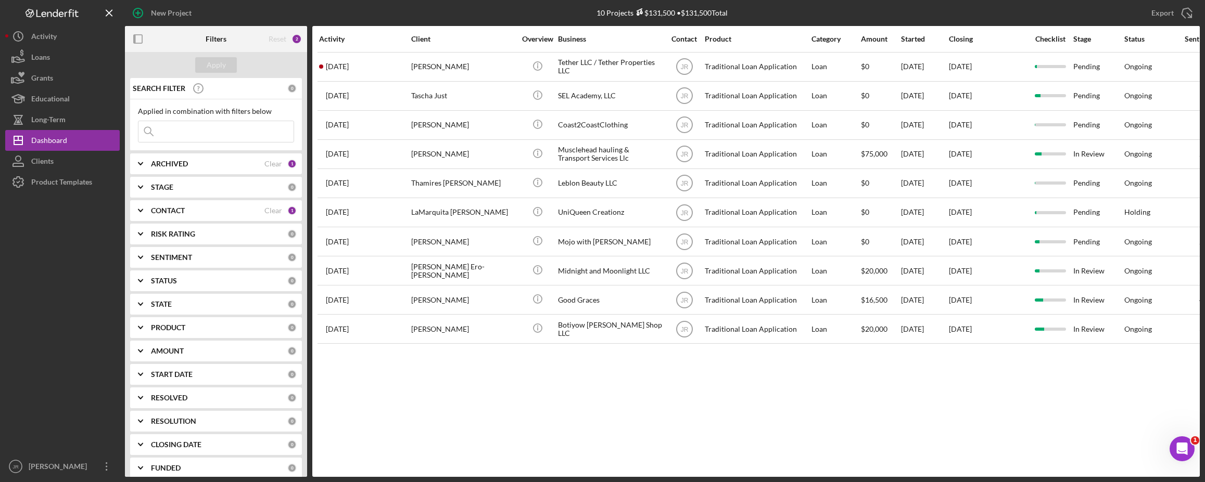
click at [605, 404] on div "Activity Client Overview Business Contact Product Category Amount Started Closi…" at bounding box center [755, 251] width 887 height 451
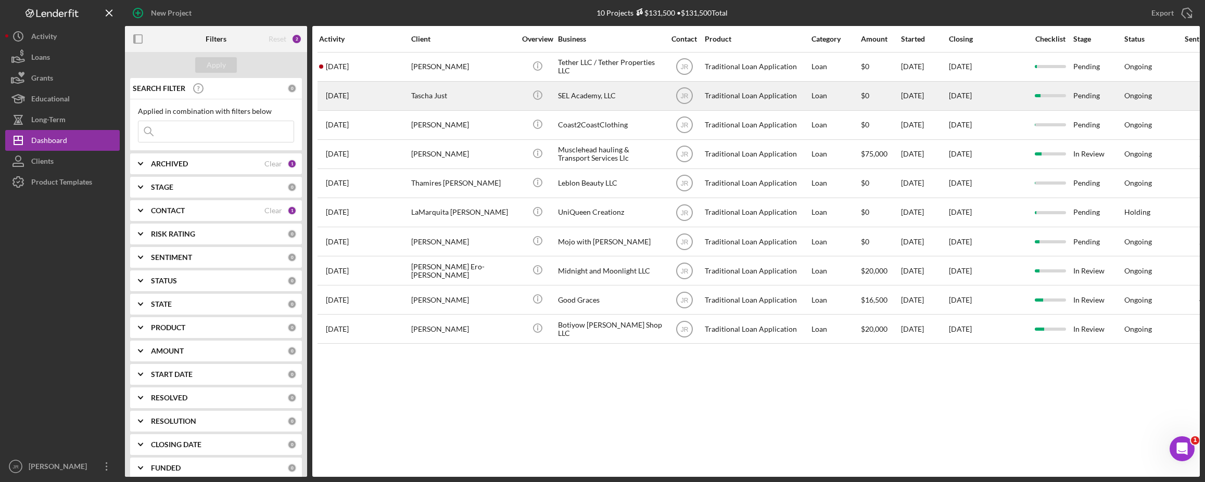
click at [556, 95] on div "Icon/Info" at bounding box center [537, 96] width 39 height 28
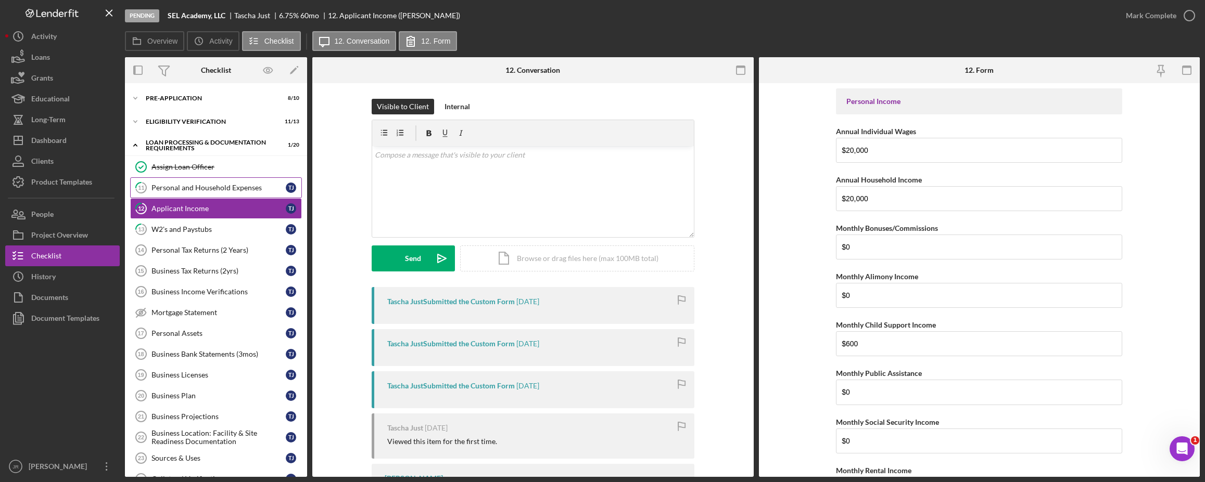
click at [193, 184] on div "Personal and Household Expenses" at bounding box center [218, 188] width 134 height 8
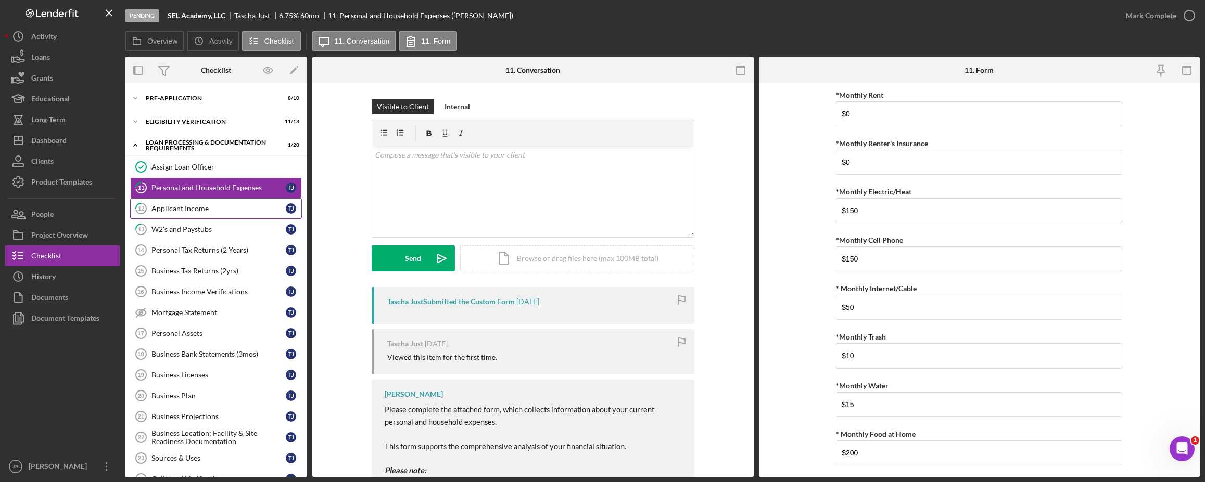
click at [203, 208] on div "Applicant Income" at bounding box center [218, 209] width 134 height 8
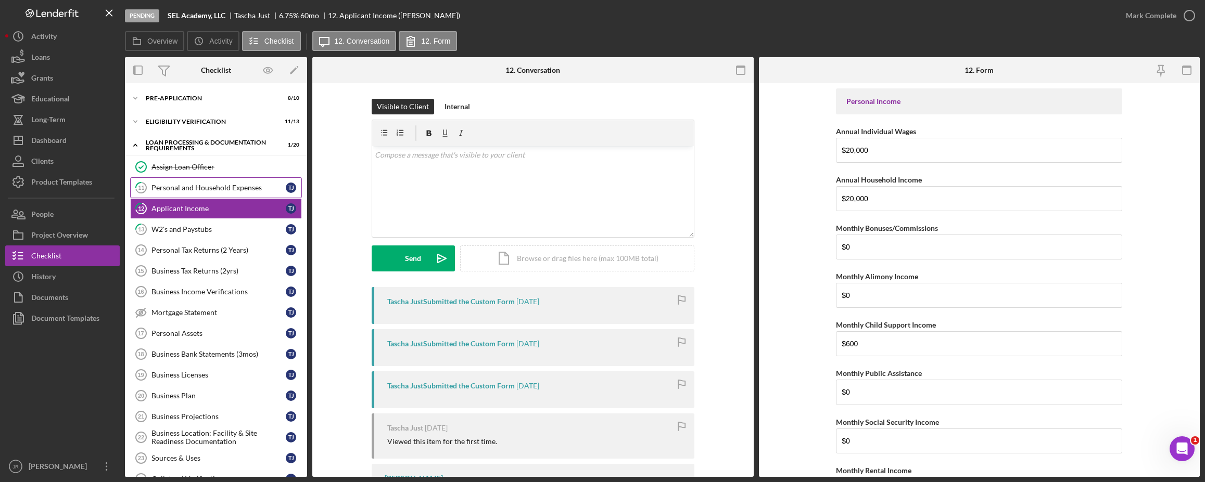
click at [189, 192] on div "Personal and Household Expenses" at bounding box center [218, 188] width 134 height 8
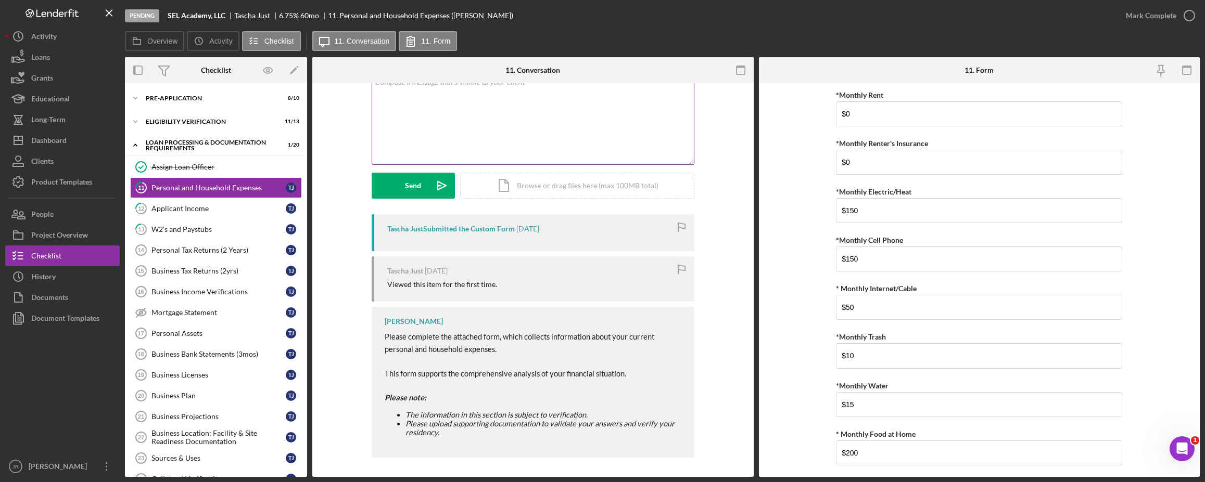
scroll to position [75, 0]
click at [721, 177] on div "Visible to Client Internal v Color teal Color pink Remove color Add row above A…" at bounding box center [533, 118] width 410 height 188
click at [69, 146] on button "Icon/Dashboard Dashboard" at bounding box center [62, 140] width 114 height 21
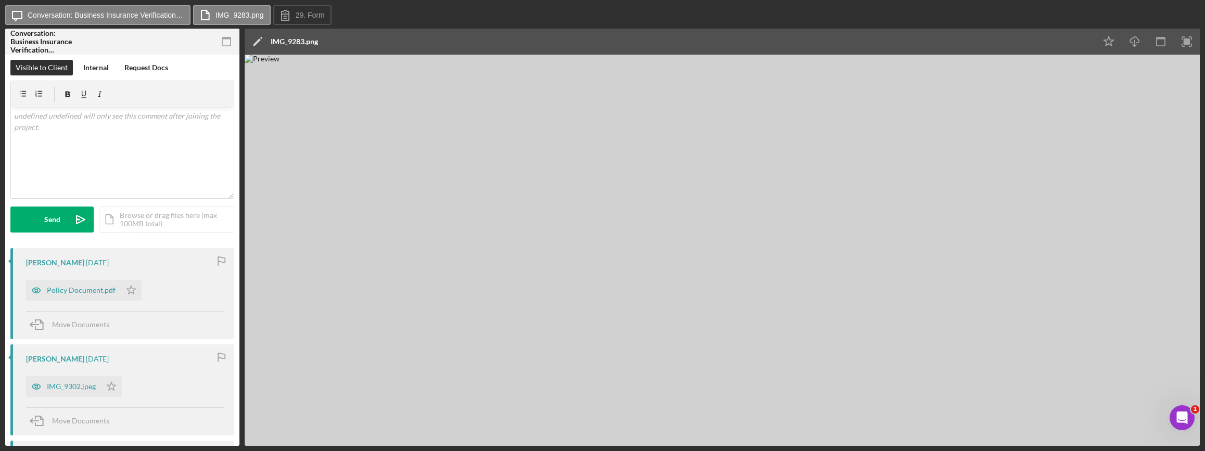
click at [835, 303] on img at bounding box center [722, 250] width 955 height 391
click at [774, 286] on img at bounding box center [722, 250] width 955 height 391
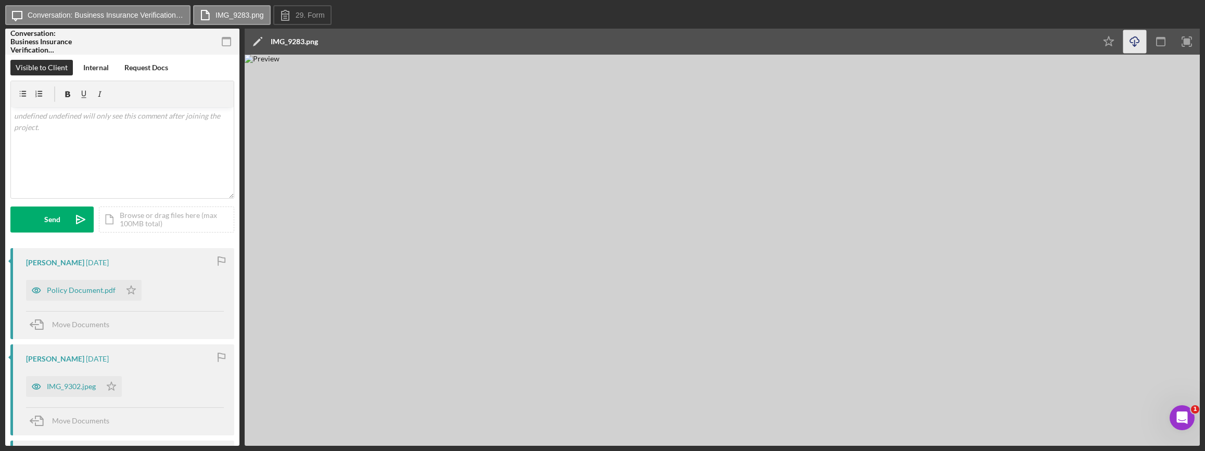
click at [1130, 40] on icon "Icon/Download" at bounding box center [1134, 41] width 23 height 23
